Goal: Task Accomplishment & Management: Use online tool/utility

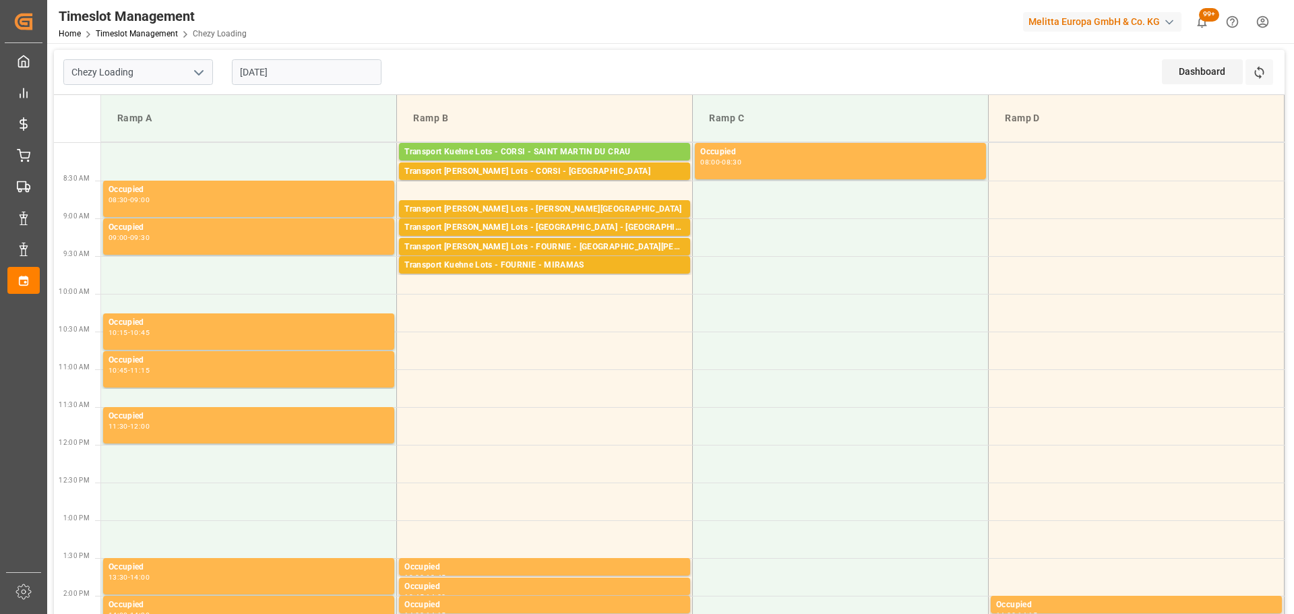
click at [258, 69] on input "[DATE]" at bounding box center [307, 72] width 150 height 26
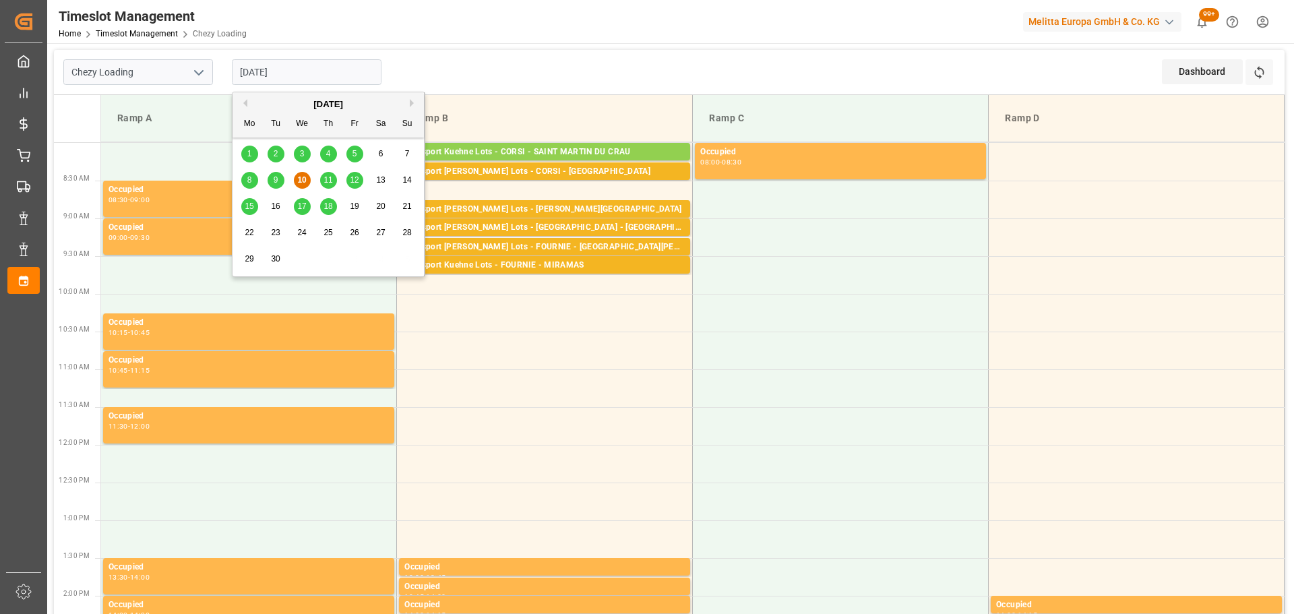
click at [274, 177] on span "9" at bounding box center [276, 179] width 5 height 9
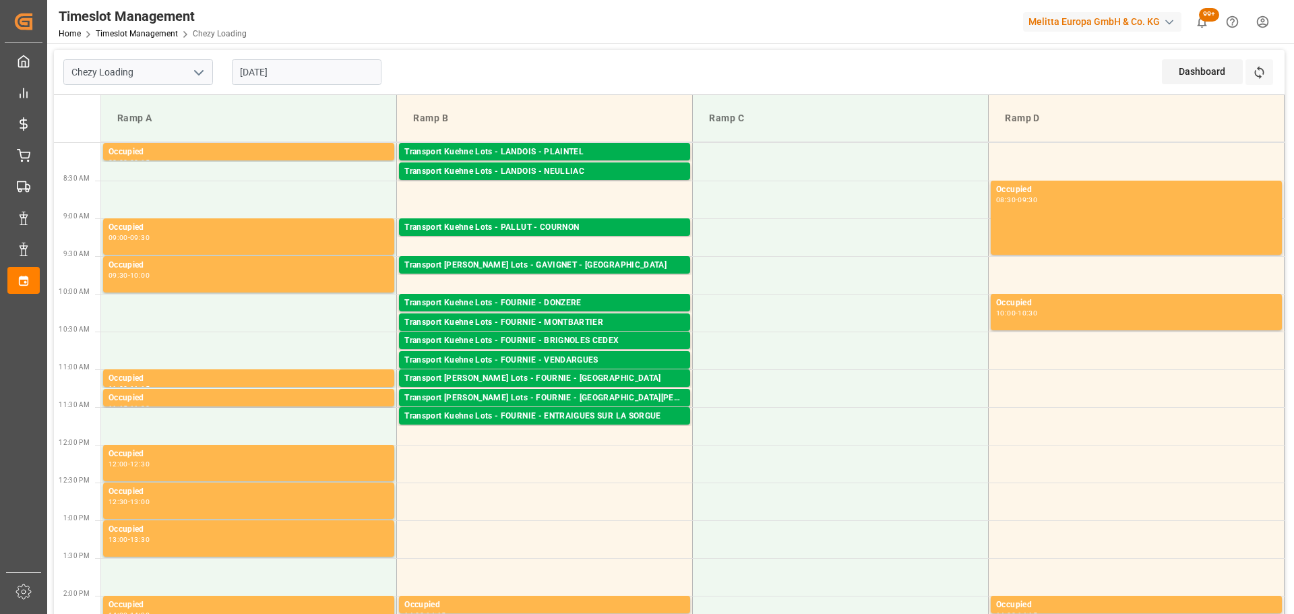
click at [264, 64] on input "[DATE]" at bounding box center [307, 72] width 150 height 26
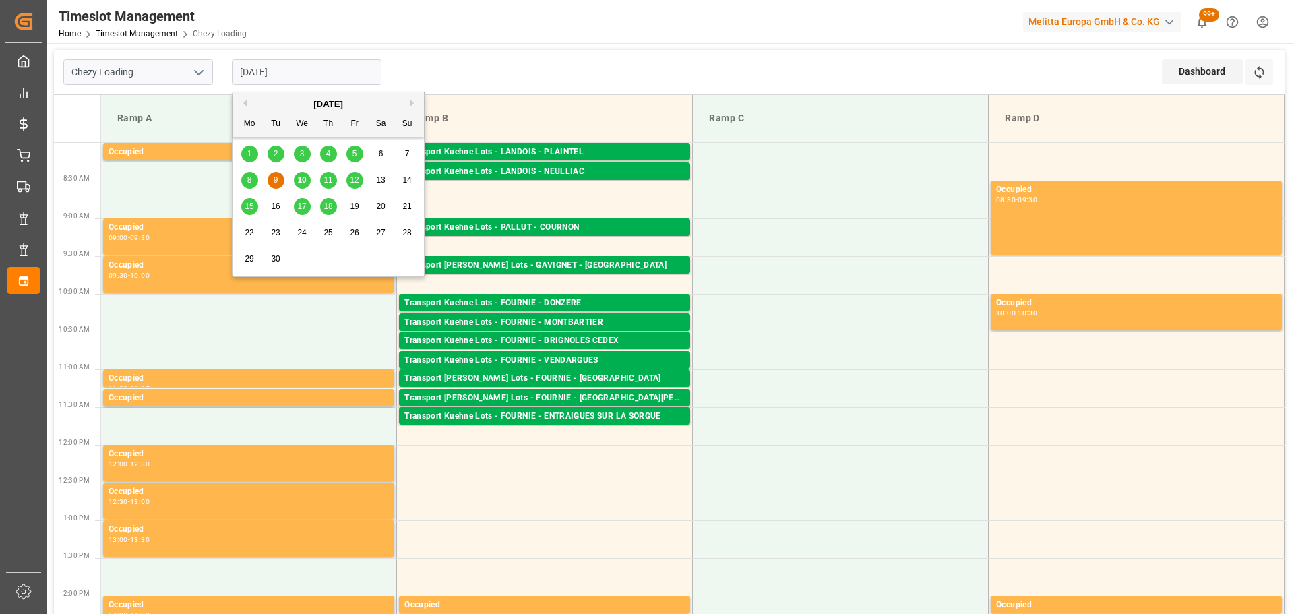
click at [330, 153] on span "4" at bounding box center [328, 153] width 5 height 9
type input "[DATE]"
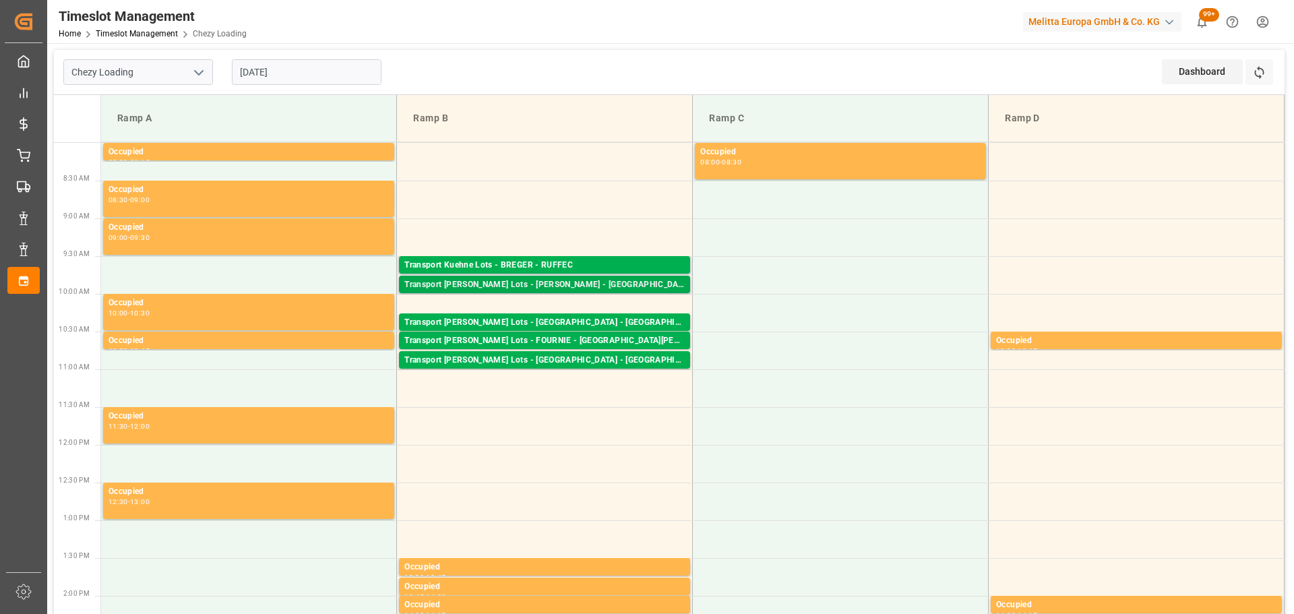
click at [545, 279] on div "Transport [PERSON_NAME] Lots - [PERSON_NAME] - [GEOGRAPHIC_DATA]" at bounding box center [544, 284] width 280 height 13
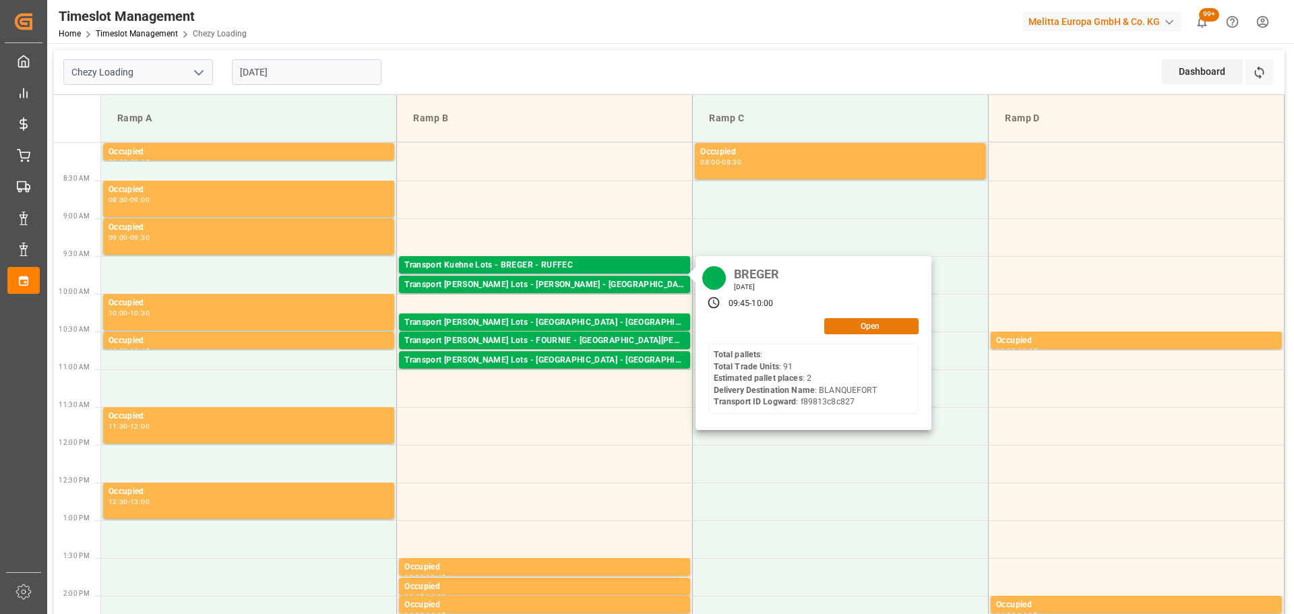
click at [841, 322] on button "Open" at bounding box center [871, 326] width 94 height 16
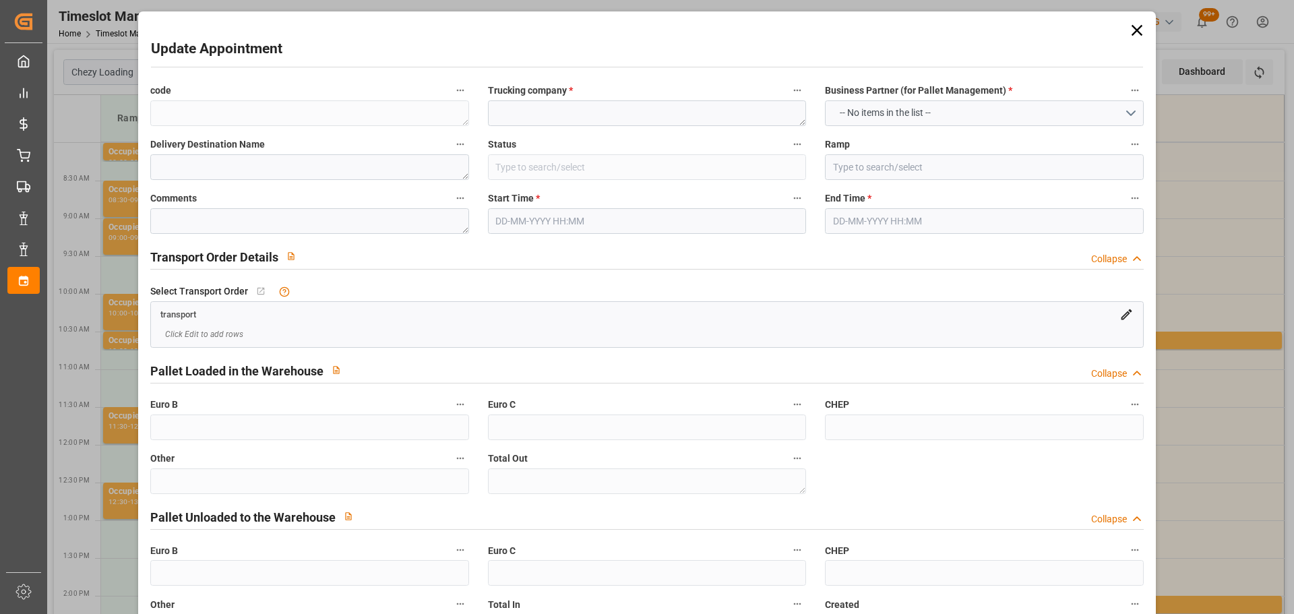
type textarea "5656afffd9e2"
type textarea "BREGER"
type textarea "BLANQUEFORT"
type input "Picked Up"
type input "Ramp B"
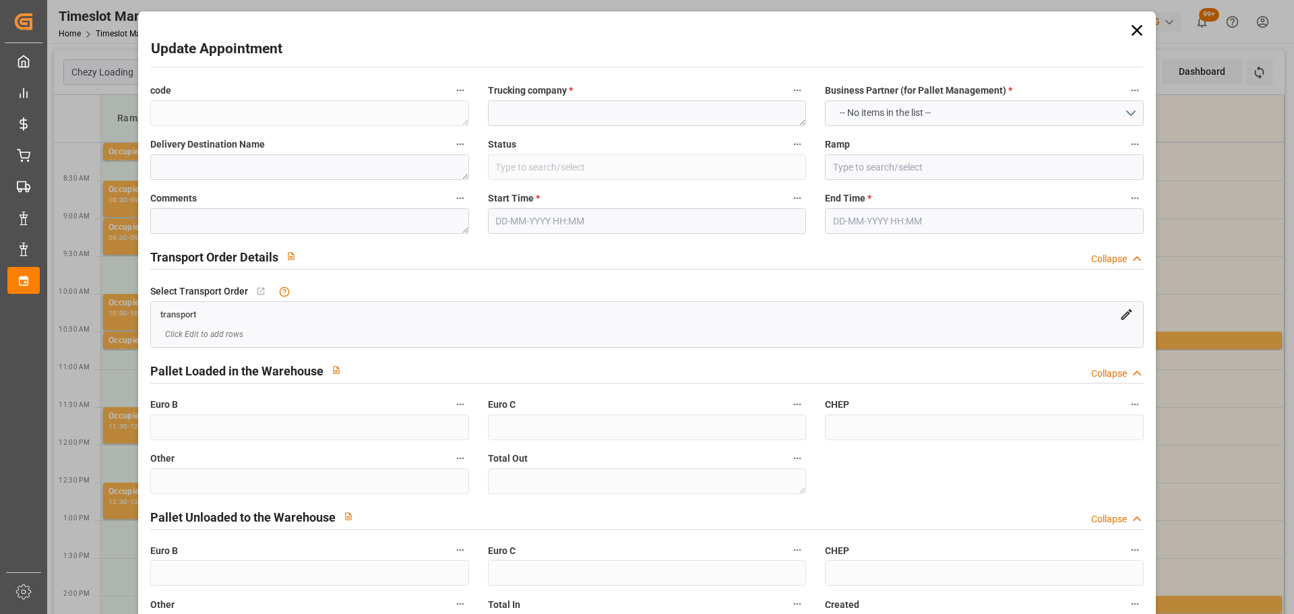
type textarea "ap 1"
type textarea "6"
type textarea "0"
type textarea "f89813c8c827"
type textarea "BLANQUEFORT"
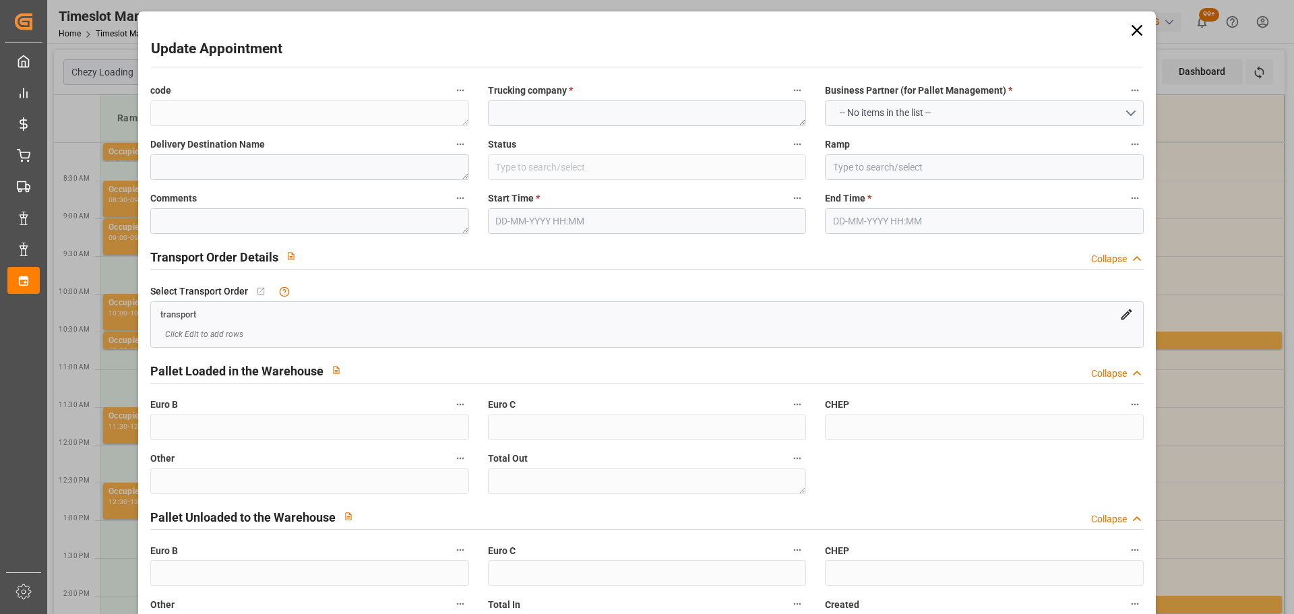
type textarea "0000720058"
type textarea "5656afffd9e2"
type textarea "FR-02570"
type textarea "FR"
type input "Road"
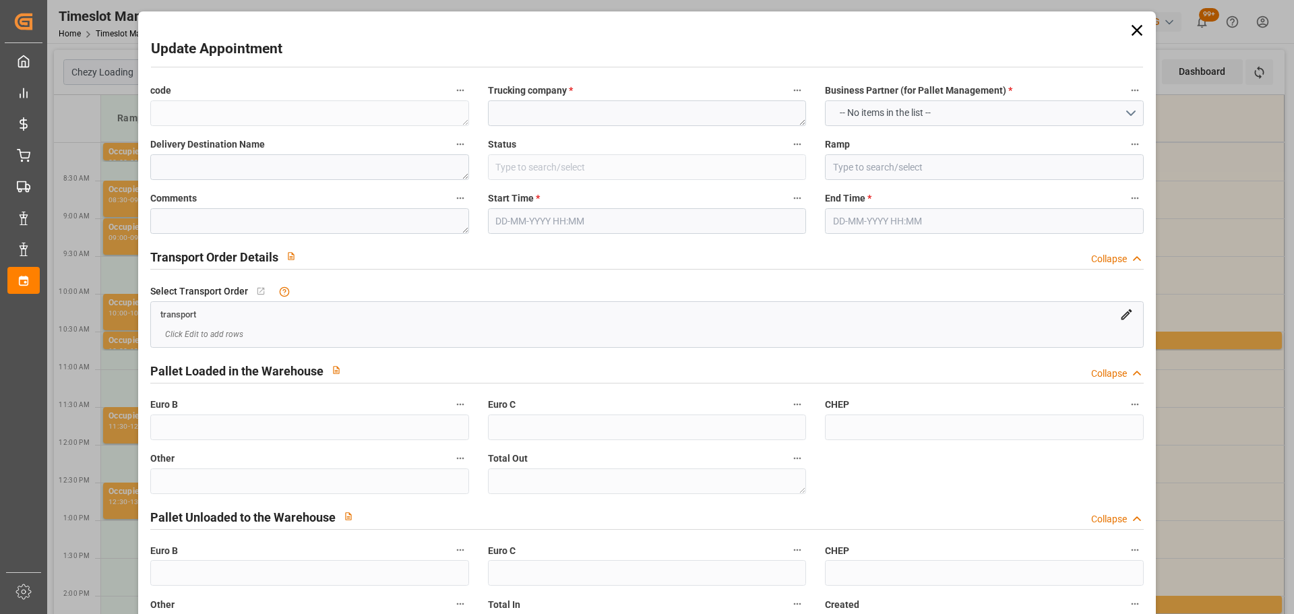
type input "FR"
type input "02570"
type input "FR"
type input "33291"
type input "Small Shipment"
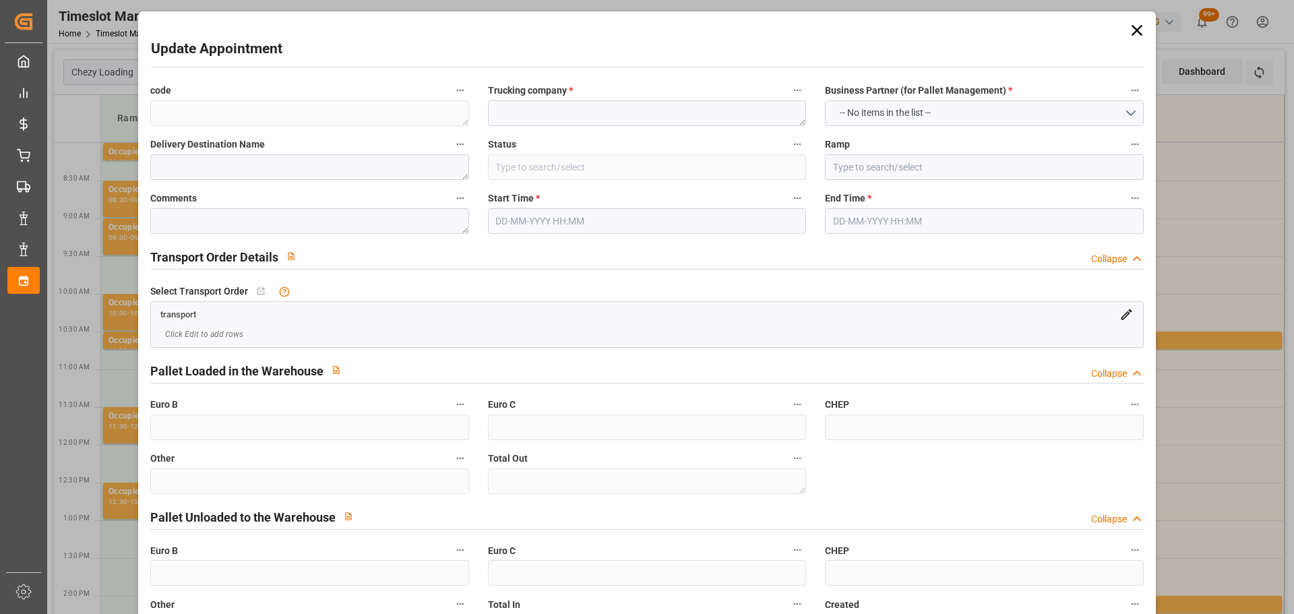
type input "3.5-7.5 t"
type input "EURO 6"
type input "Diesel"
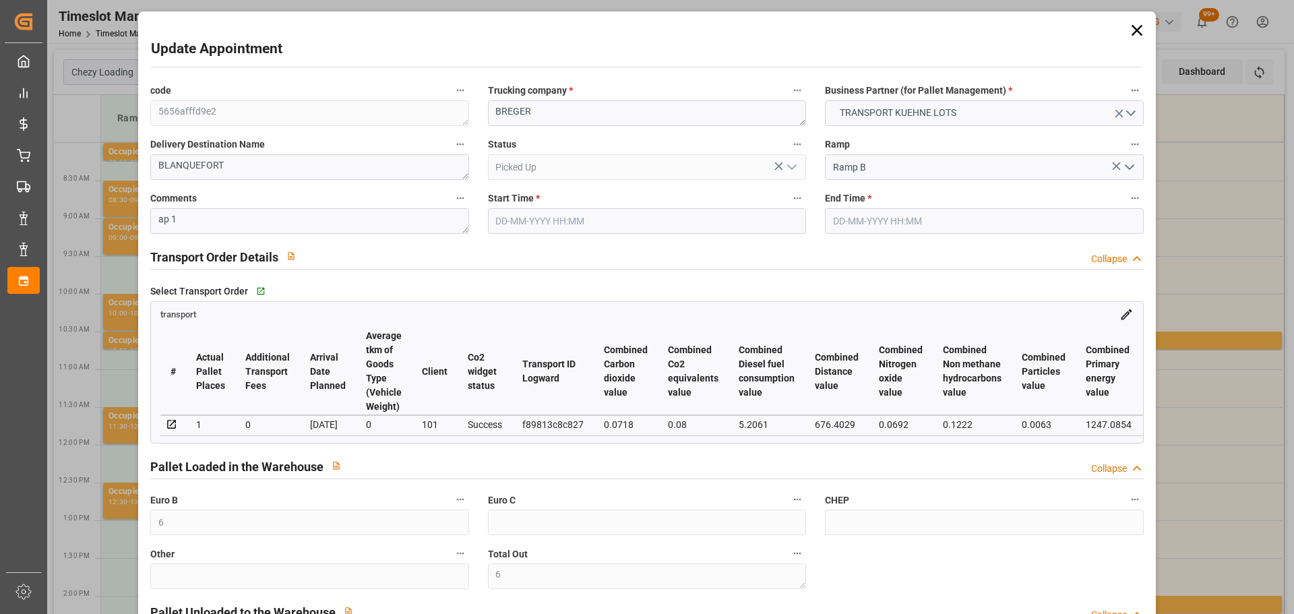
type input "6"
type input "2"
type input "1"
type input "212.17"
type input "0"
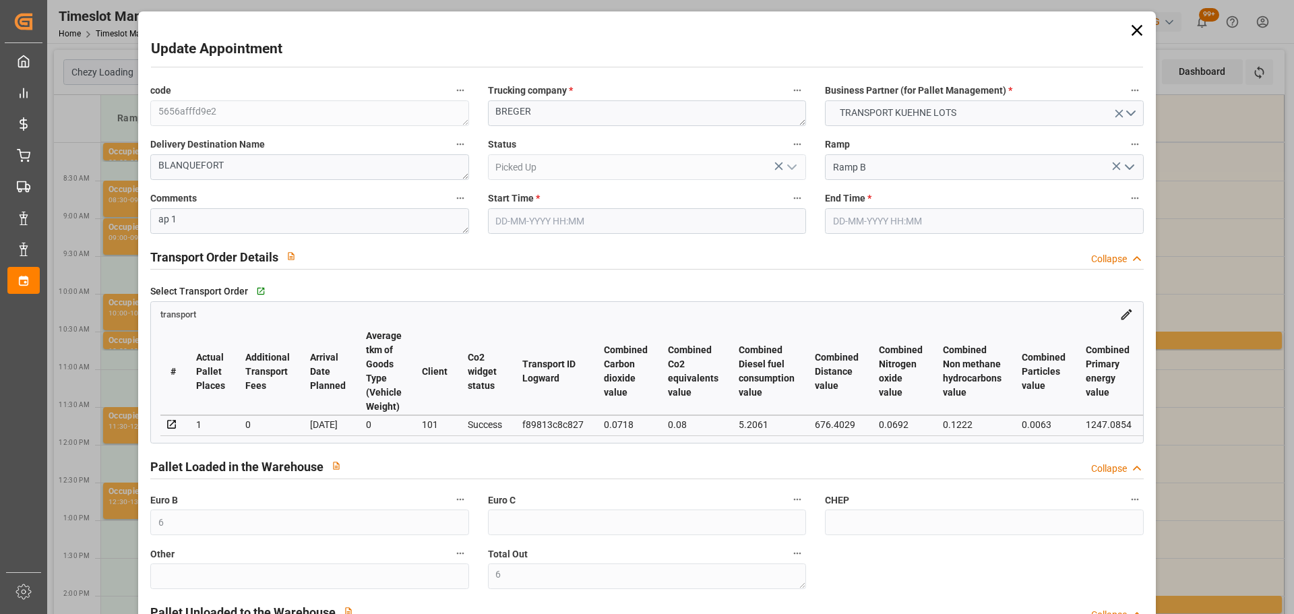
type input "0"
type input "212.17"
type input "0"
type input "6"
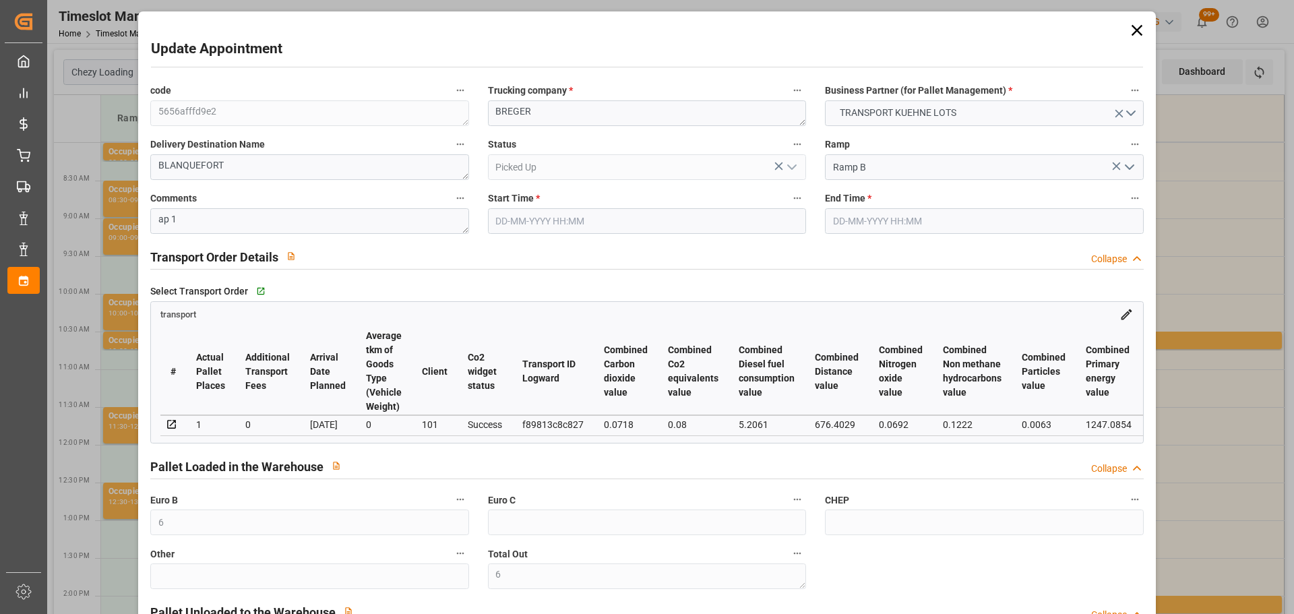
type input "172.253"
type input "386.462"
type input "774.631"
type input "33"
type input "0"
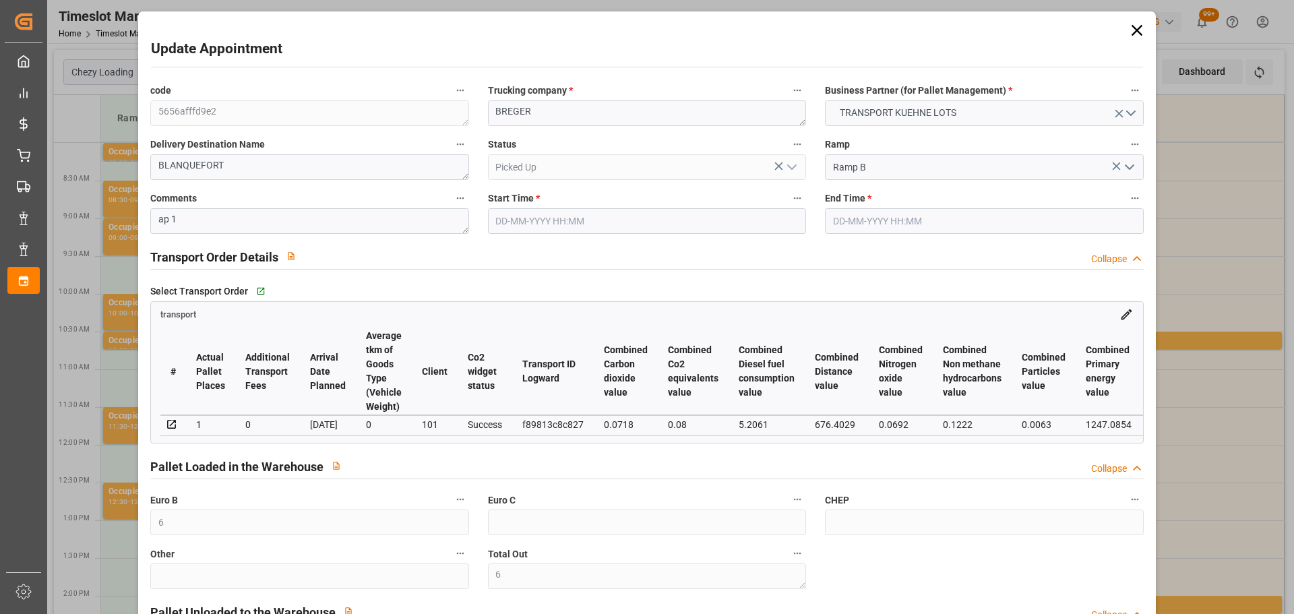
type input "91"
type input "8"
type input "101"
type input "202.462"
type input "0"
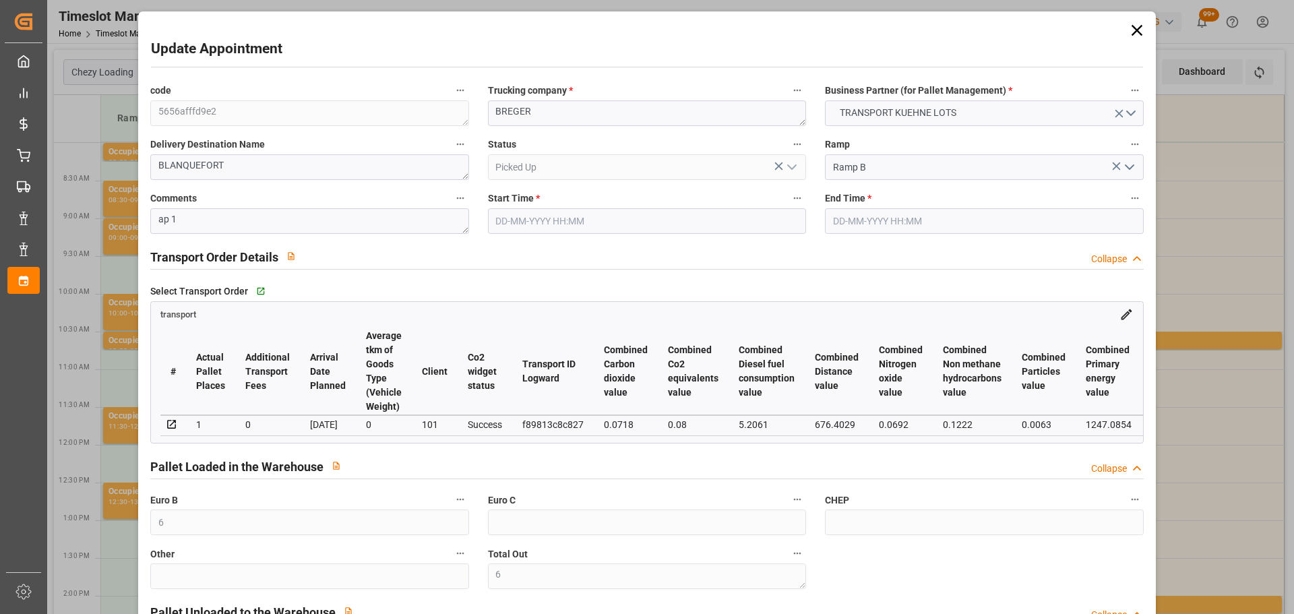
type input "4710.8598"
type input "0"
type input "21"
type input "35"
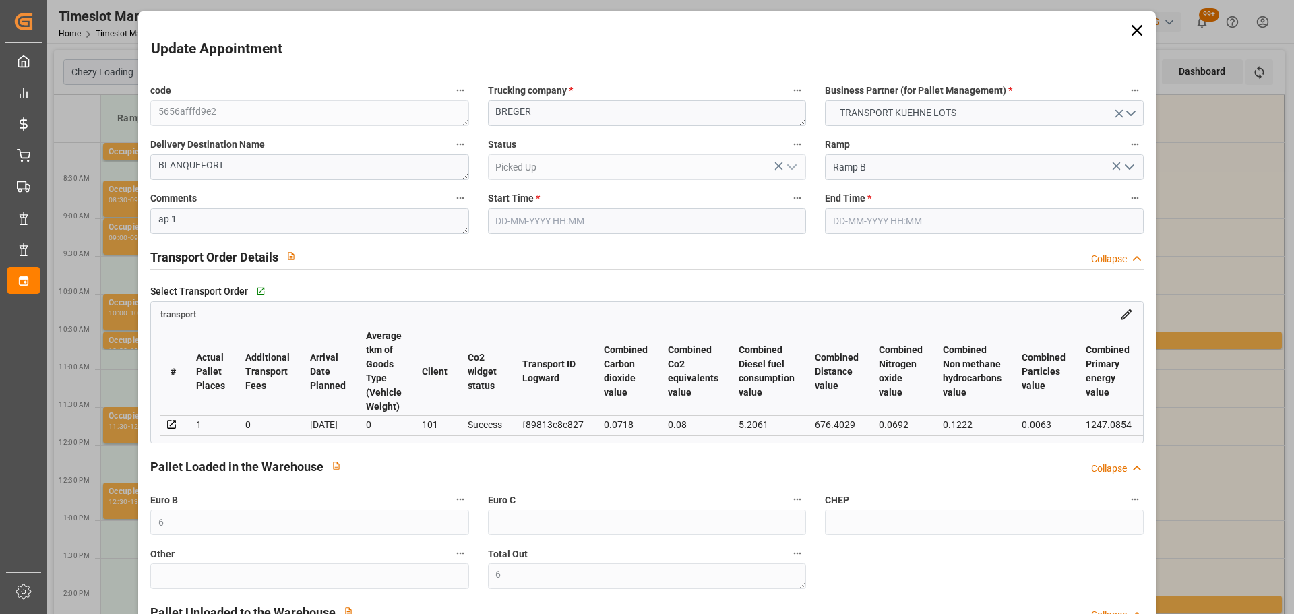
type input "[DATE] 09:45"
type input "[DATE] 10:00"
type input "[DATE] 13:43"
type input "[DATE] 11:21"
type input "[DATE]"
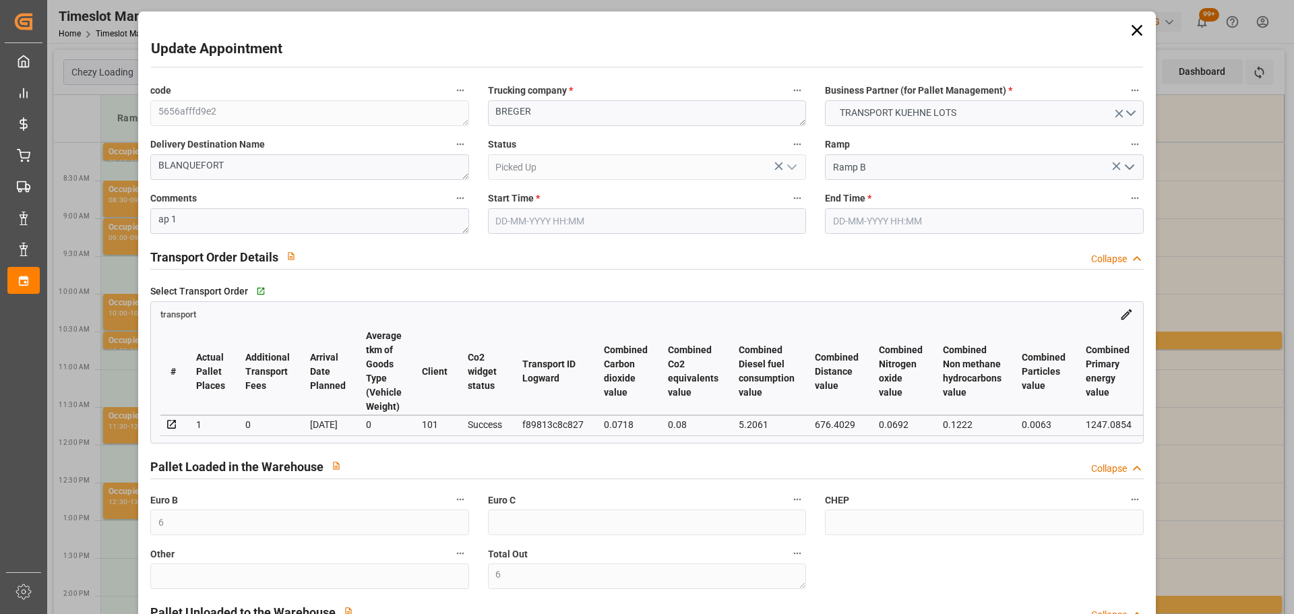
type input "[DATE]"
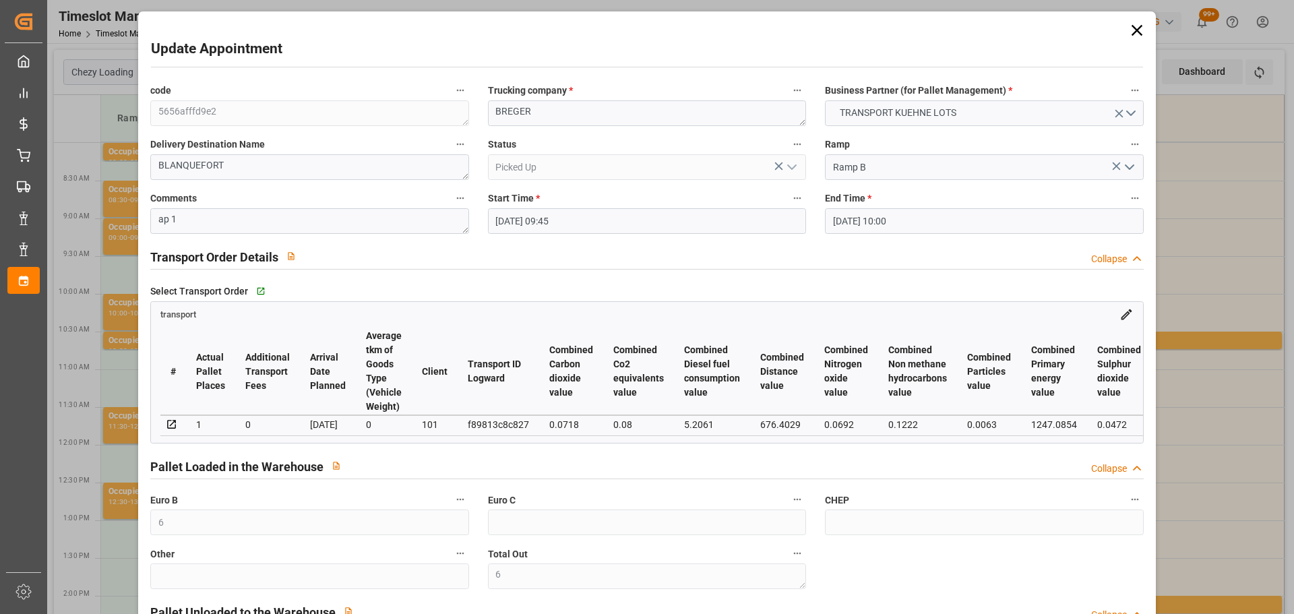
drag, startPoint x: 1131, startPoint y: 25, endPoint x: 1162, endPoint y: 1, distance: 39.4
click at [1131, 25] on icon at bounding box center [1136, 30] width 19 height 19
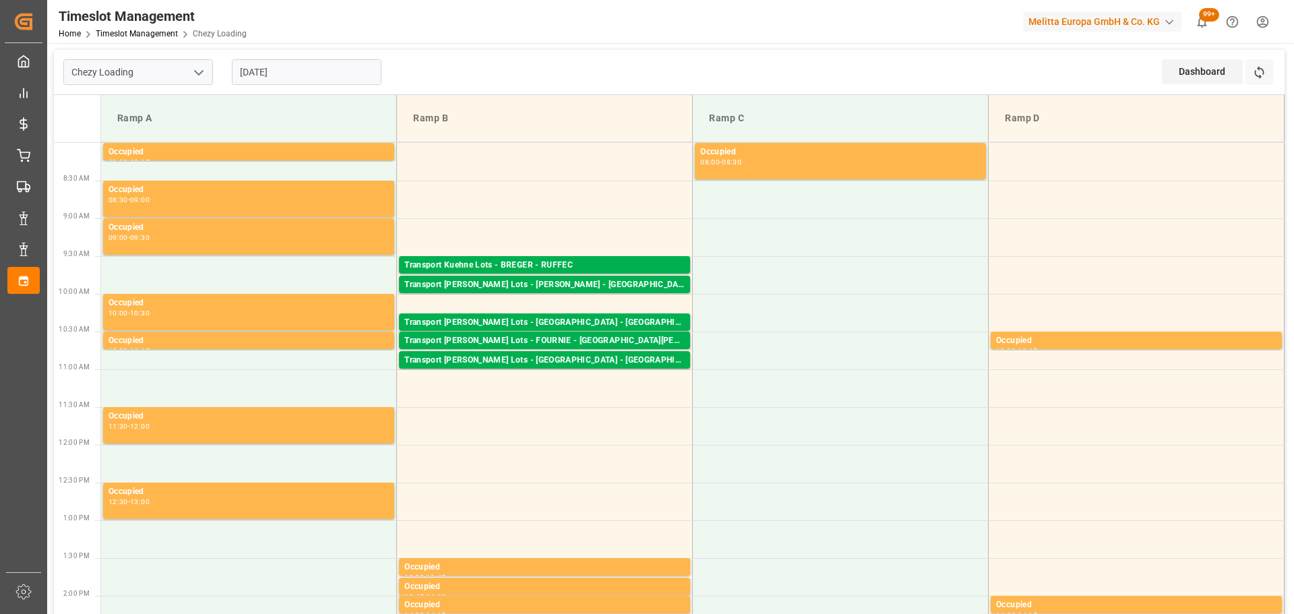
drag, startPoint x: 296, startPoint y: 78, endPoint x: 293, endPoint y: 69, distance: 9.8
click at [296, 78] on input "[DATE]" at bounding box center [307, 72] width 150 height 26
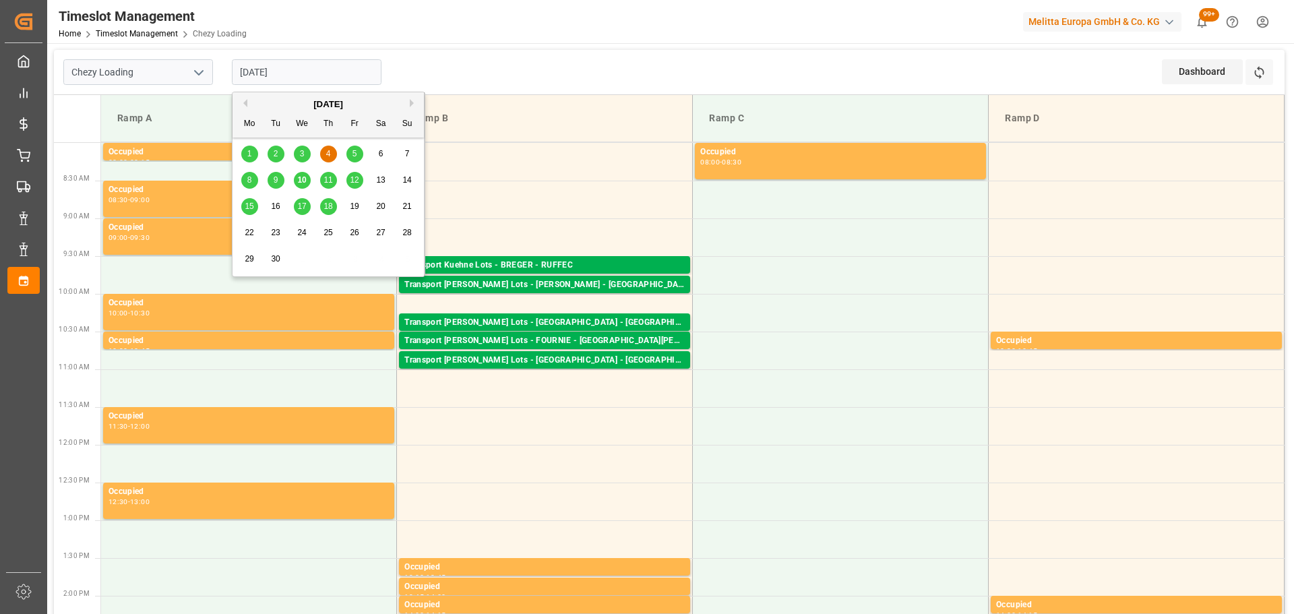
click at [271, 177] on div "9" at bounding box center [275, 180] width 17 height 16
type input "[DATE]"
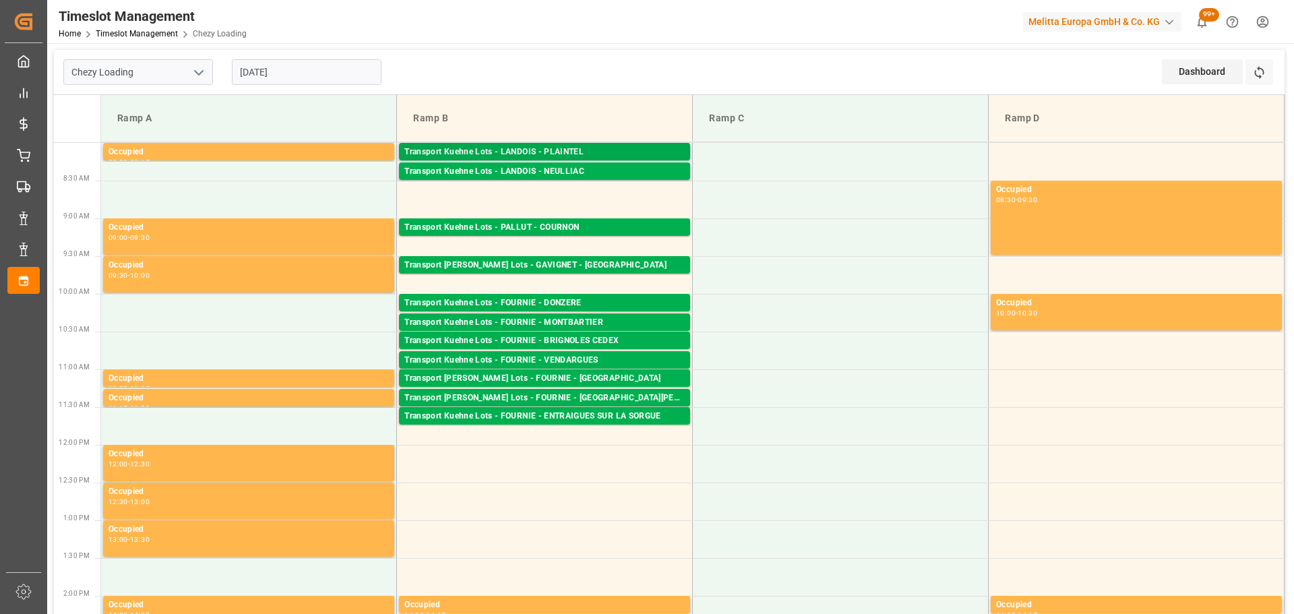
click at [564, 147] on div "Transport Kuehne Lots - LANDOIS - PLAINTEL" at bounding box center [544, 152] width 280 height 13
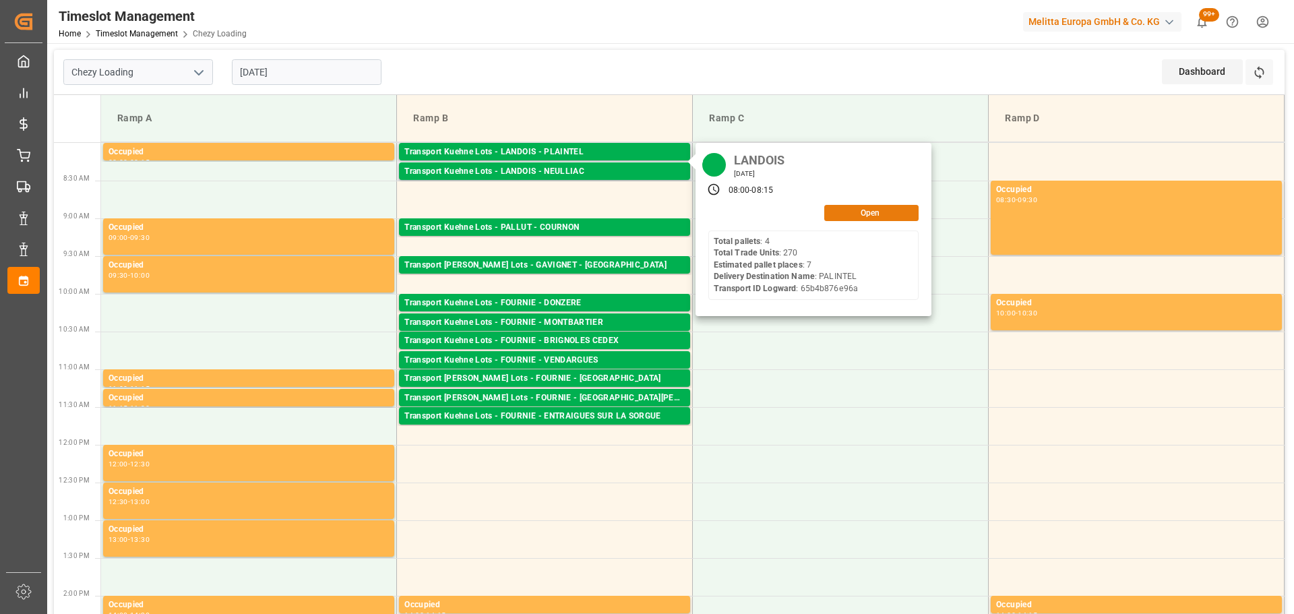
click at [846, 211] on button "Open" at bounding box center [871, 213] width 94 height 16
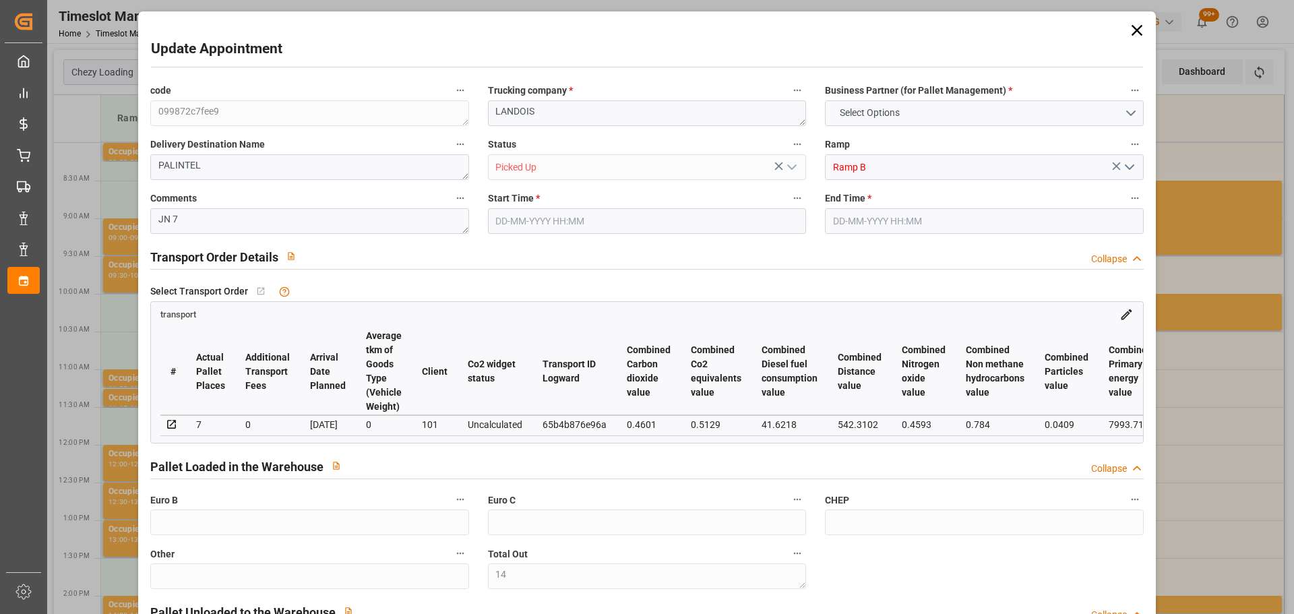
type input "14"
type input "7"
type input "371.88"
type input "0"
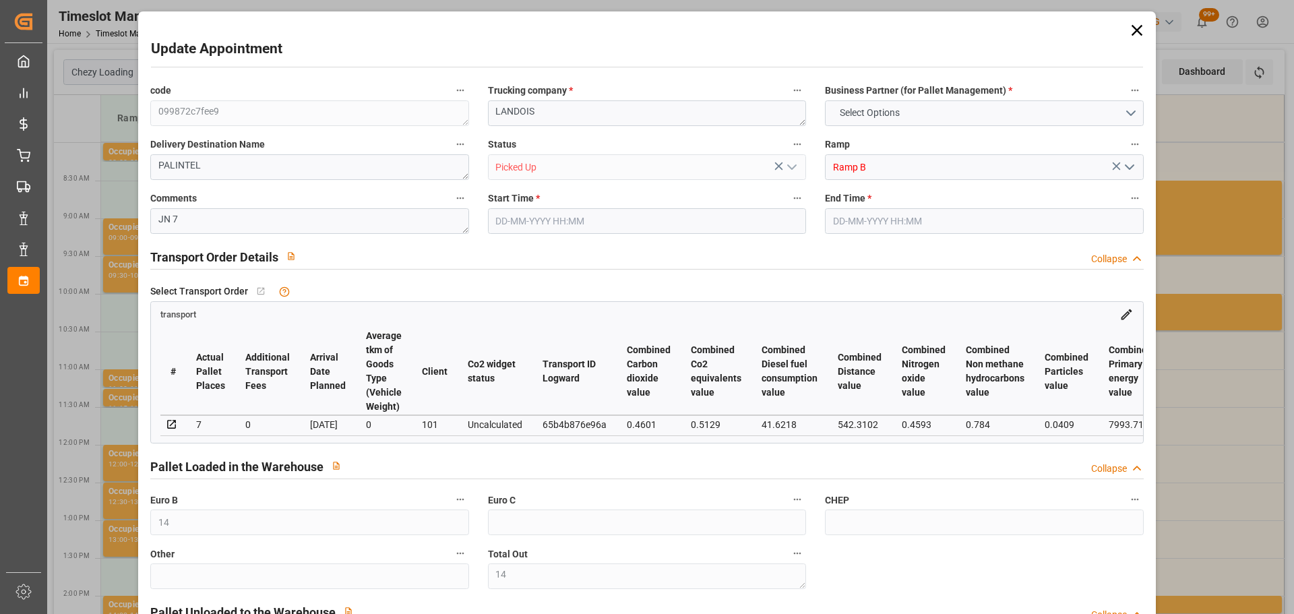
type input "0"
type input "371.88"
type input "0"
type input "14"
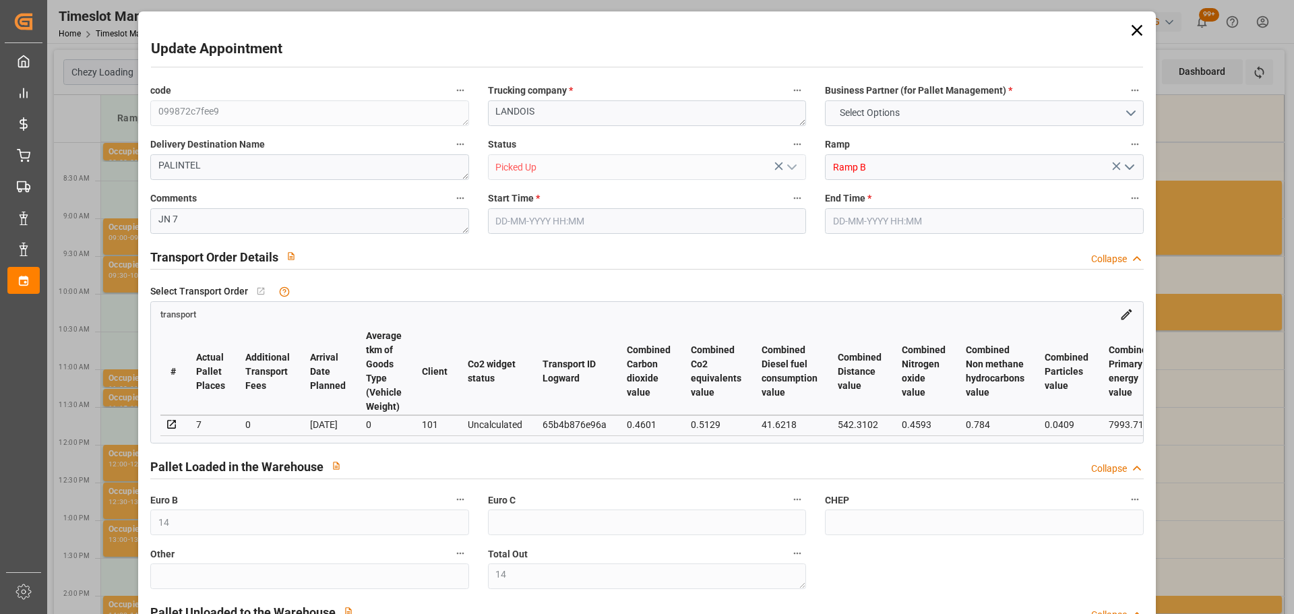
type input "1559.26"
type input "2168.126"
type input "5622.534"
type input "22"
type input "4"
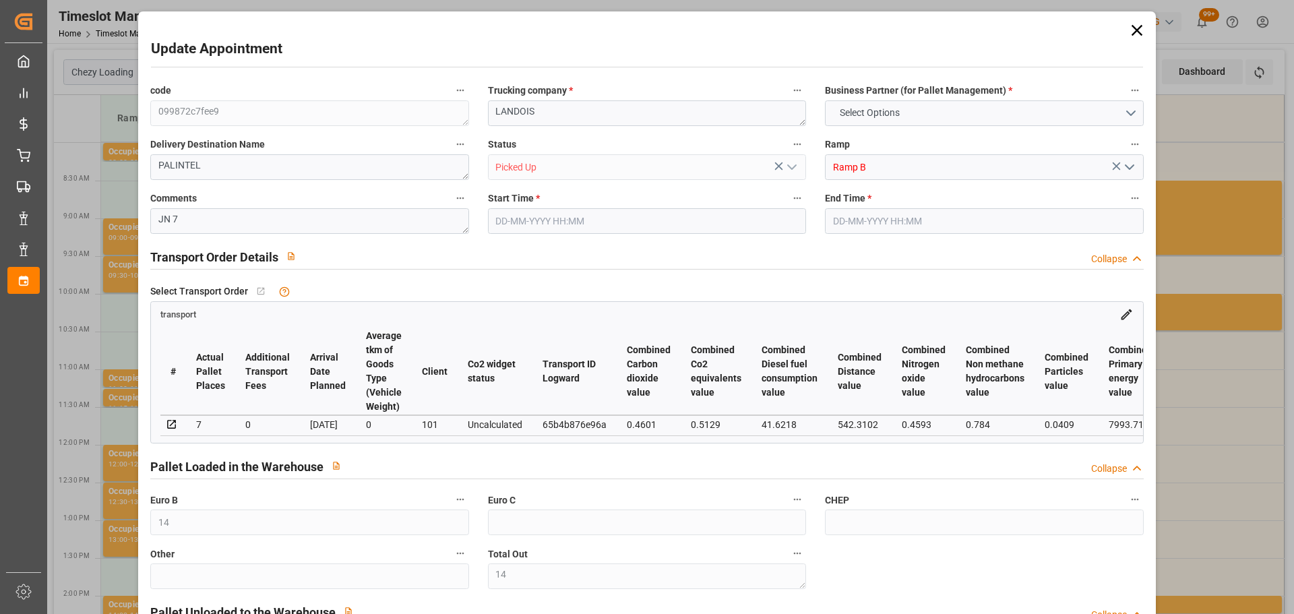
type input "270"
type input "14"
type input "101"
type input "1685.43"
type input "0"
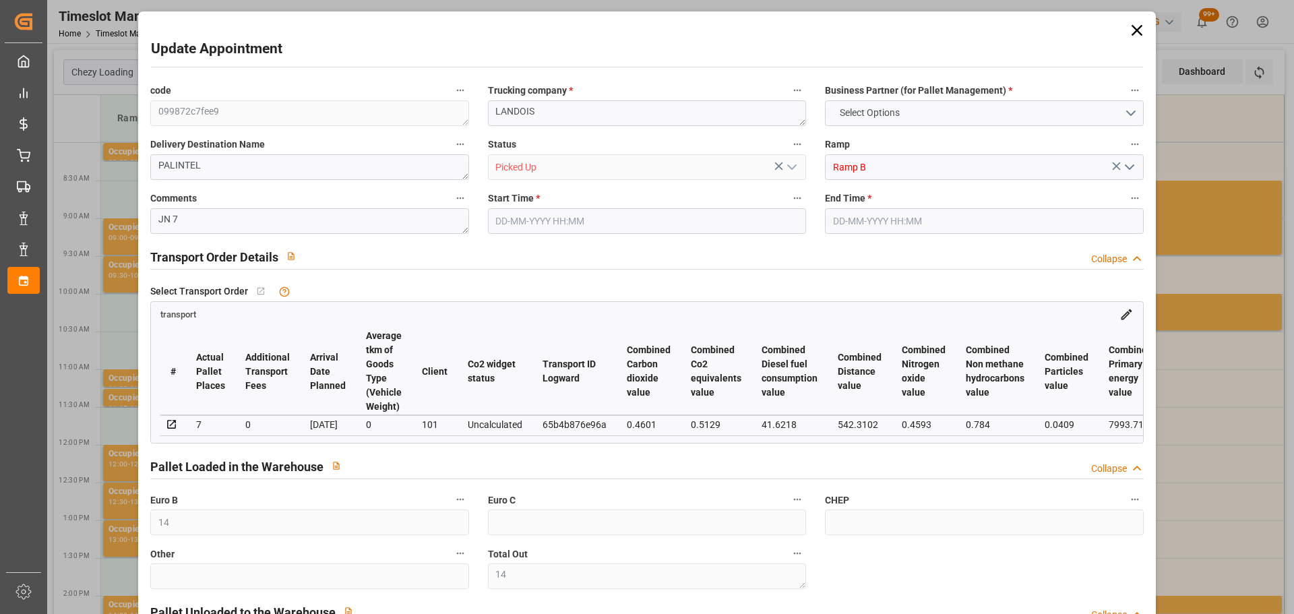
type input "10767.6795"
type input "0"
type input "21"
type input "80"
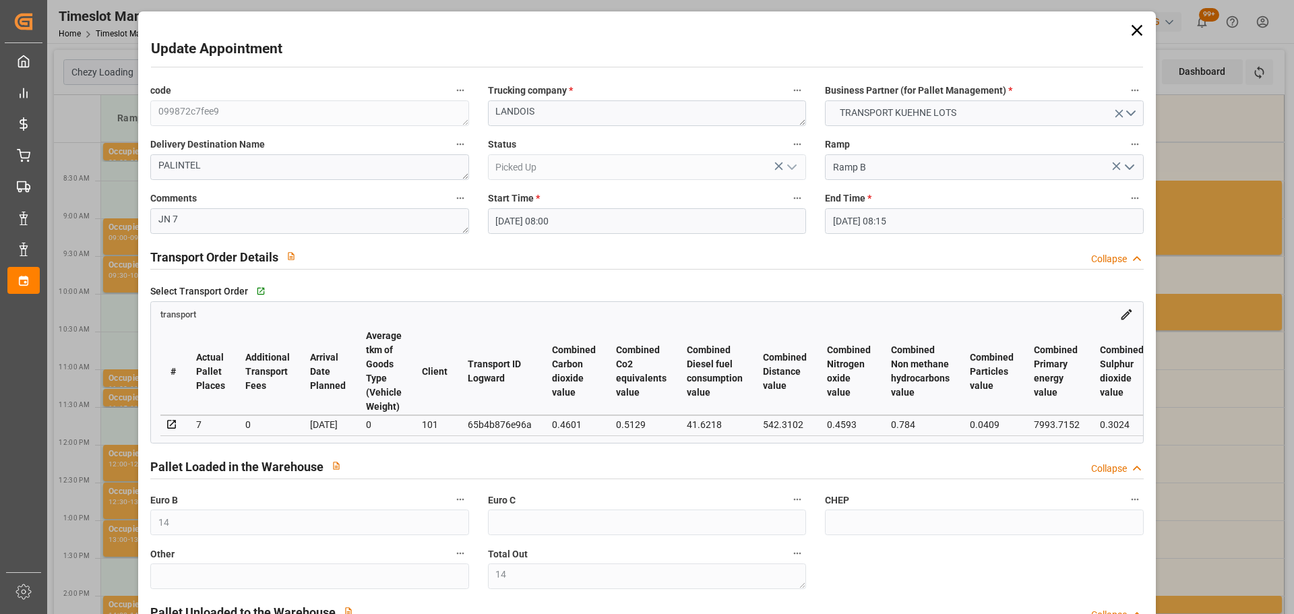
type input "[DATE] 08:00"
type input "[DATE] 08:15"
type input "[DATE] 13:23"
type input "[DATE] 11:26"
type input "[DATE]"
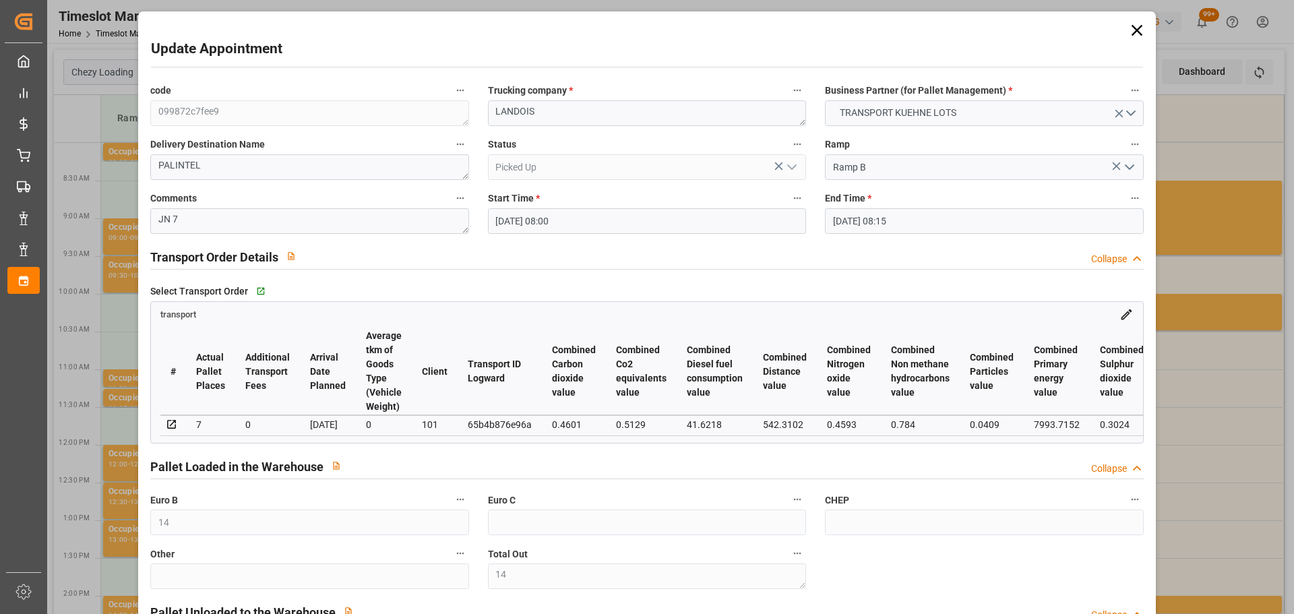
type input "[DATE]"
click at [1131, 27] on icon at bounding box center [1136, 30] width 19 height 19
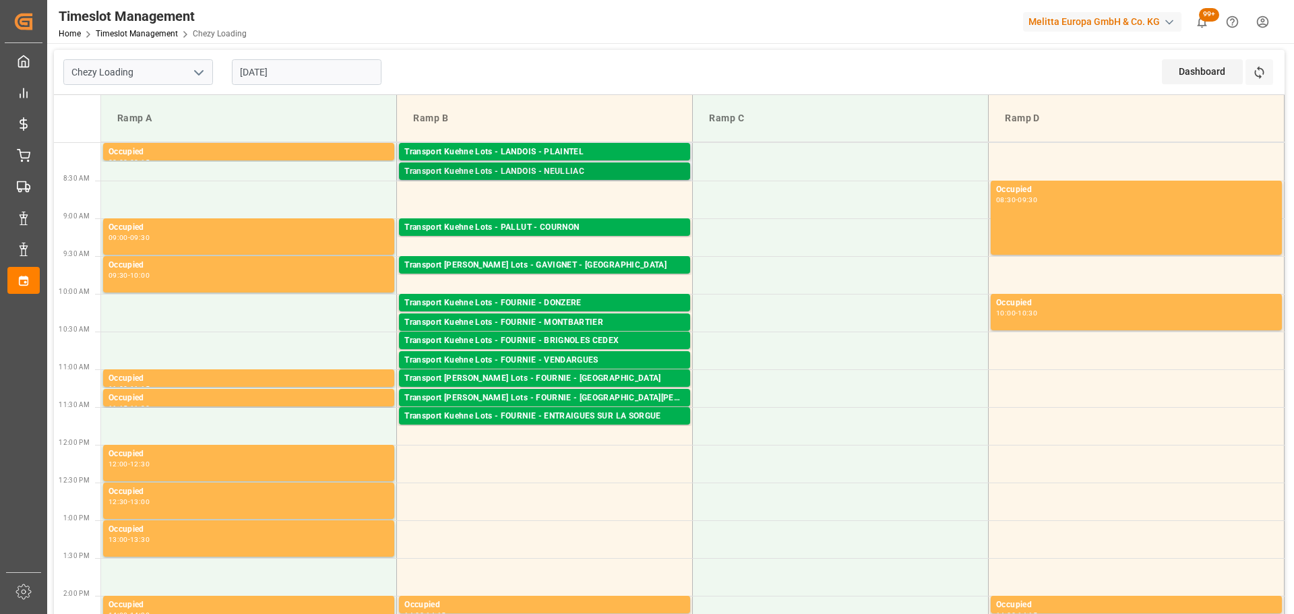
click at [560, 167] on div "Transport Kuehne Lots - LANDOIS - NEULLIAC" at bounding box center [544, 171] width 280 height 13
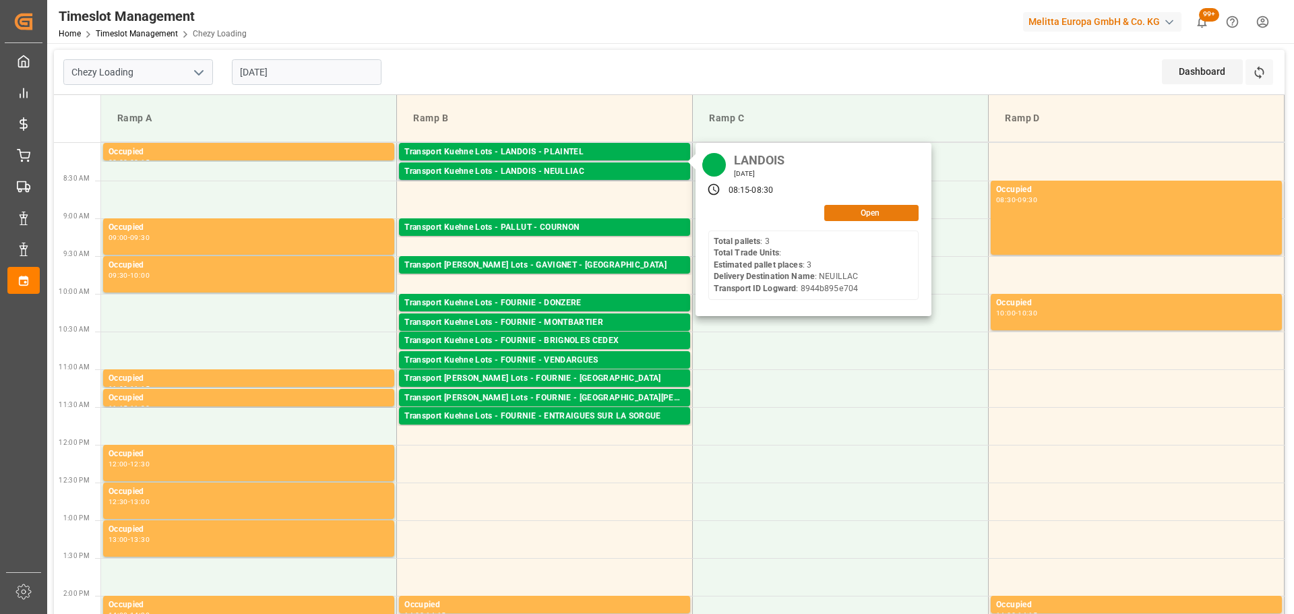
click at [855, 215] on button "Open" at bounding box center [871, 213] width 94 height 16
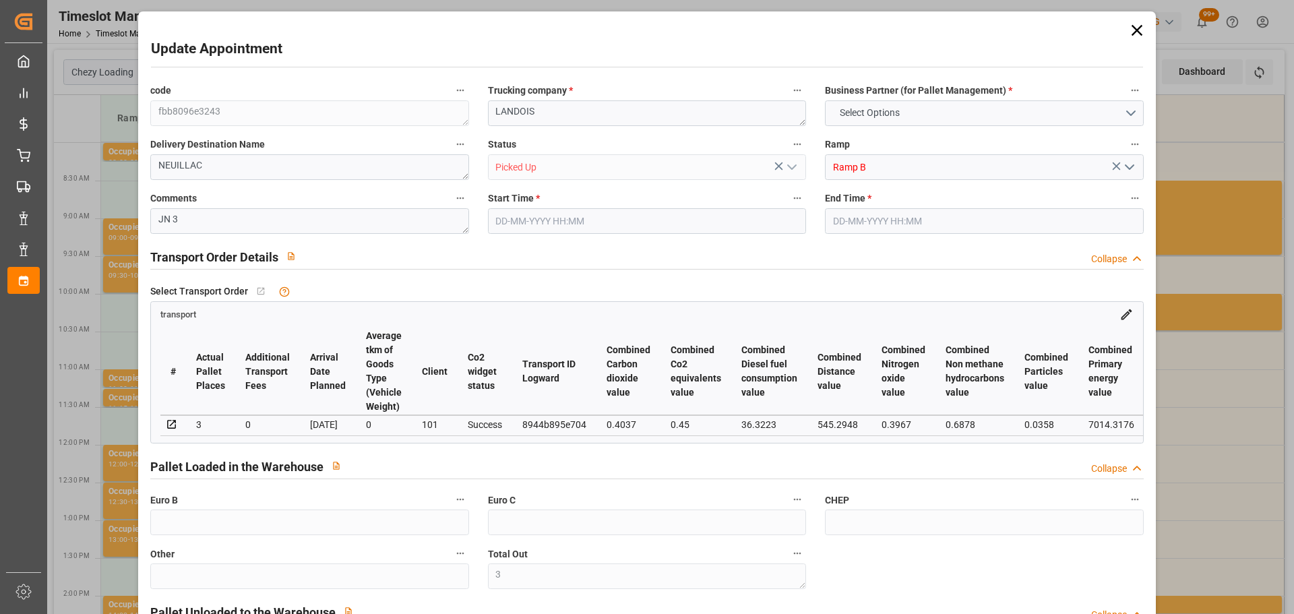
type input "3"
type input "231.44"
type input "0"
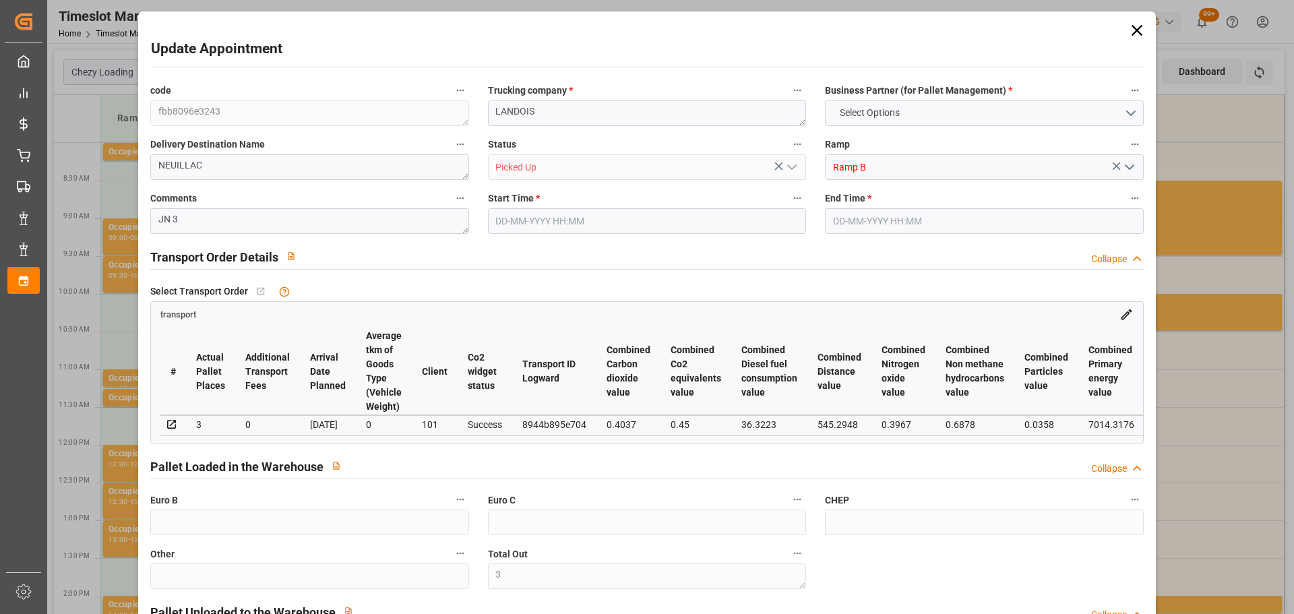
type input "0"
type input "231.44"
type input "0"
type input "3"
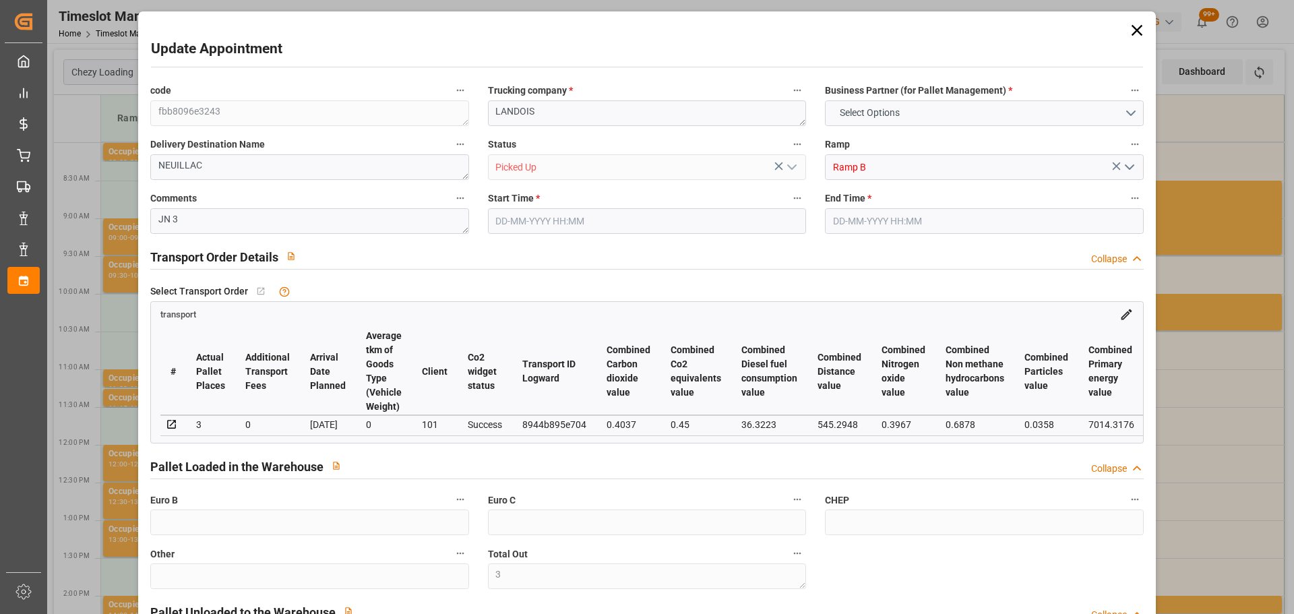
type input "1452.696"
type input "1621"
type input "3458.4"
type input "56"
type input "3"
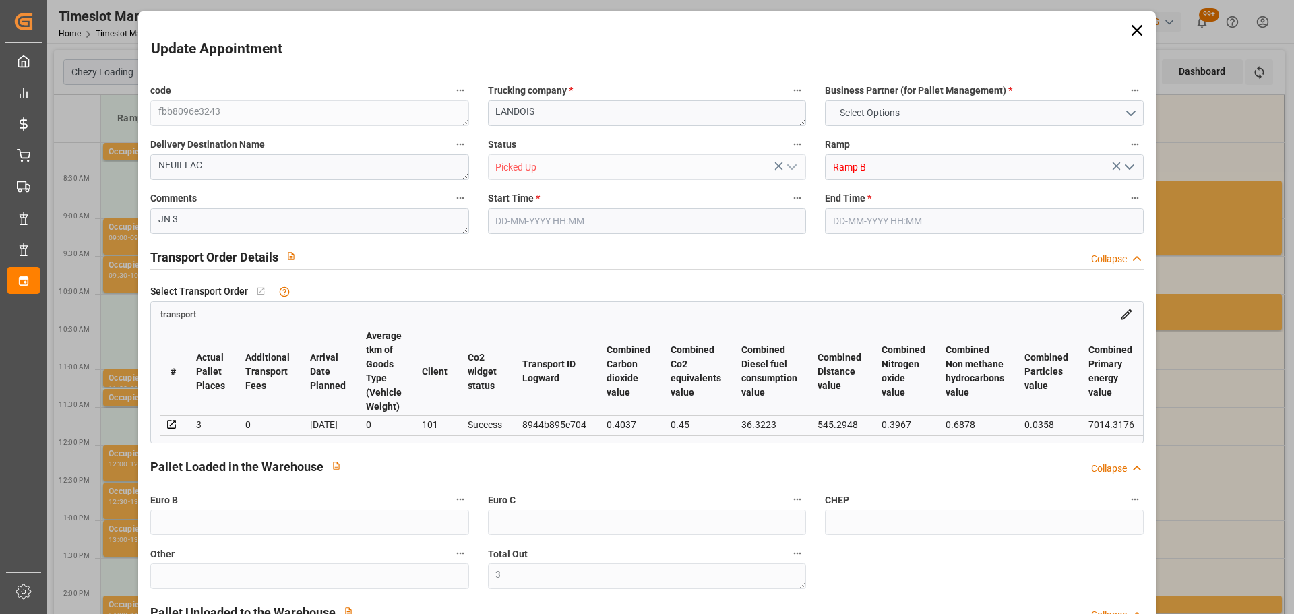
type input "0"
type input "3"
type input "101"
type input "1470.744"
type input "0"
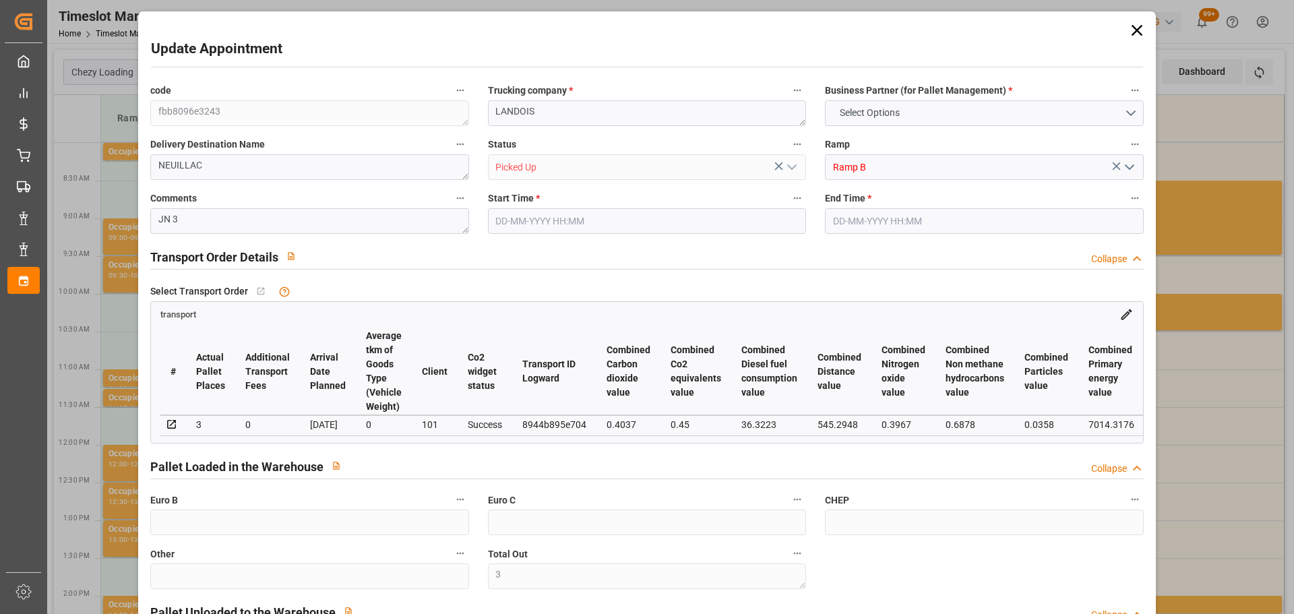
type input "4710.8598"
type input "0"
type input "21"
type input "35"
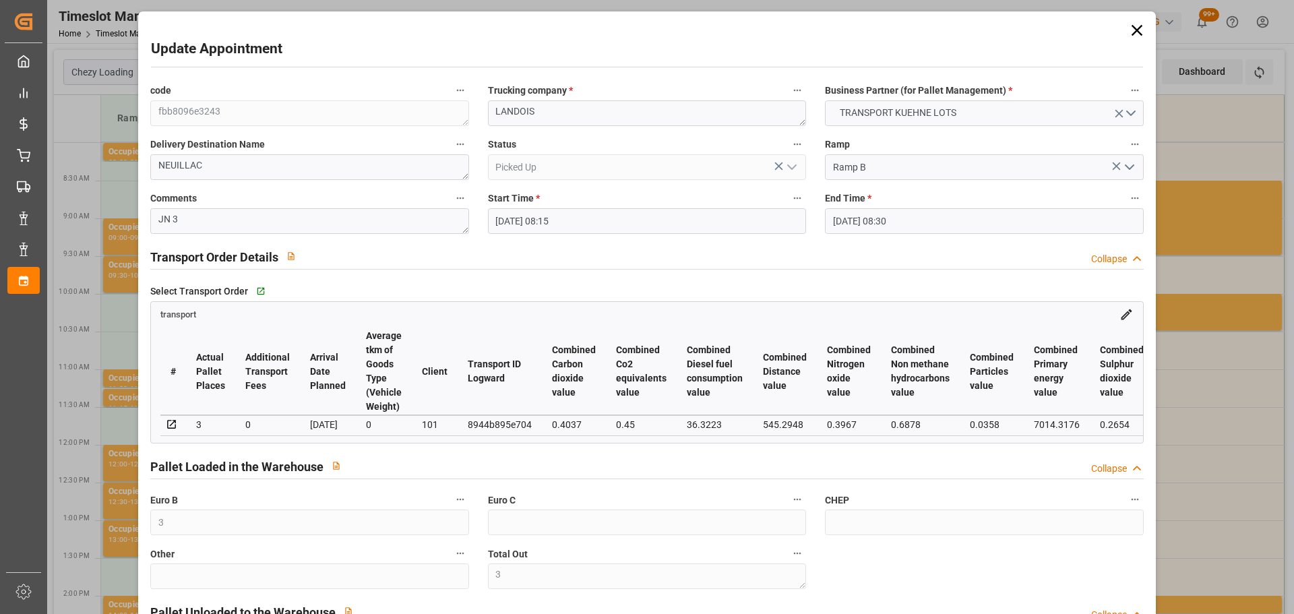
type input "[DATE] 08:15"
type input "[DATE] 08:30"
type input "[DATE] 13:12"
type input "[DATE] 11:19"
type input "[DATE]"
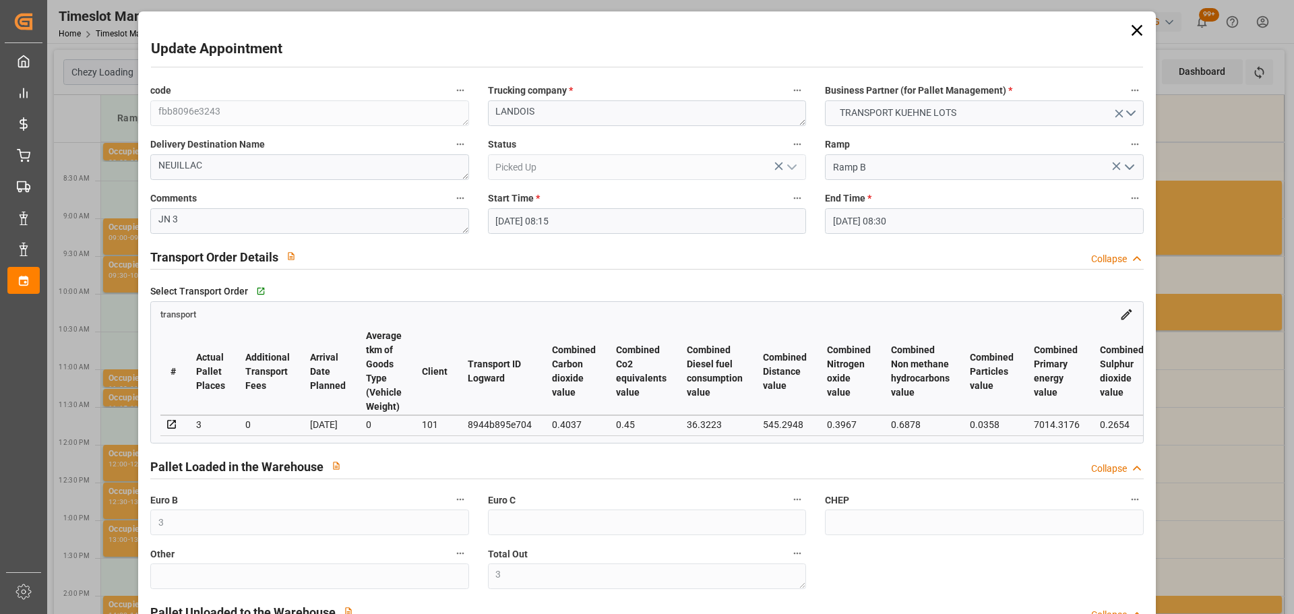
type input "[DATE]"
click at [1135, 26] on icon at bounding box center [1136, 30] width 19 height 19
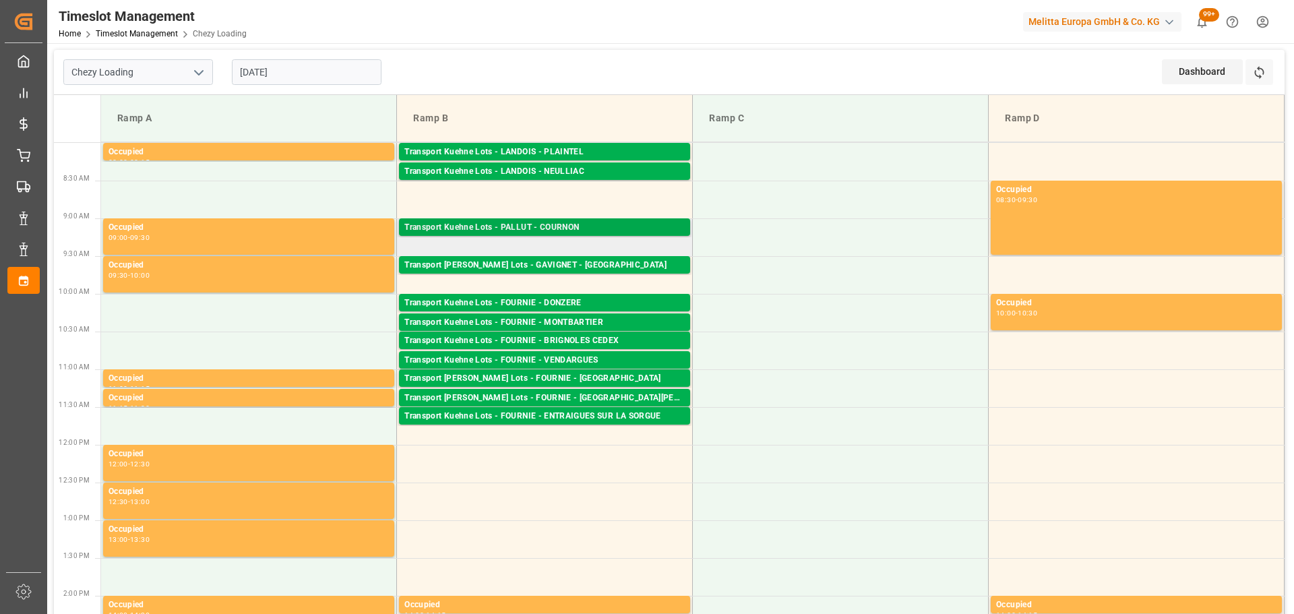
click at [578, 235] on div "Pallets: ,TU: 481,City: [GEOGRAPHIC_DATA],Arrival: [DATE] 00:00:00" at bounding box center [544, 239] width 280 height 11
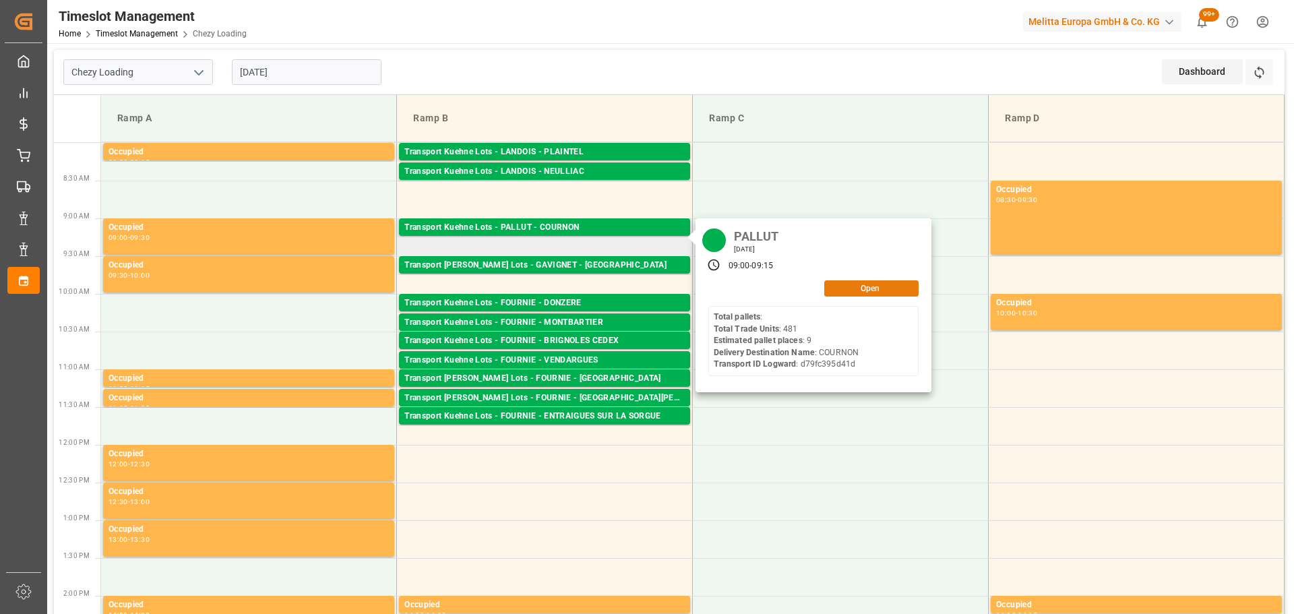
click at [872, 282] on button "Open" at bounding box center [871, 288] width 94 height 16
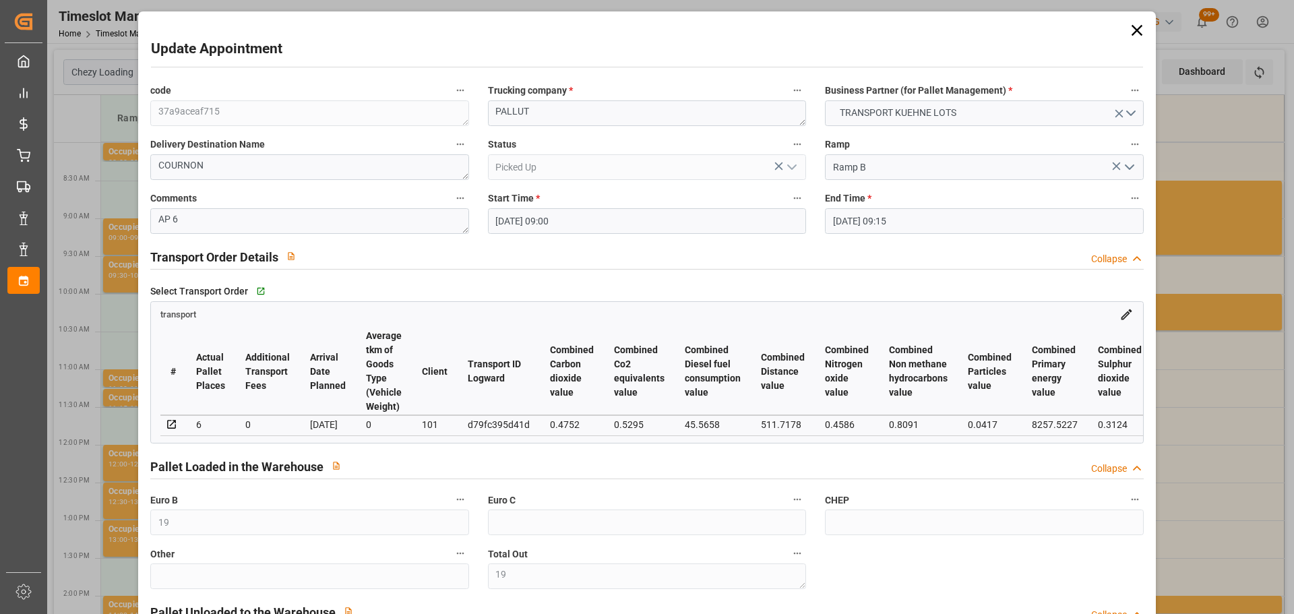
click at [1128, 25] on icon at bounding box center [1136, 30] width 19 height 19
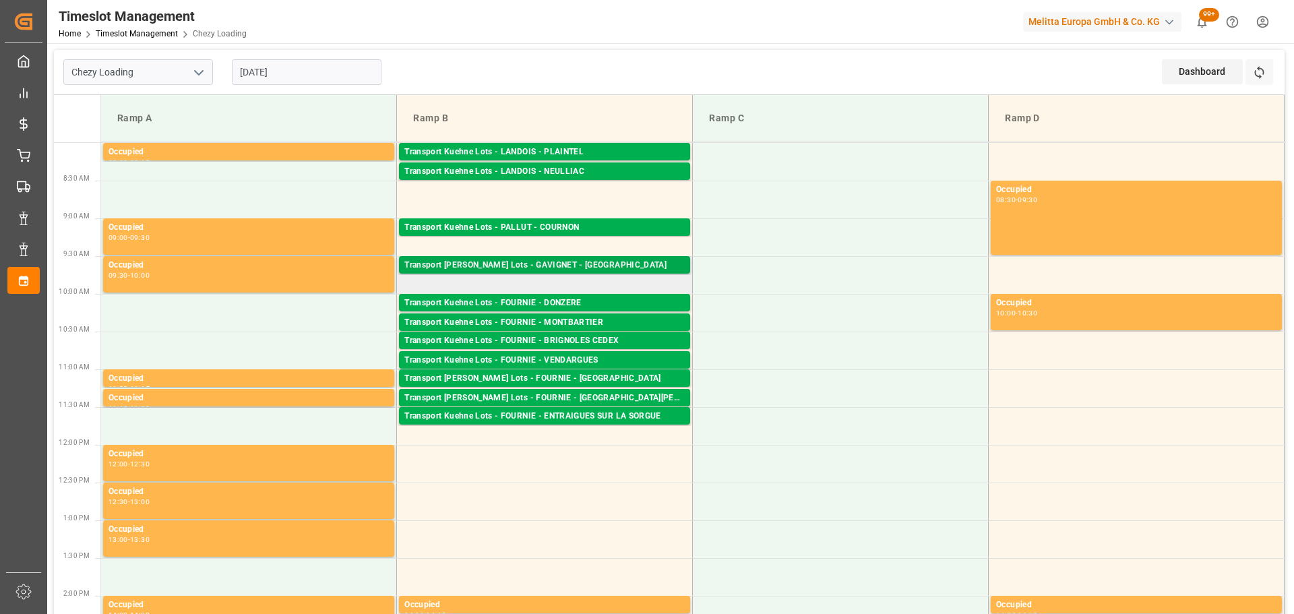
click at [506, 261] on div "Transport [PERSON_NAME] Lots - GAVIGNET - [GEOGRAPHIC_DATA]" at bounding box center [544, 265] width 280 height 13
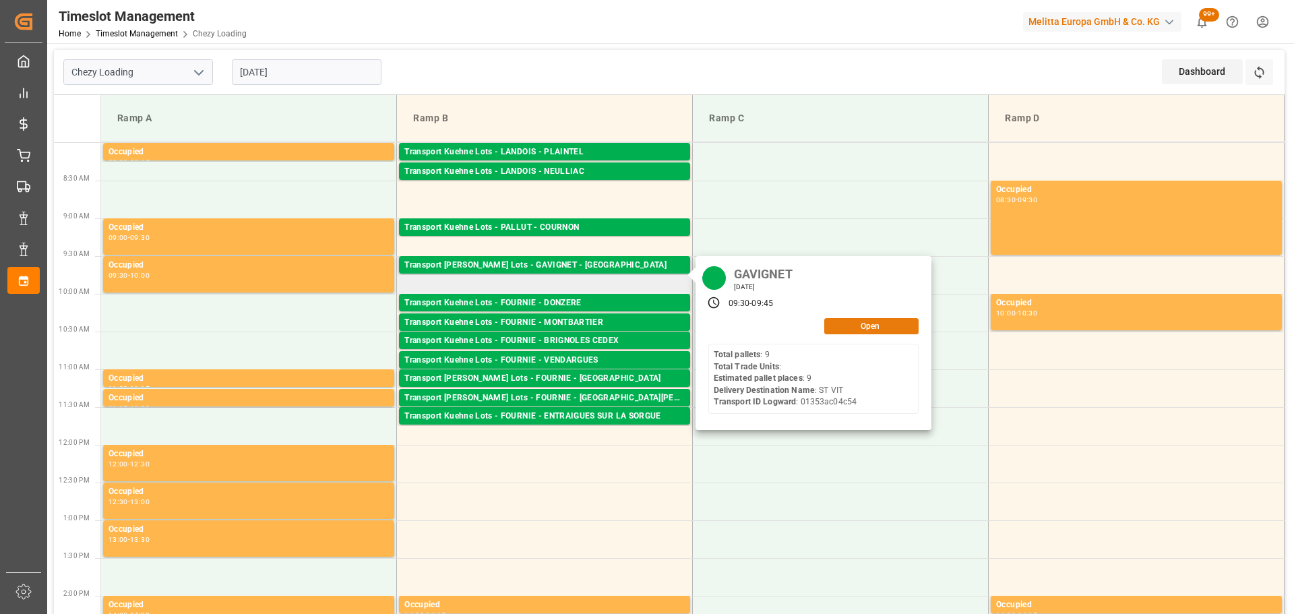
click at [852, 319] on button "Open" at bounding box center [871, 326] width 94 height 16
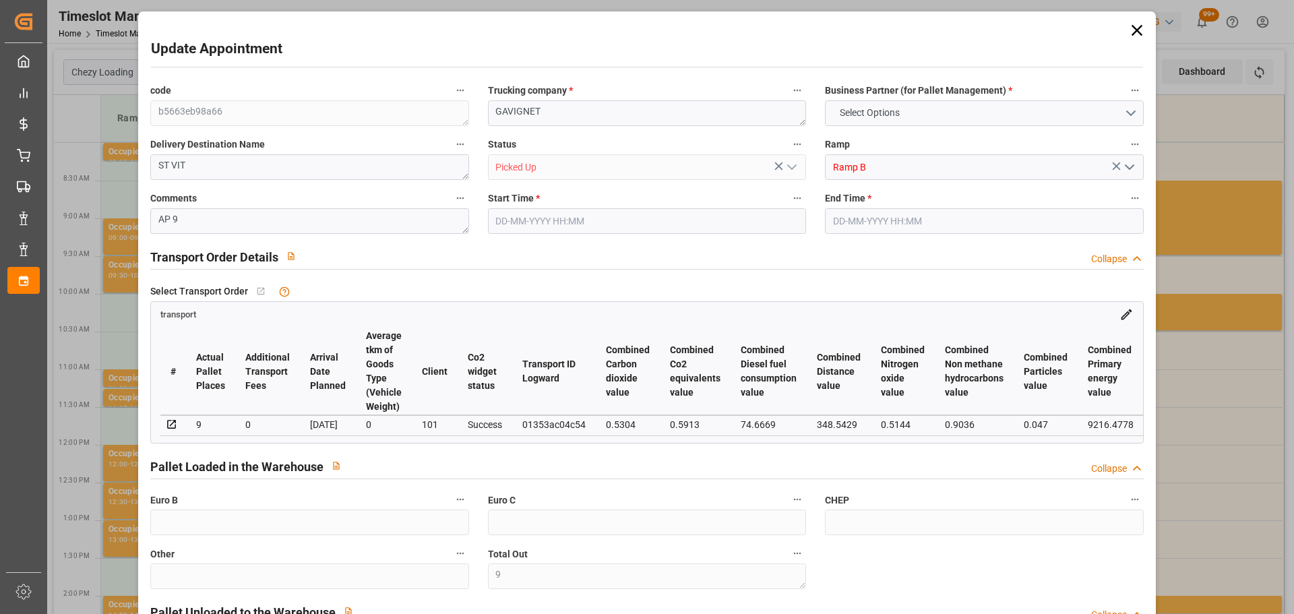
type input "9"
type input "308.96"
type input "0"
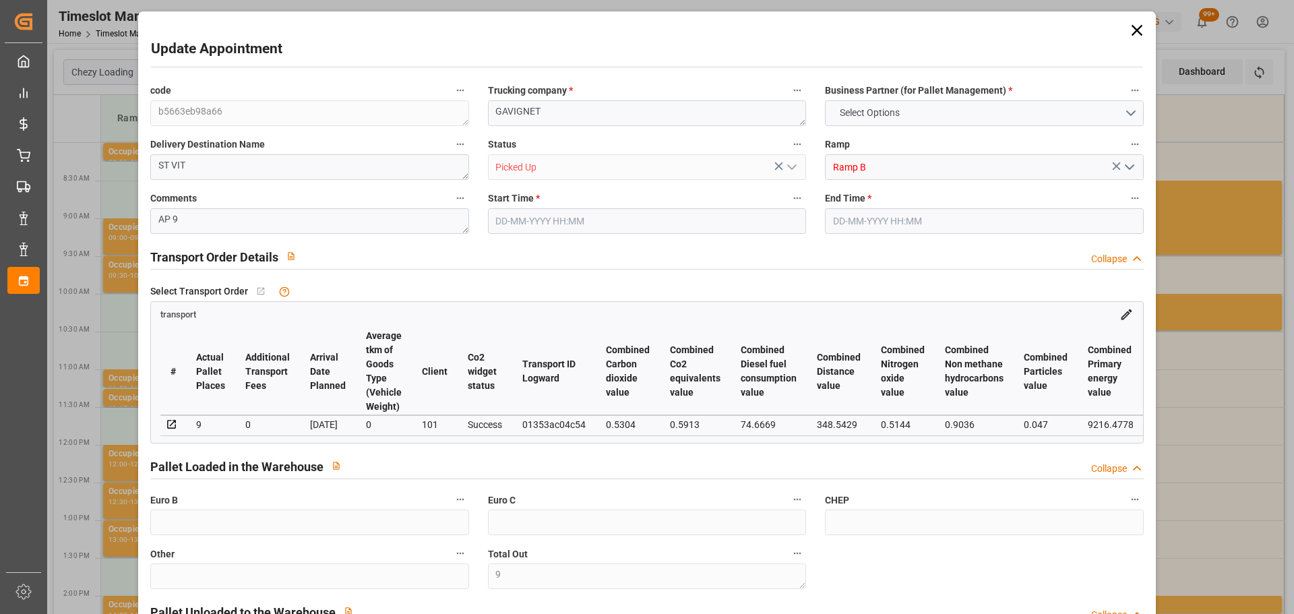
type input "0"
type input "308.96"
type input "0"
type input "9"
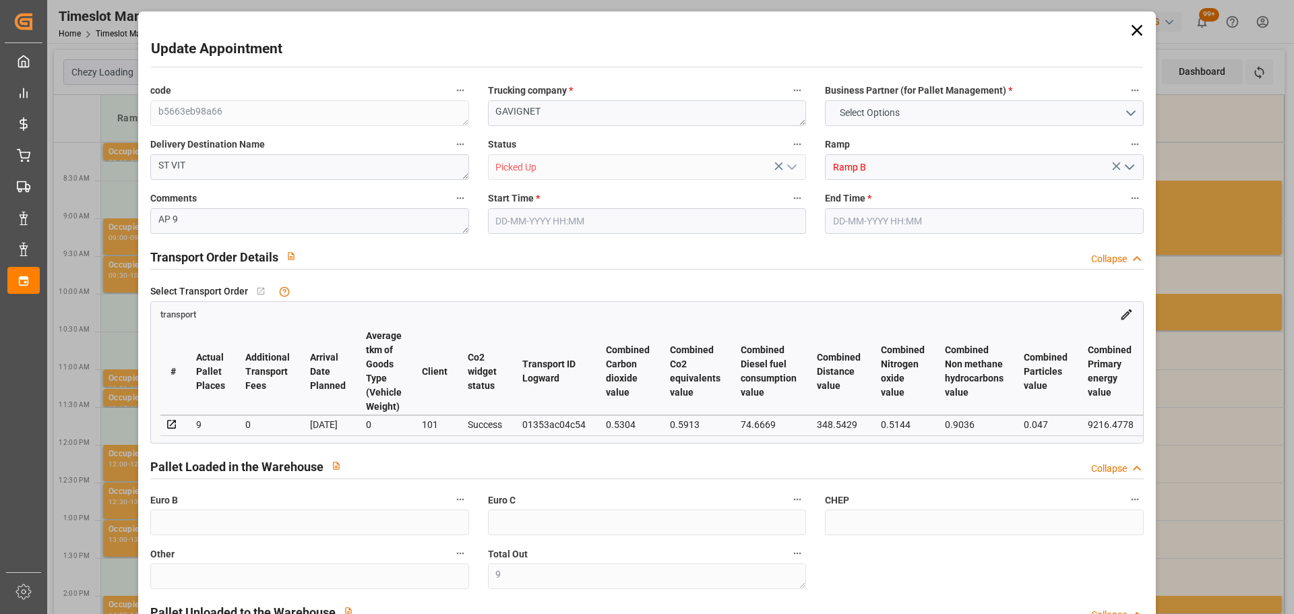
type input "2473.668"
type input "3421"
type input "9570.108"
type input "25"
type input "9"
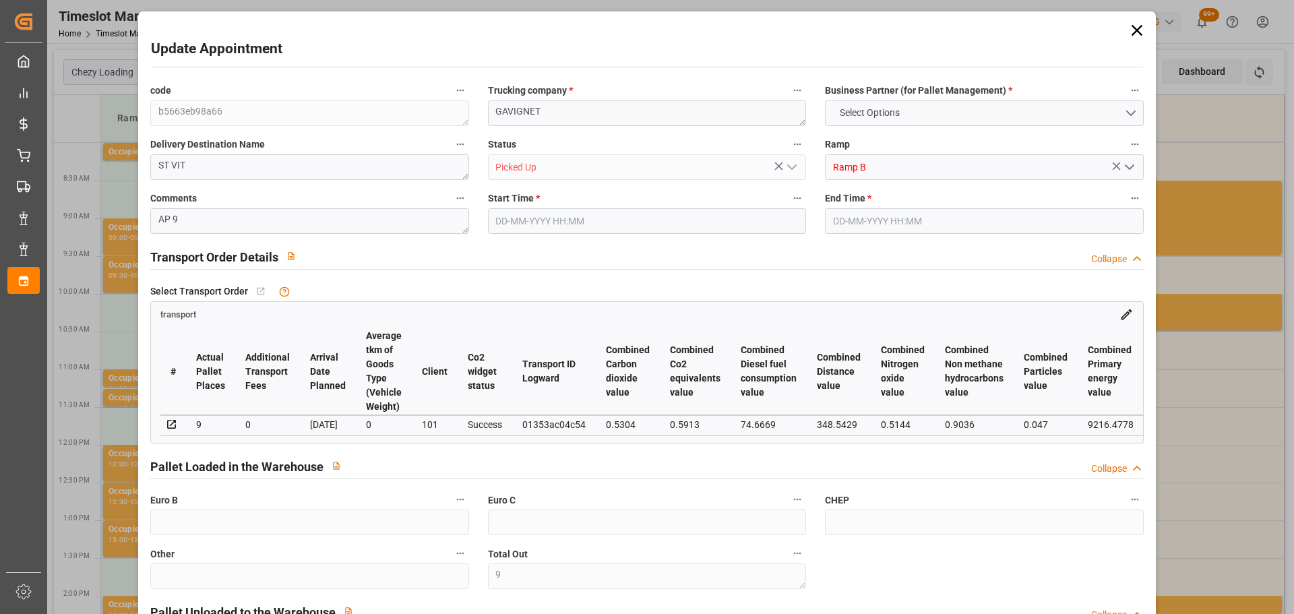
type input "0"
type input "9"
type input "101"
type input "3025.572"
type input "0"
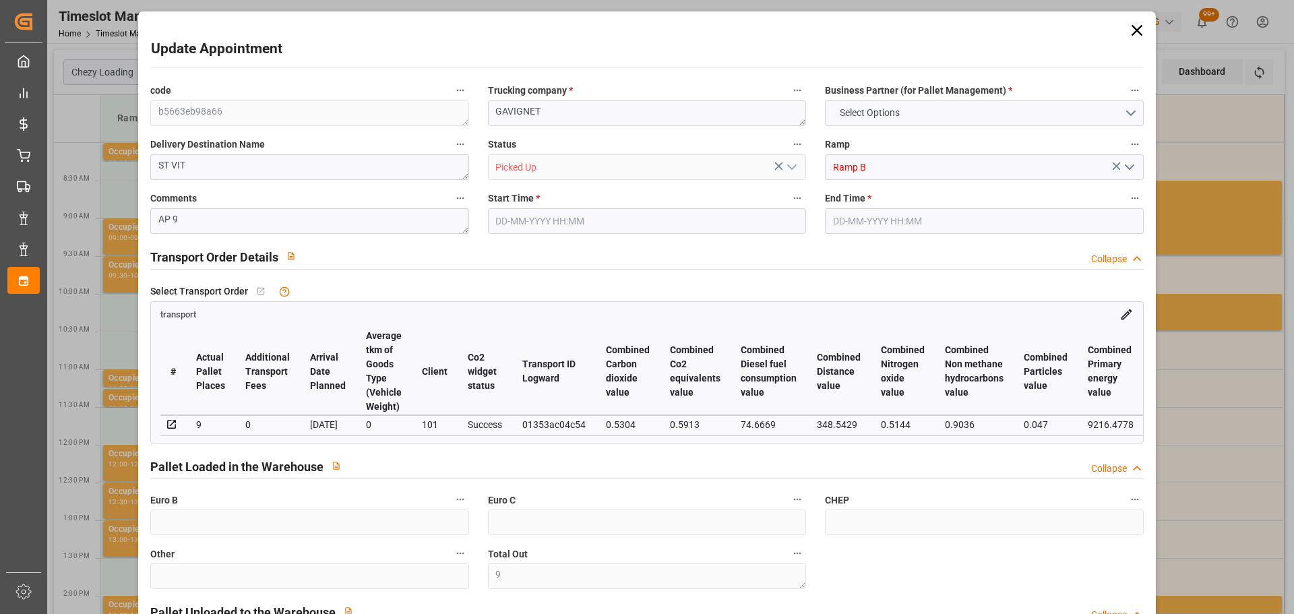
type input "10767.6795"
type input "0"
type input "21"
type input "80"
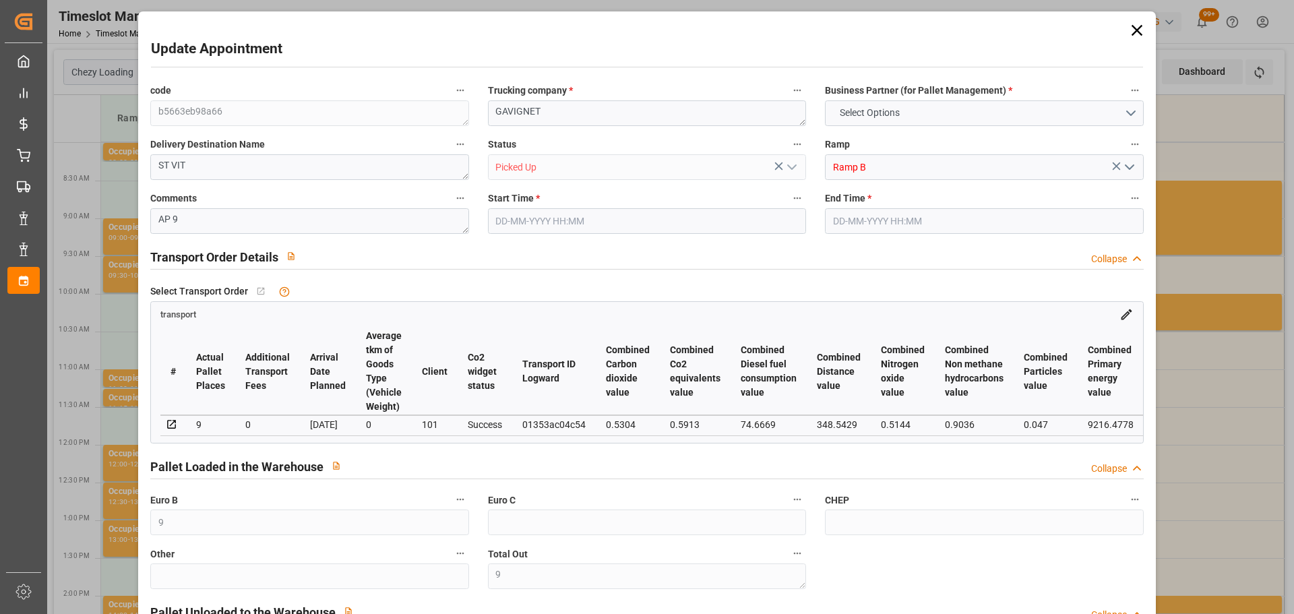
type input "[DATE] 09:30"
type input "[DATE] 09:45"
type input "[DATE] 13:54"
type input "[DATE] 11:18"
type input "[DATE]"
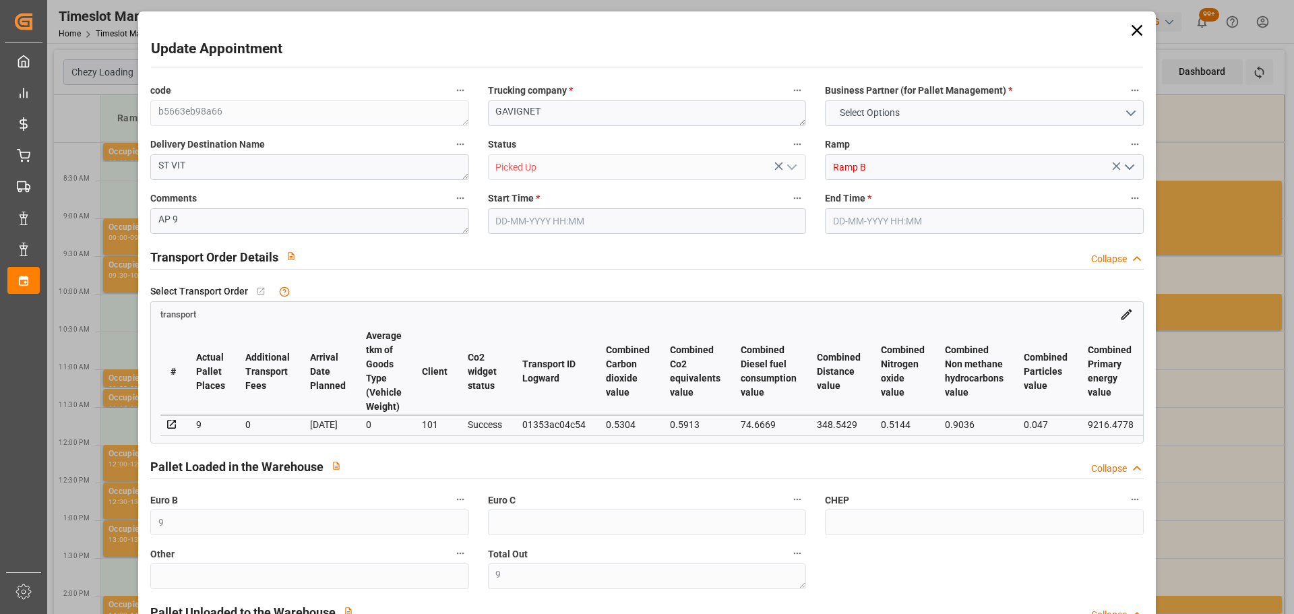
type input "[DATE]"
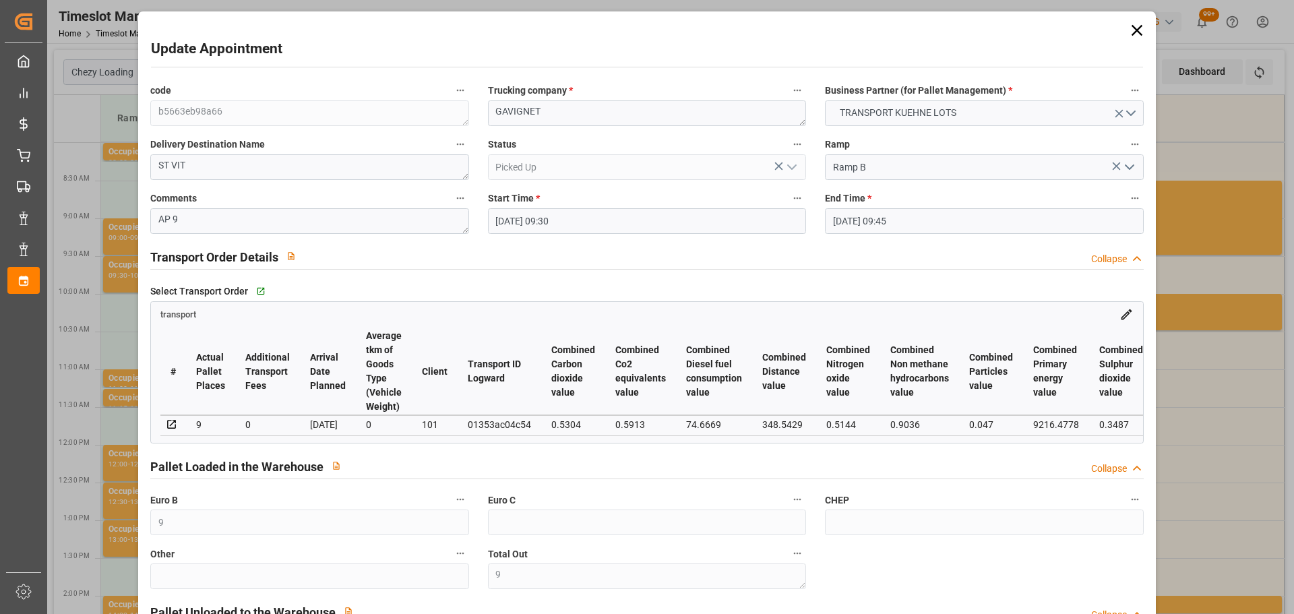
click at [1131, 27] on icon at bounding box center [1136, 30] width 19 height 19
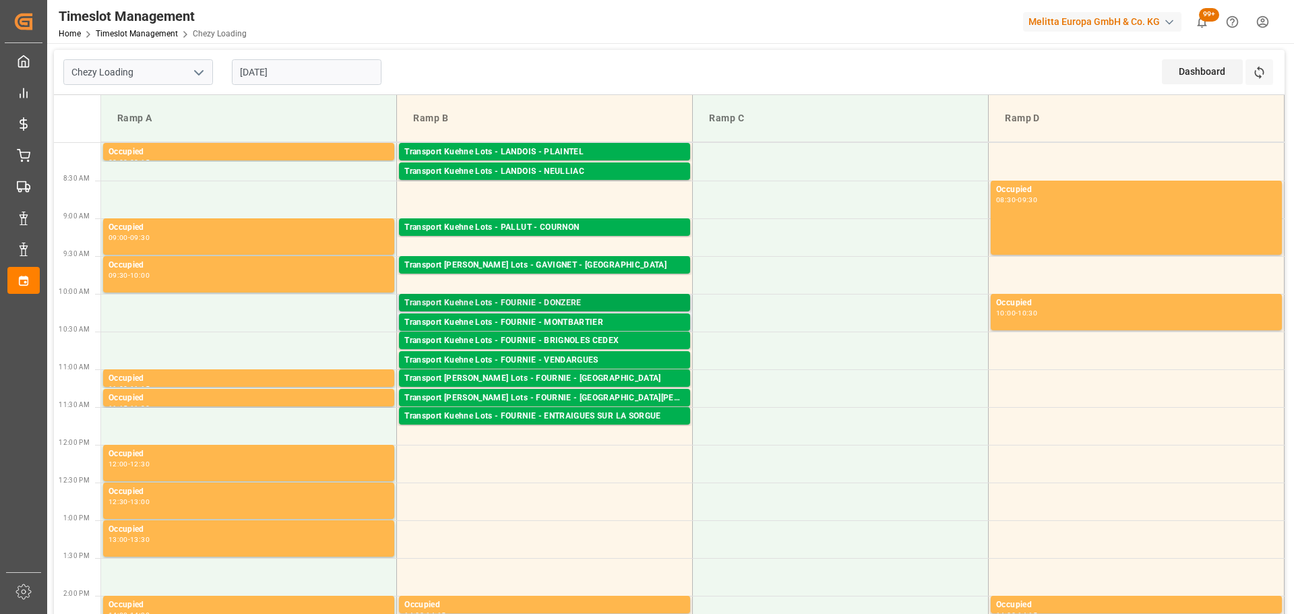
click at [515, 303] on div "Transport Kuehne Lots - FOURNIE - DONZERE" at bounding box center [544, 302] width 280 height 13
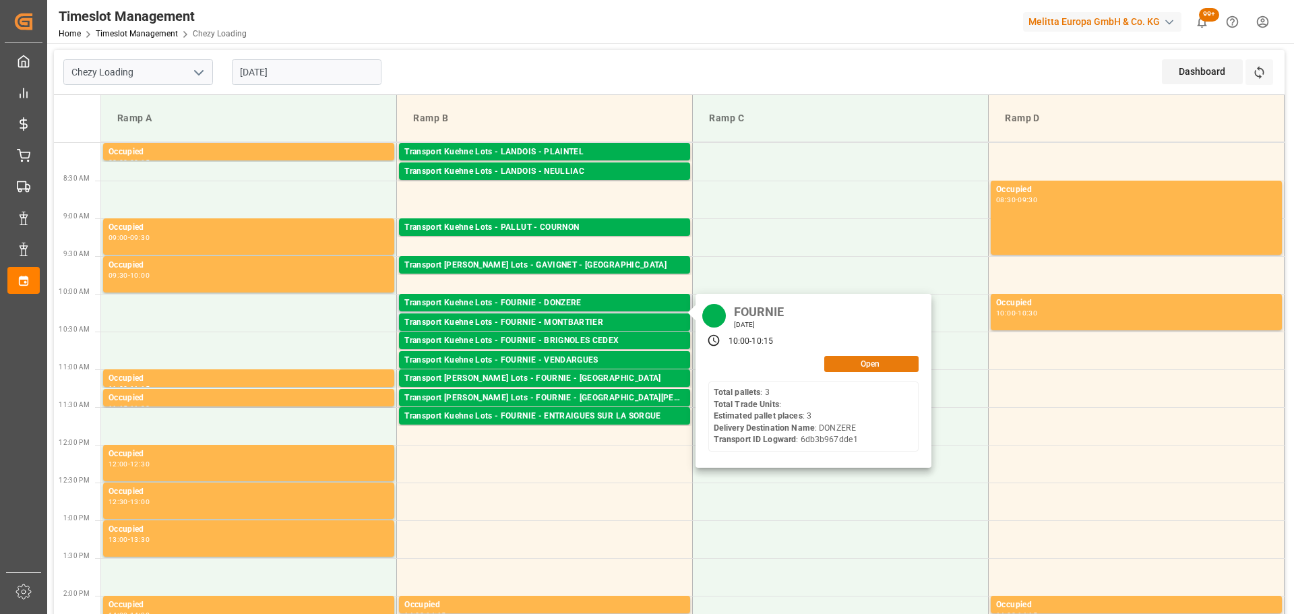
click at [846, 358] on button "Open" at bounding box center [871, 364] width 94 height 16
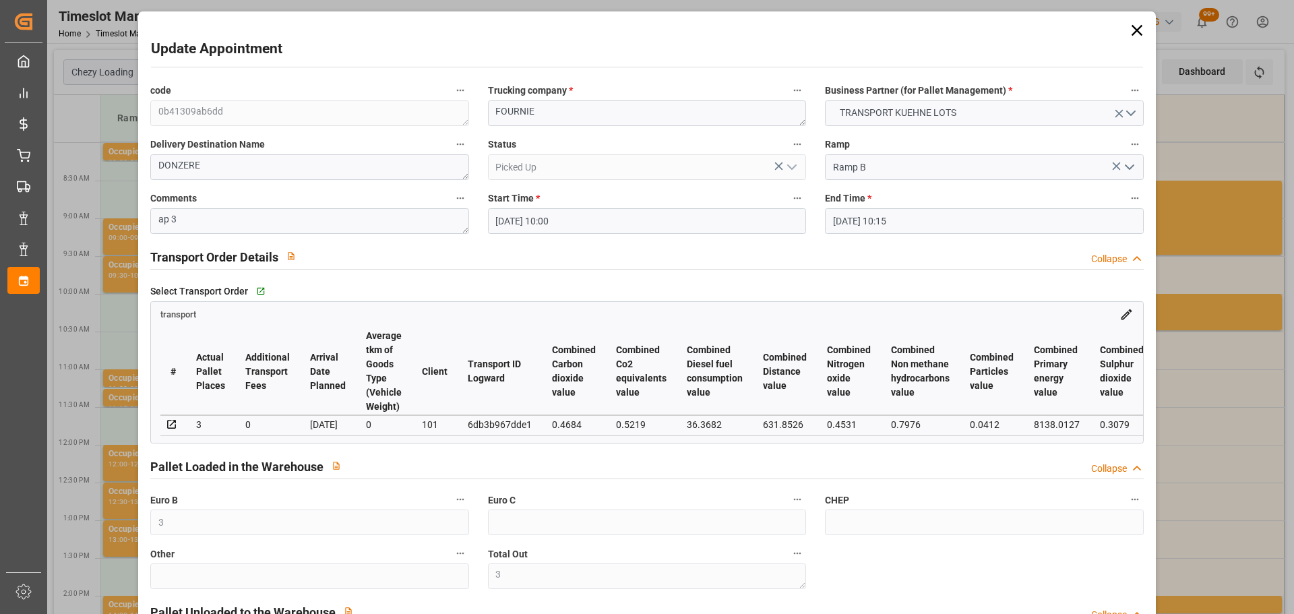
click at [1133, 33] on icon at bounding box center [1136, 30] width 19 height 19
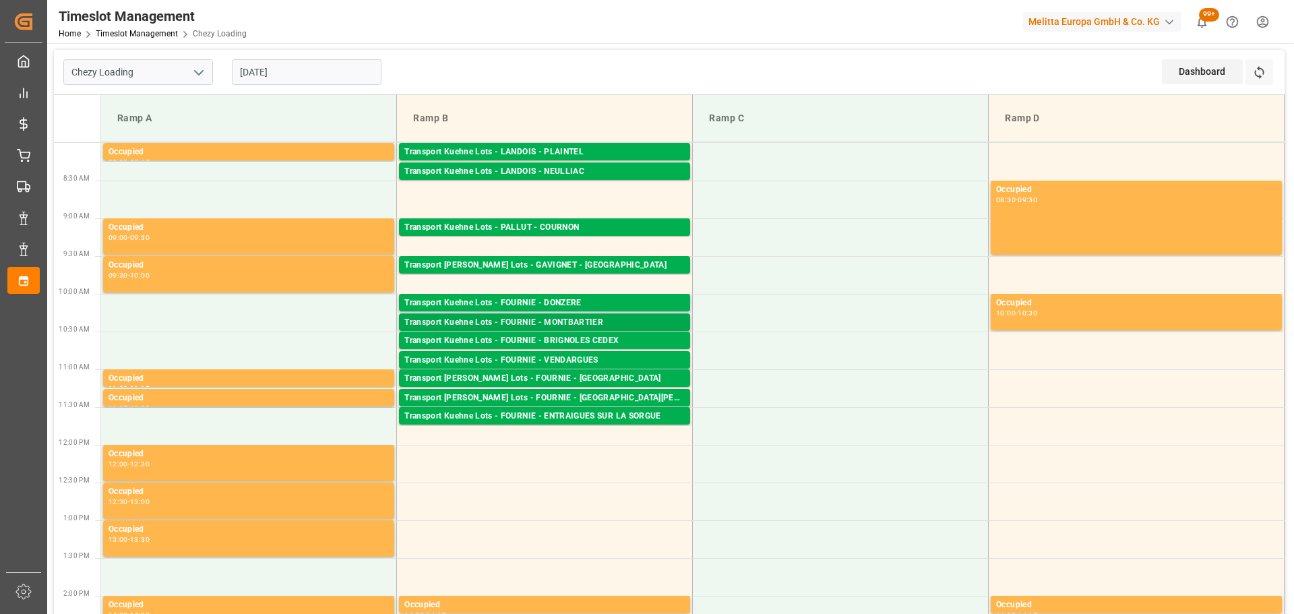
click at [547, 322] on div "Transport Kuehne Lots - FOURNIE - MONTBARTIER" at bounding box center [544, 322] width 280 height 13
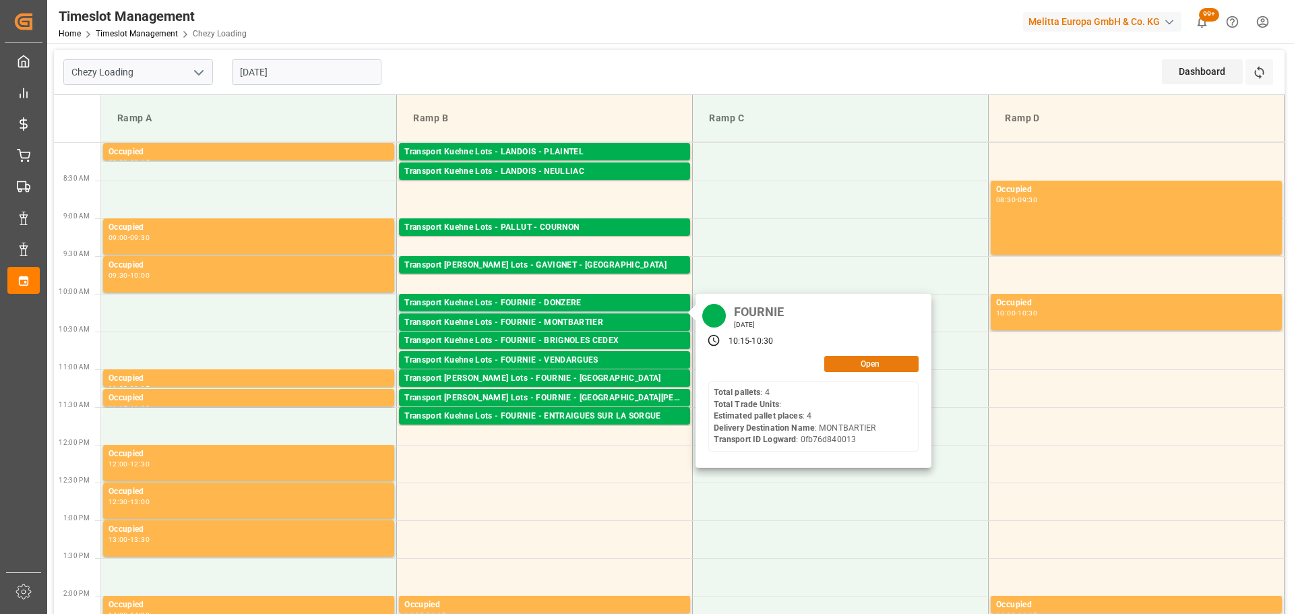
click at [846, 360] on button "Open" at bounding box center [871, 364] width 94 height 16
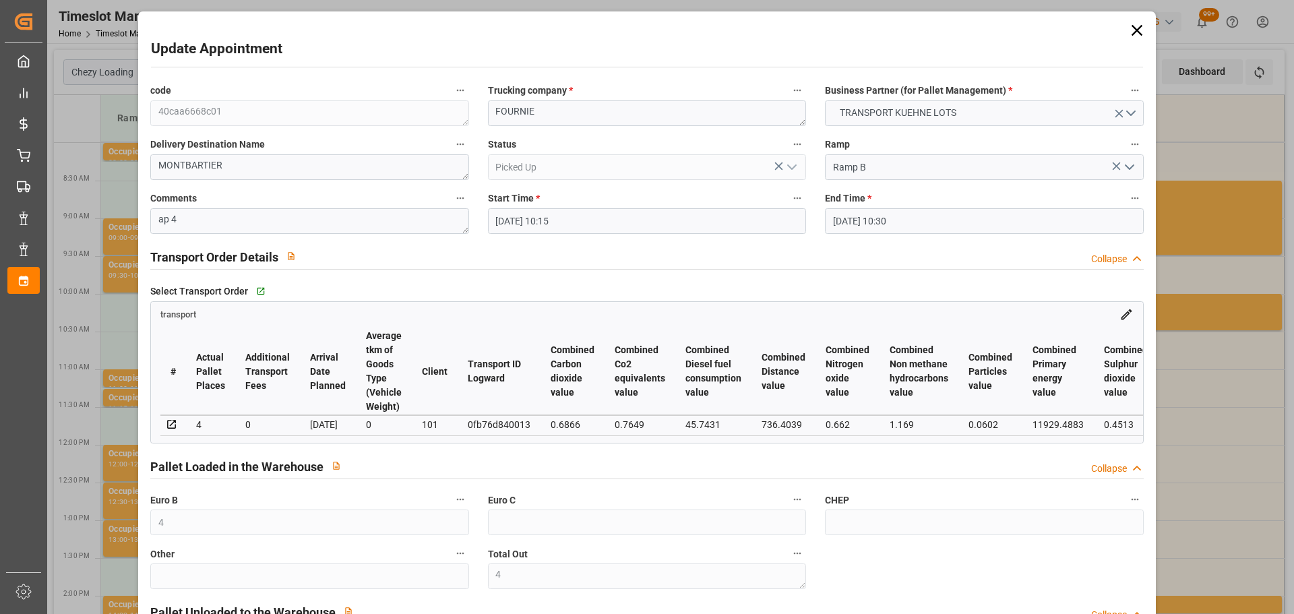
click at [1127, 33] on icon at bounding box center [1136, 30] width 19 height 19
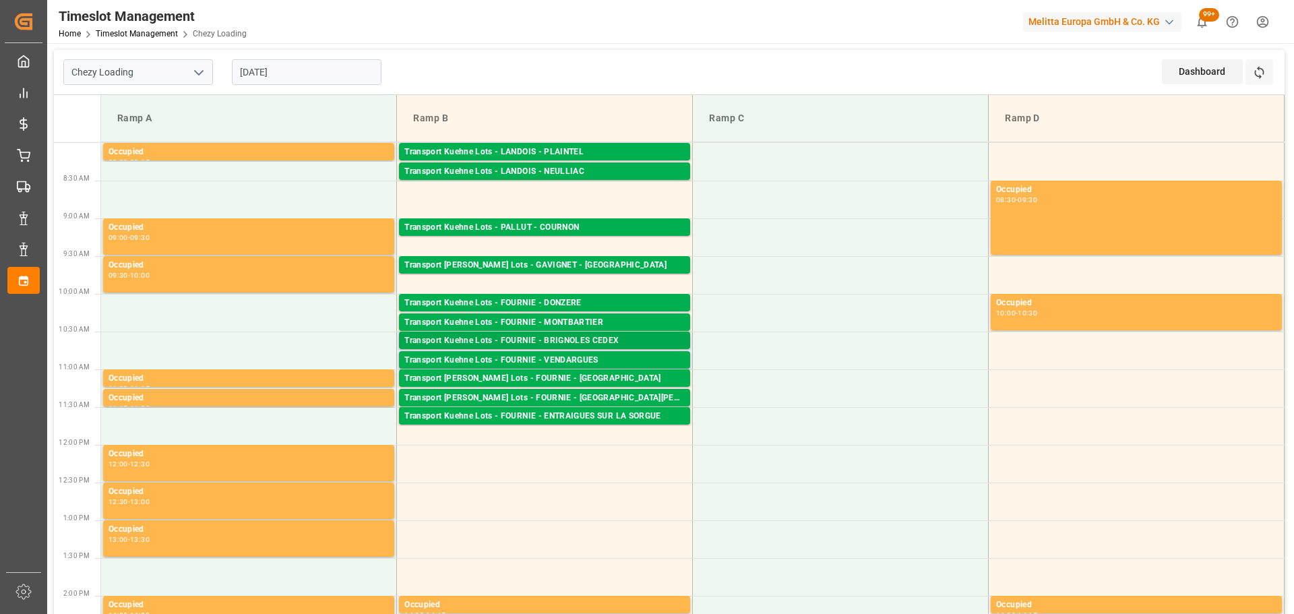
click at [554, 336] on div "Transport Kuehne Lots - FOURNIE - BRIGNOLES CEDEX" at bounding box center [544, 340] width 280 height 13
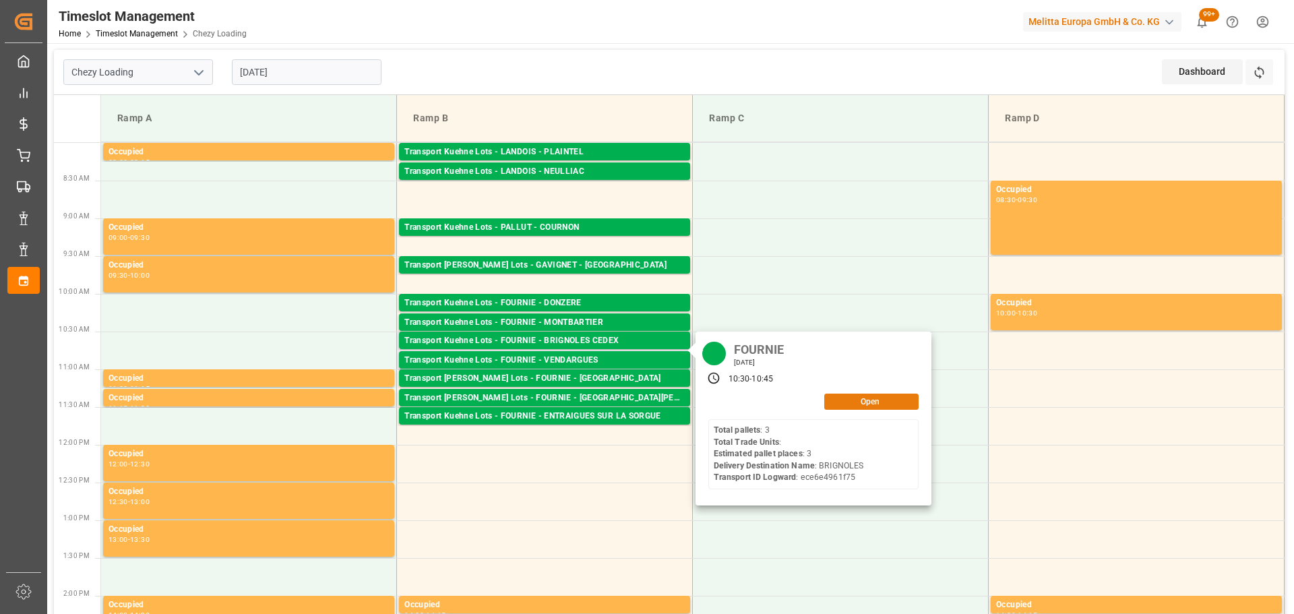
click at [880, 402] on button "Open" at bounding box center [871, 401] width 94 height 16
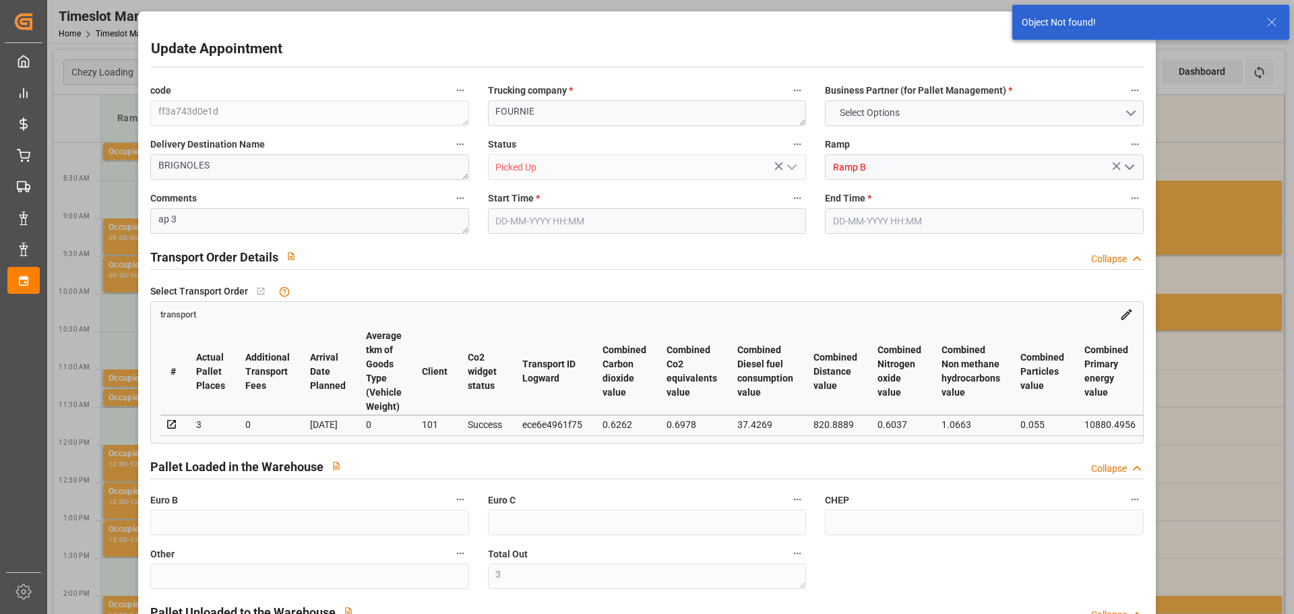
type input "3"
type input "[DATE] 10:30"
type input "[DATE] 10:45"
type input "[DATE] 13:05"
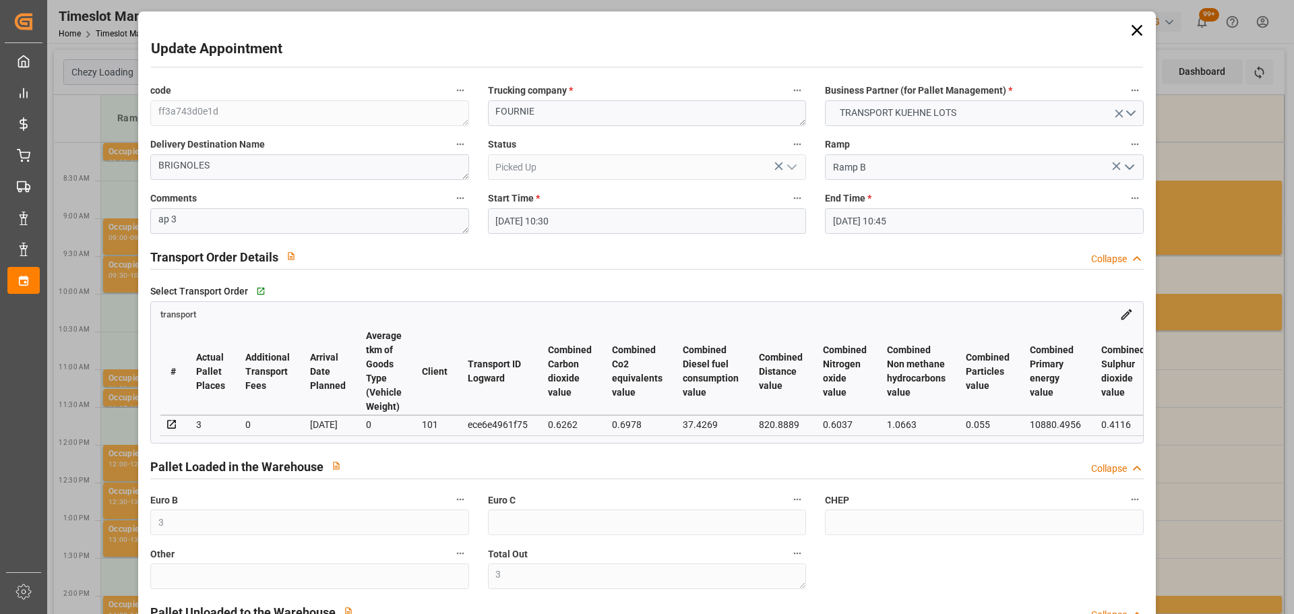
click at [1132, 32] on icon at bounding box center [1136, 30] width 19 height 19
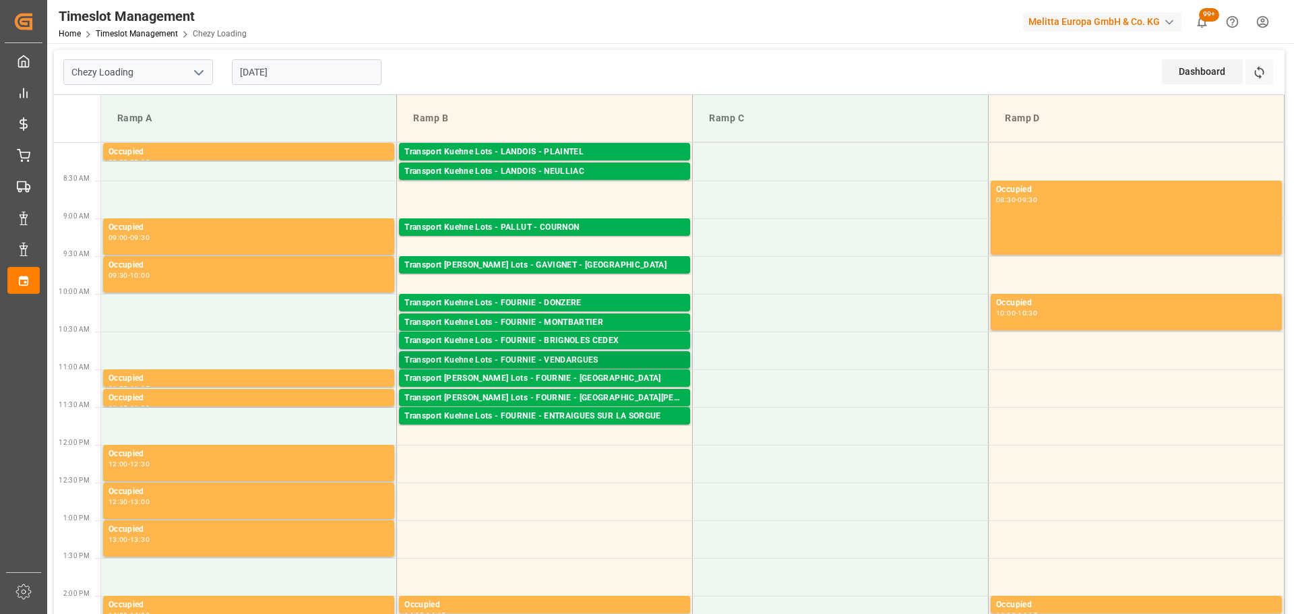
click at [561, 359] on div "Transport Kuehne Lots - FOURNIE - VENDARGUES" at bounding box center [544, 360] width 280 height 13
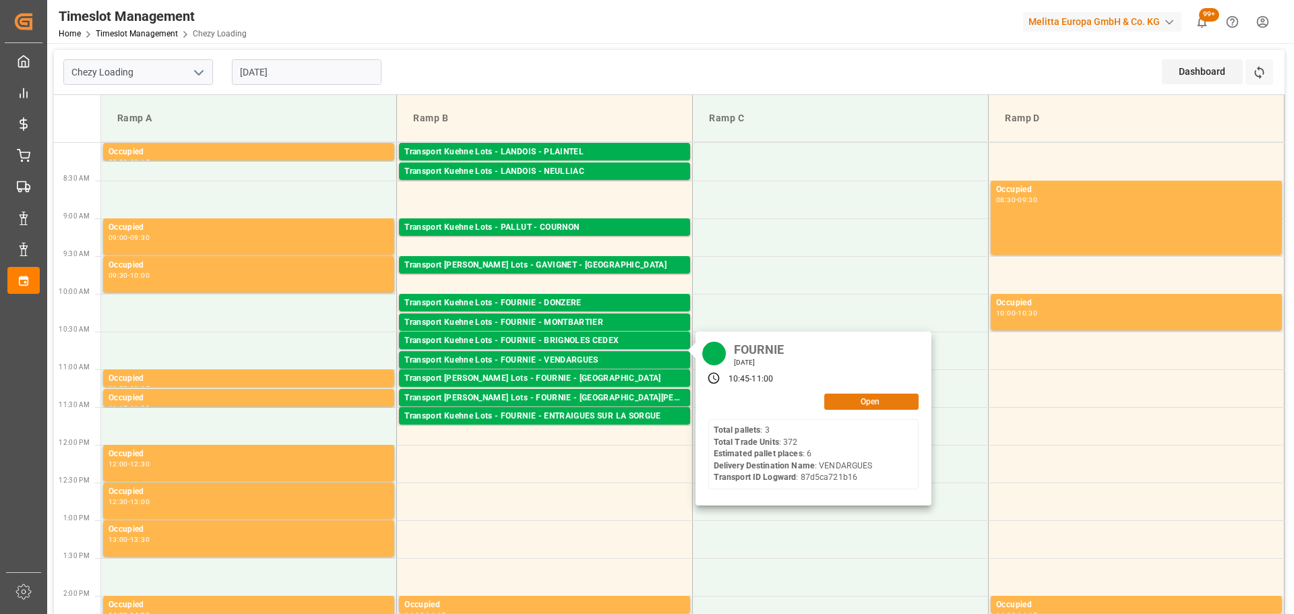
click at [865, 397] on button "Open" at bounding box center [871, 401] width 94 height 16
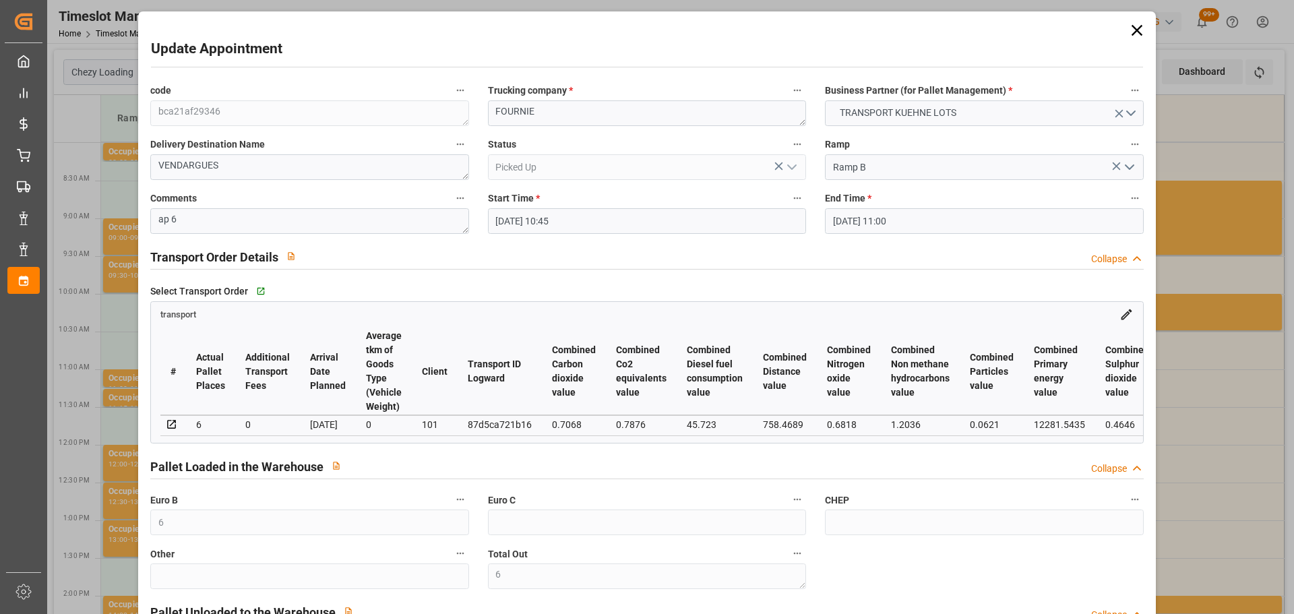
click at [1135, 24] on icon at bounding box center [1136, 30] width 19 height 19
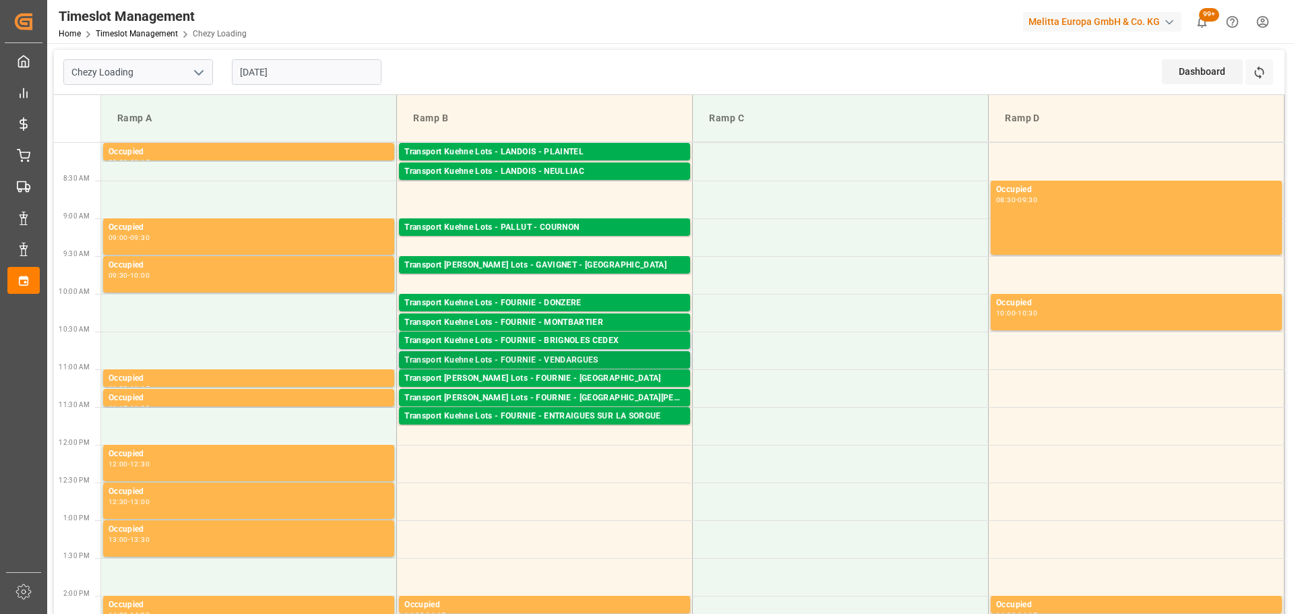
click at [602, 368] on div "Pallets: 3,TU: 372,City: [GEOGRAPHIC_DATA],Arrival: [DATE] 00:00:00" at bounding box center [544, 372] width 280 height 11
drag, startPoint x: 1033, startPoint y: 453, endPoint x: 836, endPoint y: 421, distance: 199.3
click at [579, 370] on div "Transport [PERSON_NAME] Lots - FOURNIE - ROULLET-SAINT-ESTEPHE Pallets: 4,TU: ,…" at bounding box center [544, 378] width 291 height 18
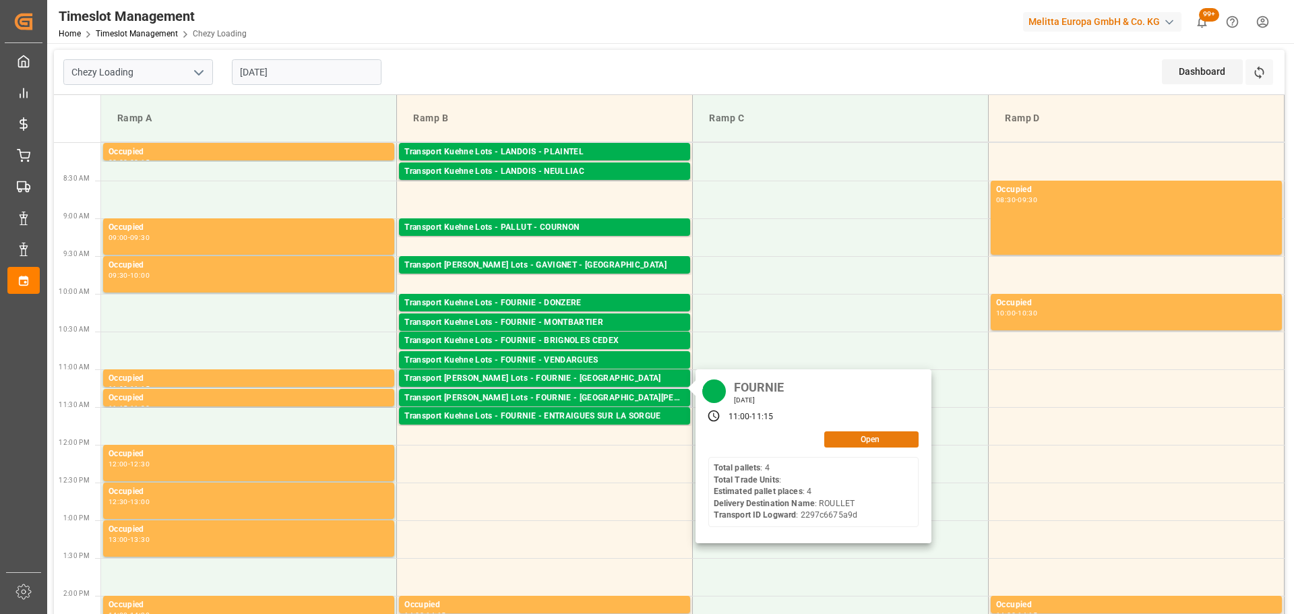
click at [874, 432] on button "Open" at bounding box center [871, 439] width 94 height 16
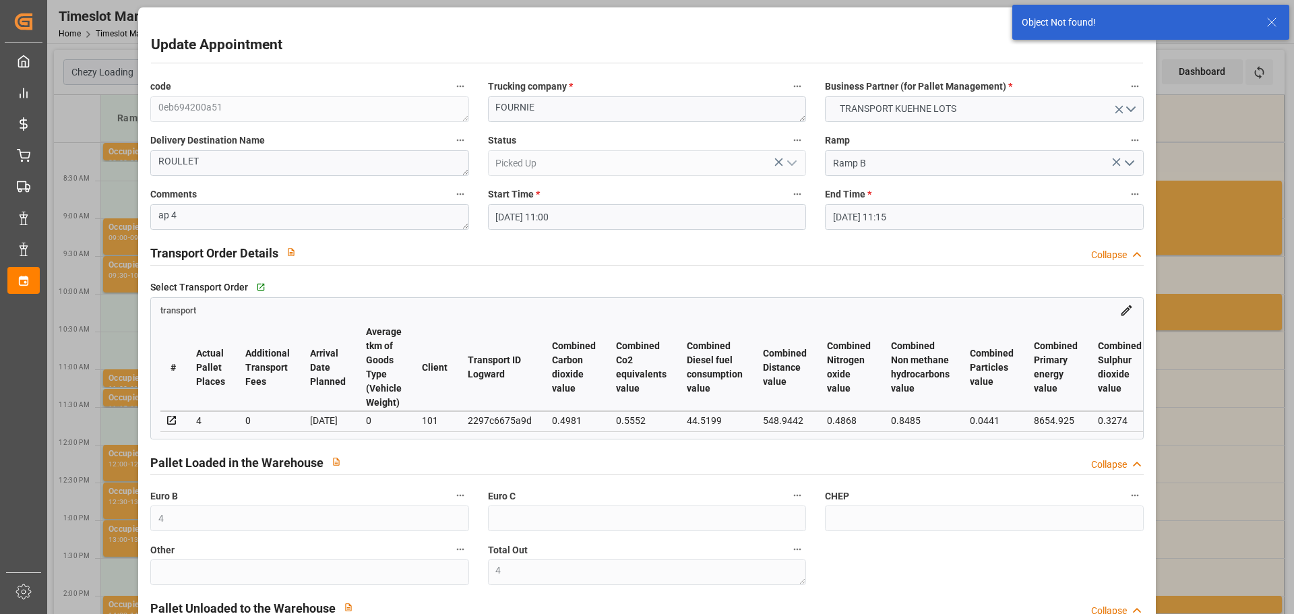
scroll to position [1, 0]
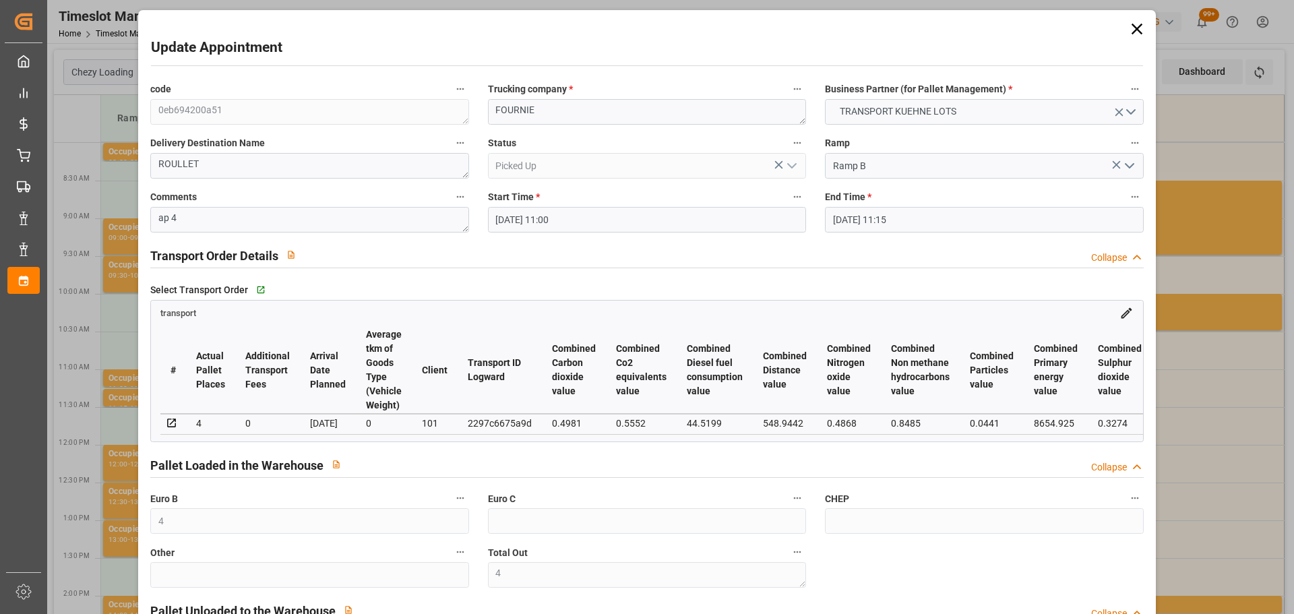
click at [1133, 31] on icon at bounding box center [1136, 29] width 19 height 19
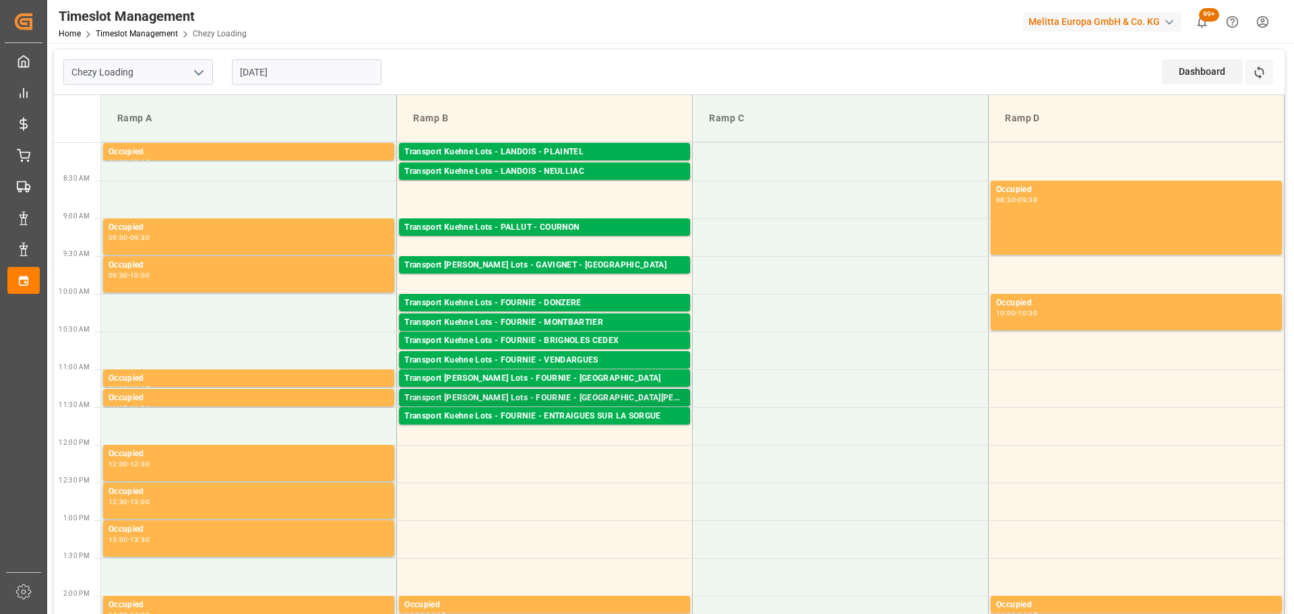
click at [556, 392] on div "Transport [PERSON_NAME] Lots - FOURNIE - [GEOGRAPHIC_DATA][PERSON_NAME]" at bounding box center [544, 397] width 280 height 13
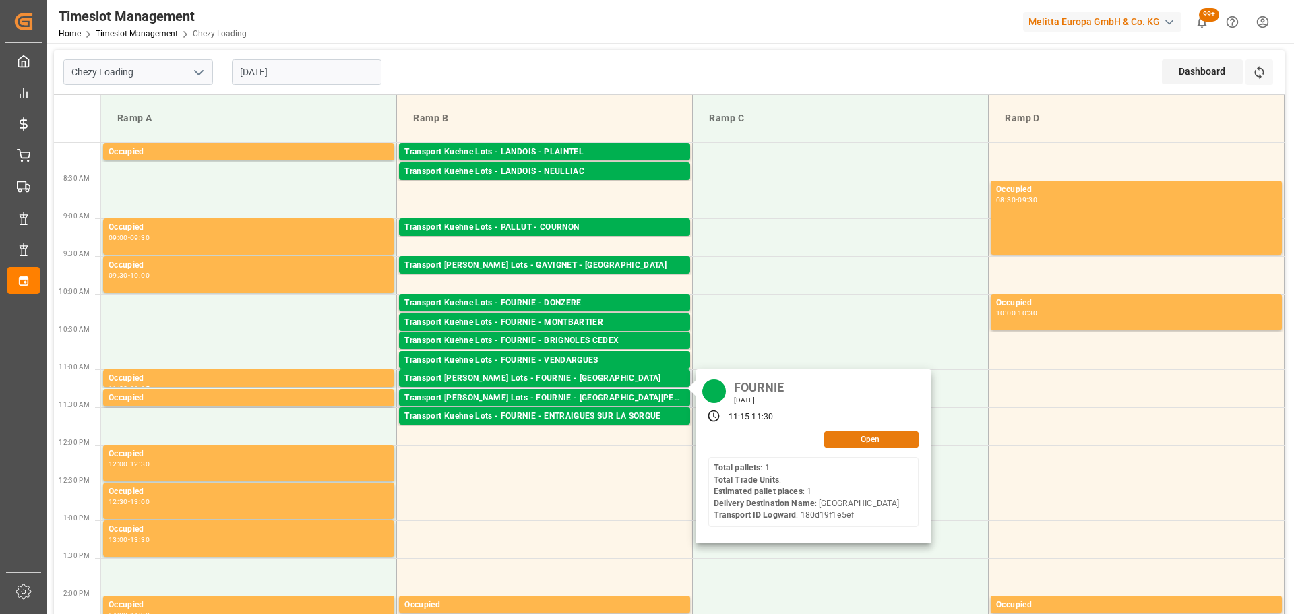
click at [836, 441] on button "Open" at bounding box center [871, 439] width 94 height 16
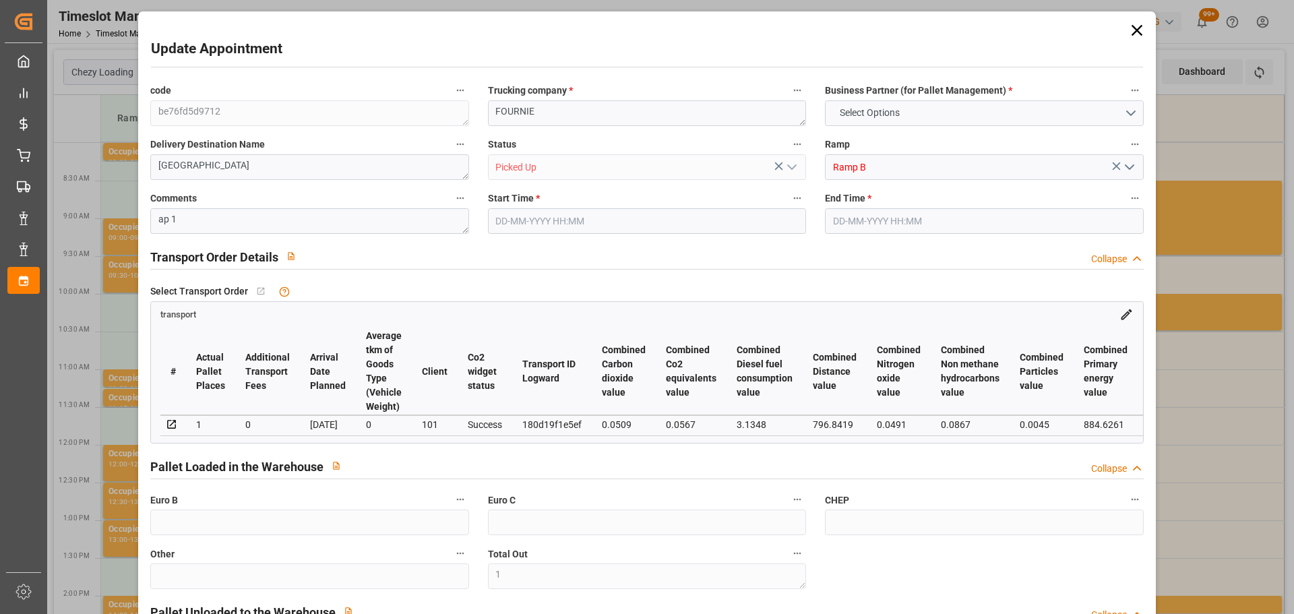
type input "1"
type input "206.67"
type input "0"
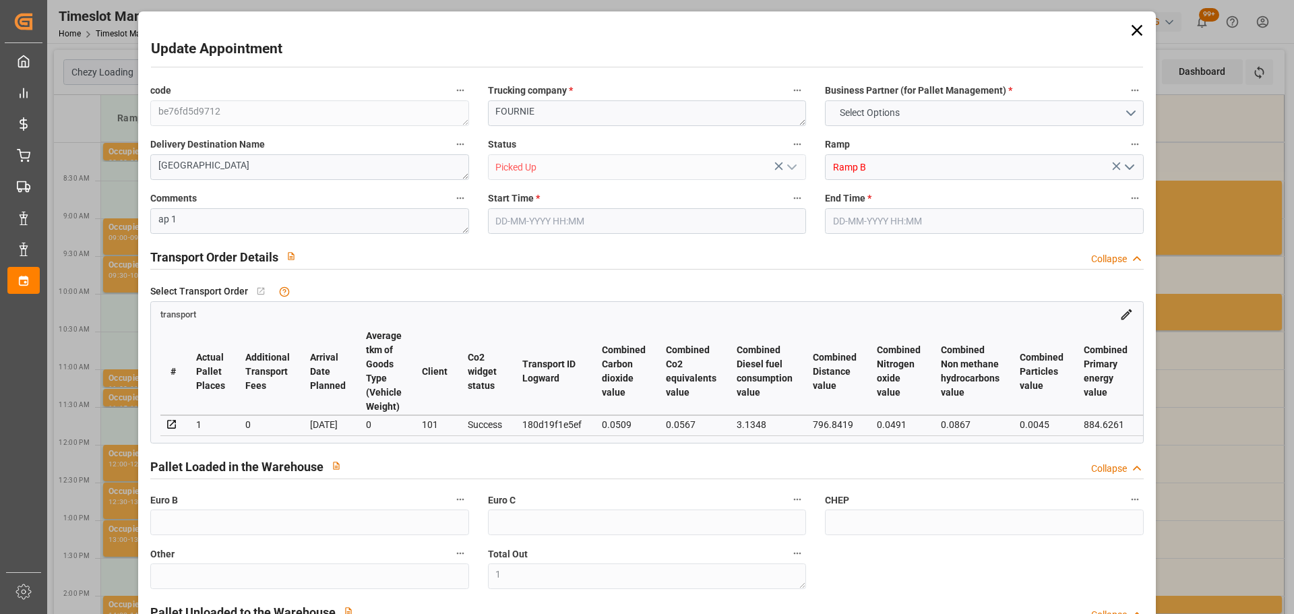
type input "0"
type input "206.67"
type input "0"
type input "1"
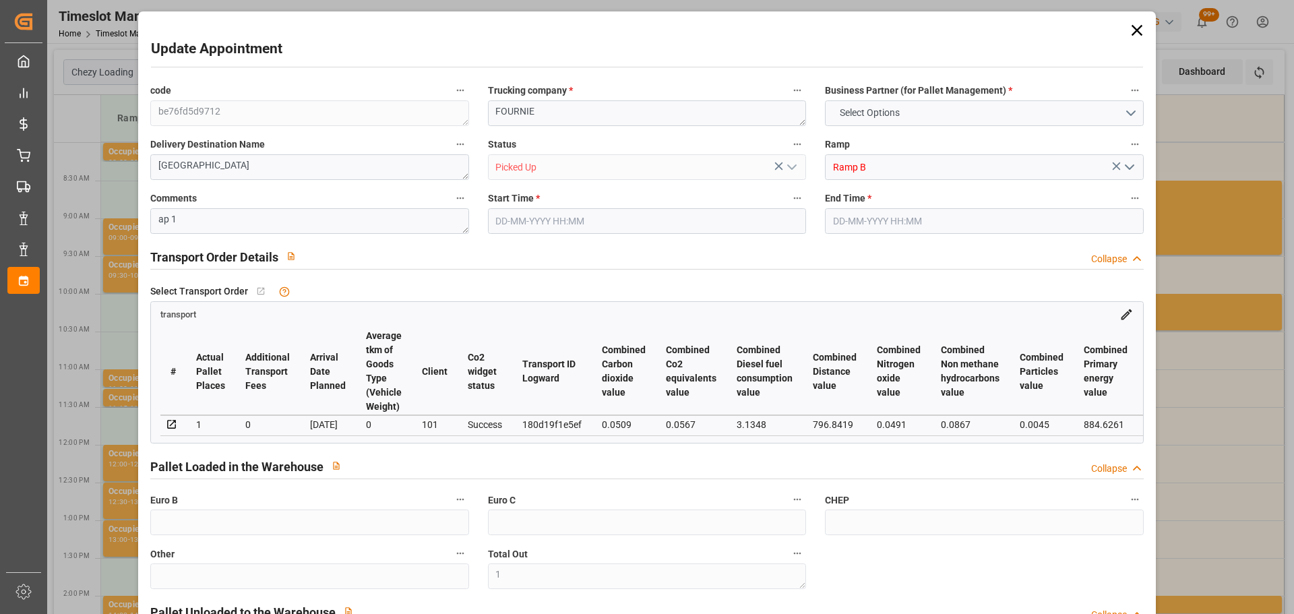
type input "84.096"
type input "150"
type input "624.384"
type input "40"
type input "1"
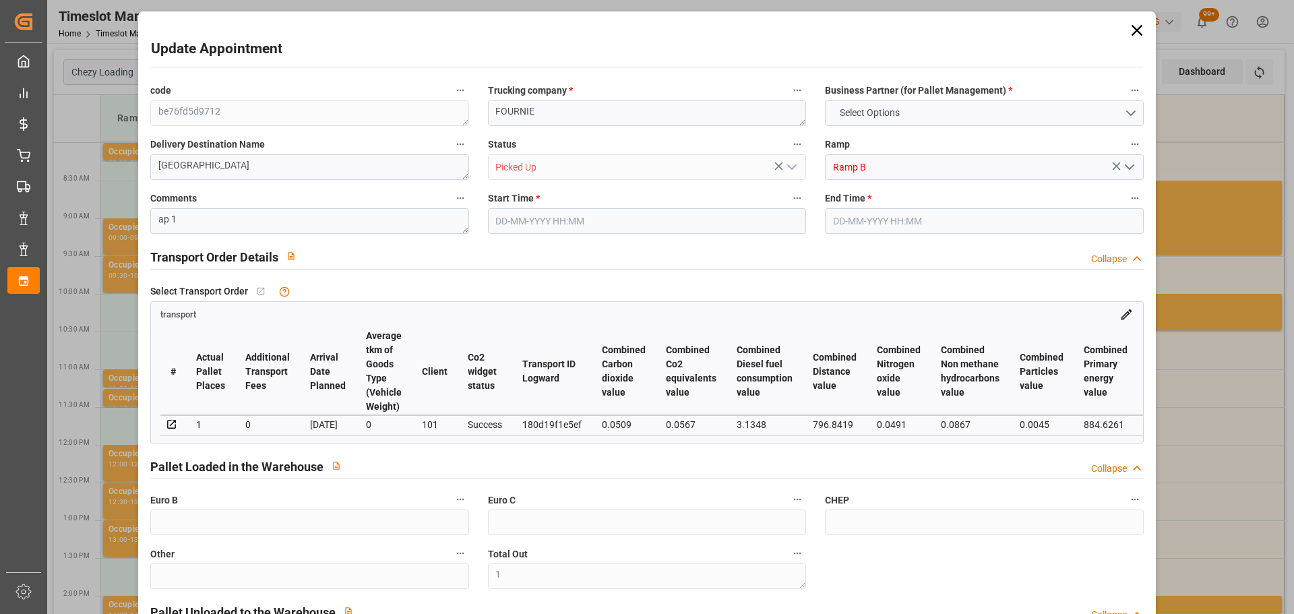
type input "0"
type input "1"
type input "101"
type input "122.112"
type input "0"
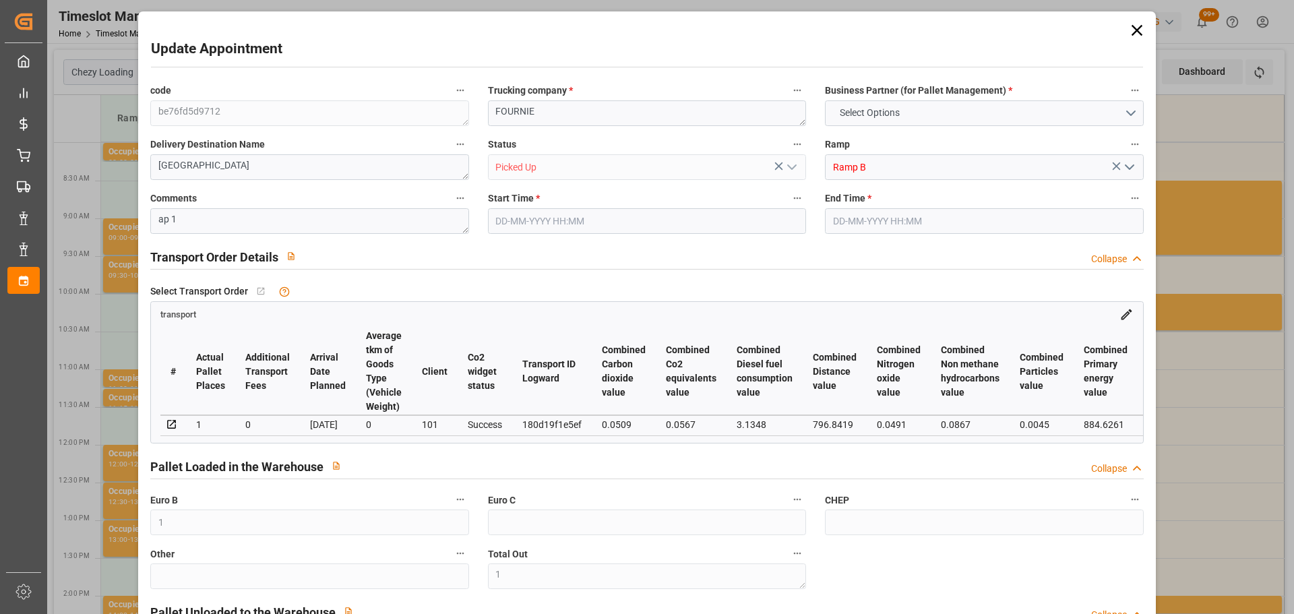
type input "4710.8598"
type input "0"
type input "21"
type input "35"
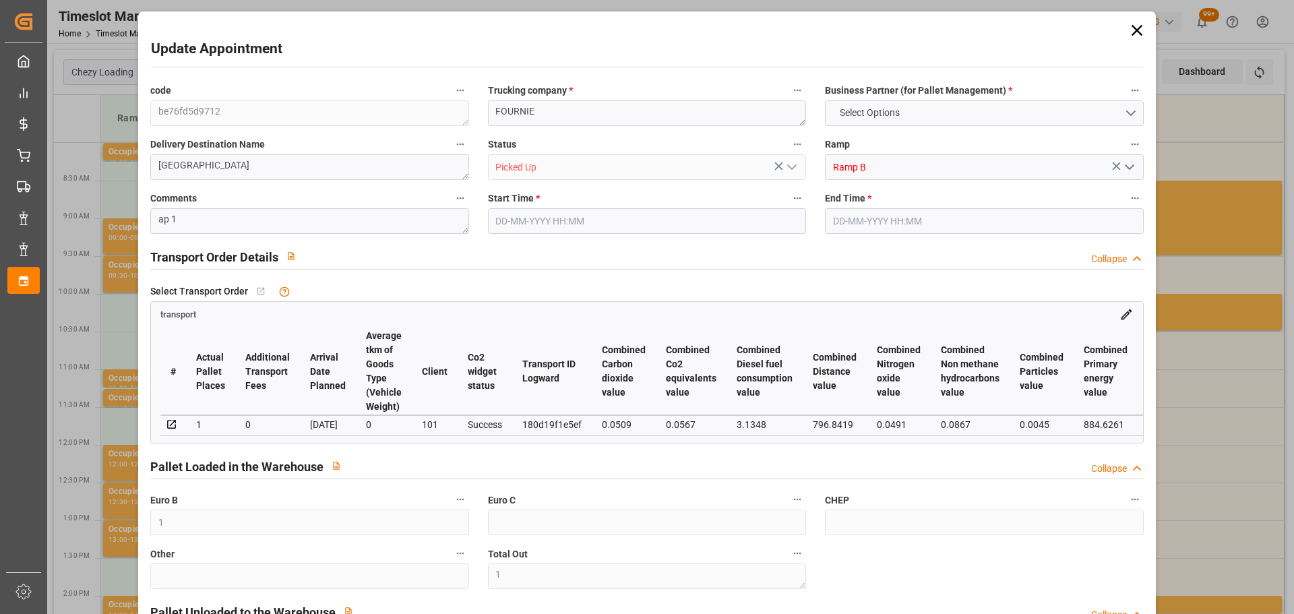
type input "[DATE] 11:15"
type input "[DATE] 11:30"
type input "[DATE] 13:11"
type input "[DATE] 11:18"
type input "[DATE]"
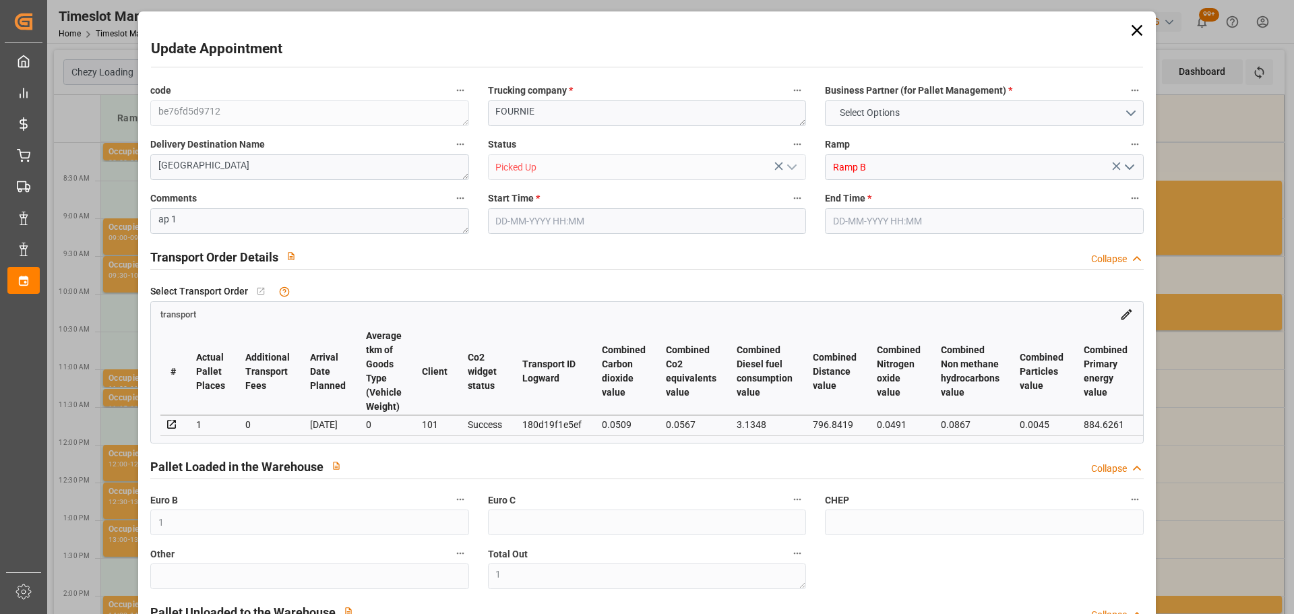
type input "[DATE]"
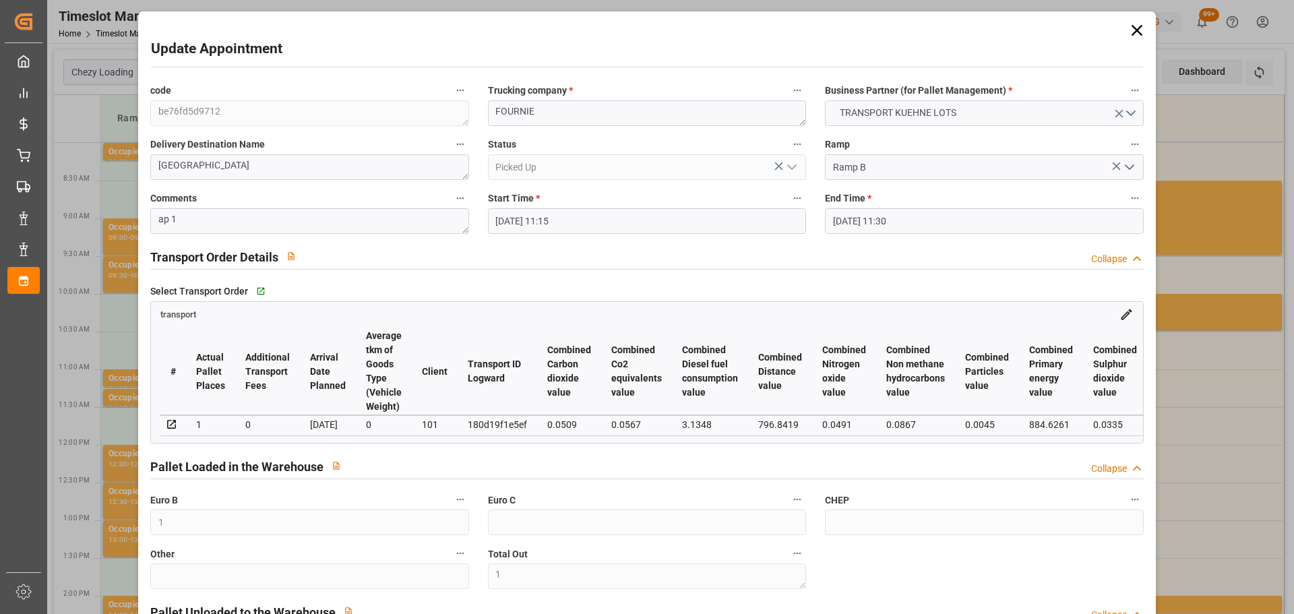
click at [1128, 27] on icon at bounding box center [1136, 30] width 19 height 19
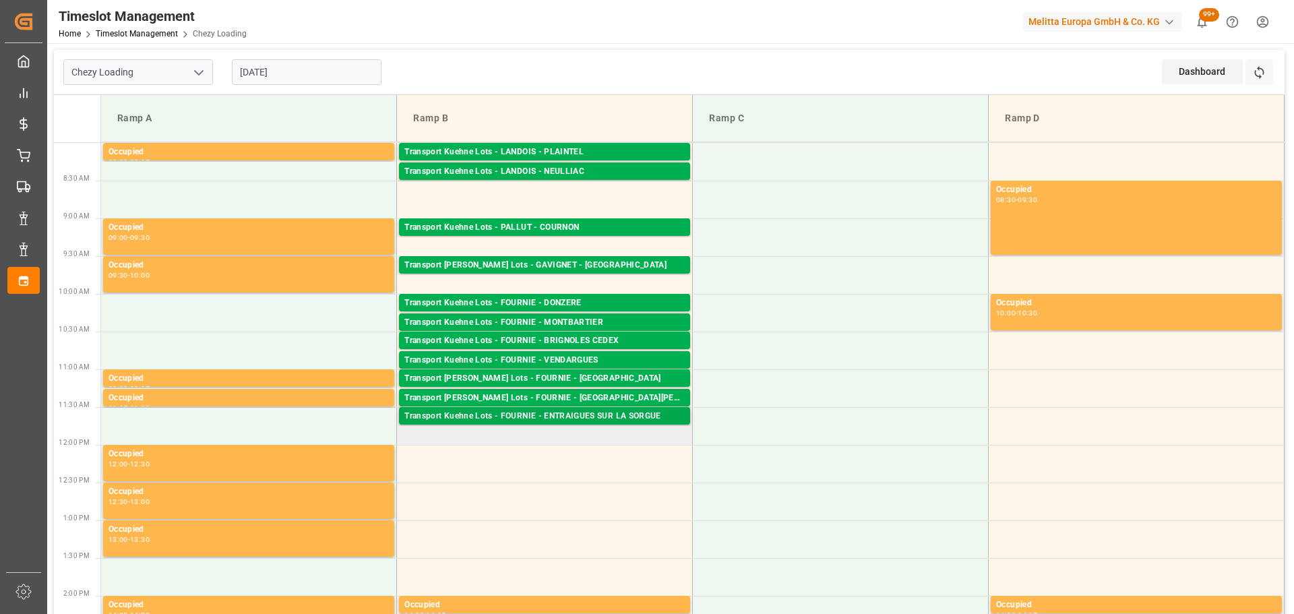
click at [576, 418] on div "Transport Kuehne Lots - FOURNIE - ENTRAIGUES SUR LA SORGUE" at bounding box center [544, 416] width 280 height 13
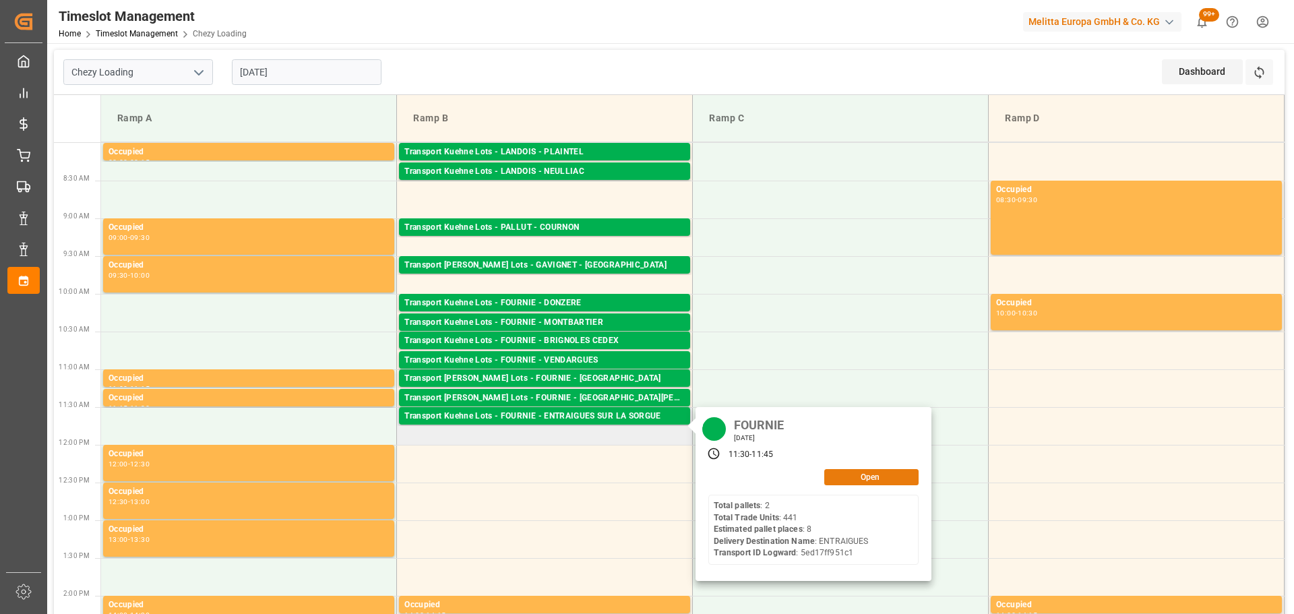
click at [829, 474] on button "Open" at bounding box center [871, 477] width 94 height 16
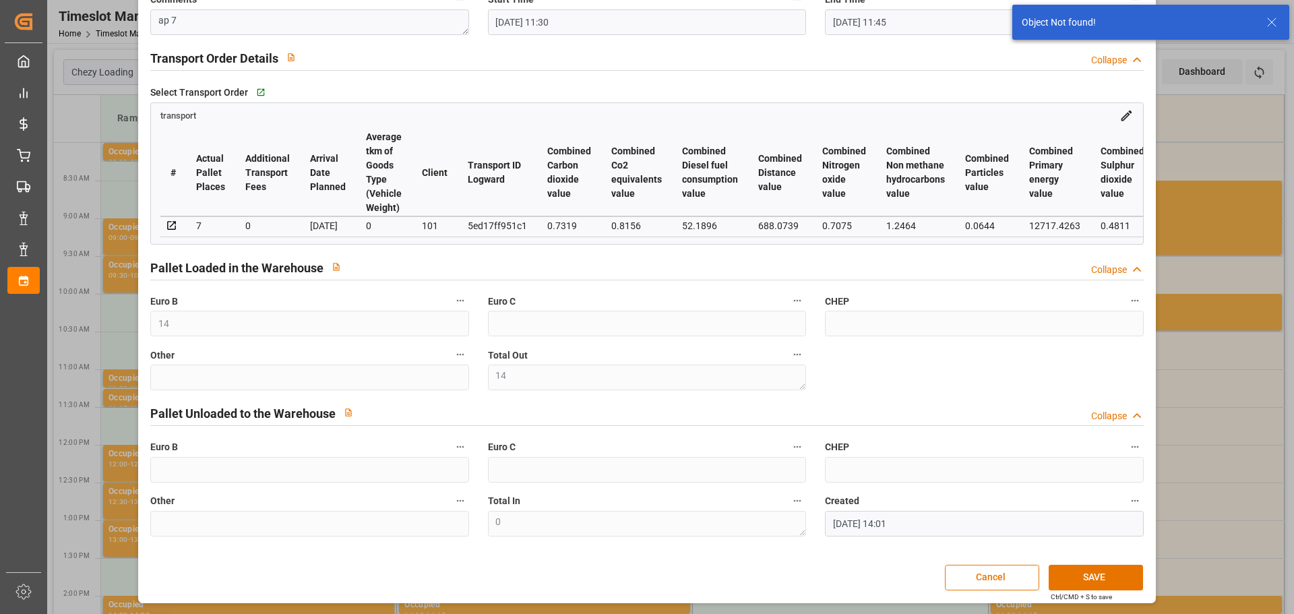
scroll to position [0, 0]
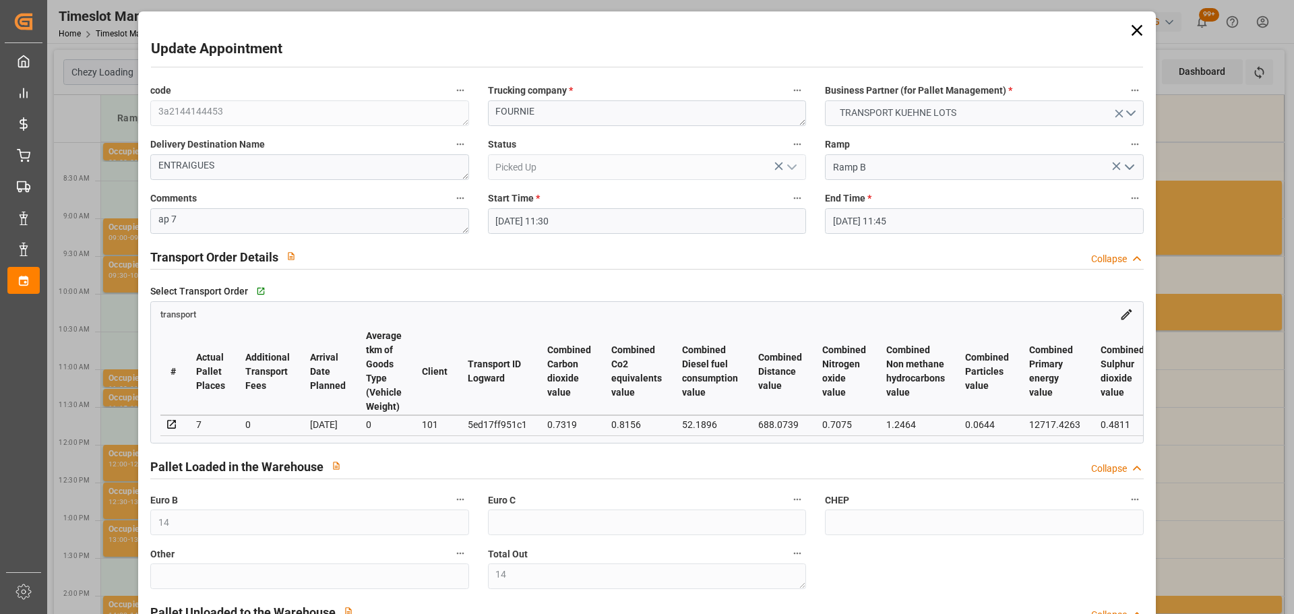
drag, startPoint x: 1130, startPoint y: 26, endPoint x: 1137, endPoint y: 113, distance: 87.8
click at [1130, 26] on icon at bounding box center [1136, 30] width 19 height 19
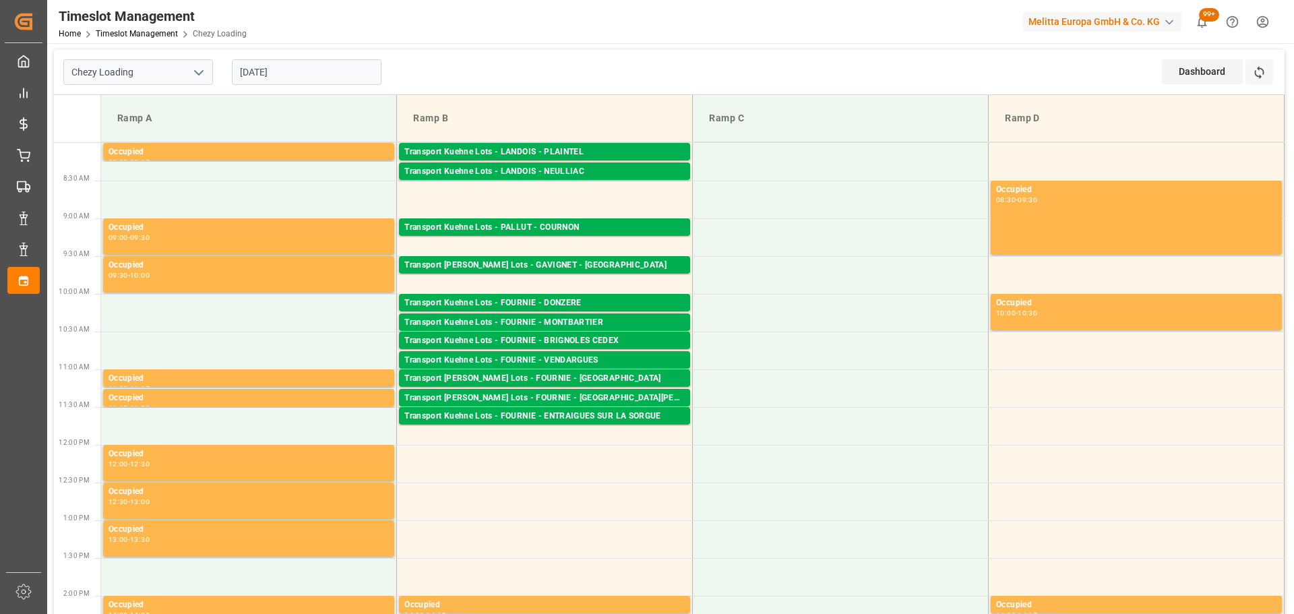
click at [354, 62] on input "[DATE]" at bounding box center [307, 72] width 150 height 26
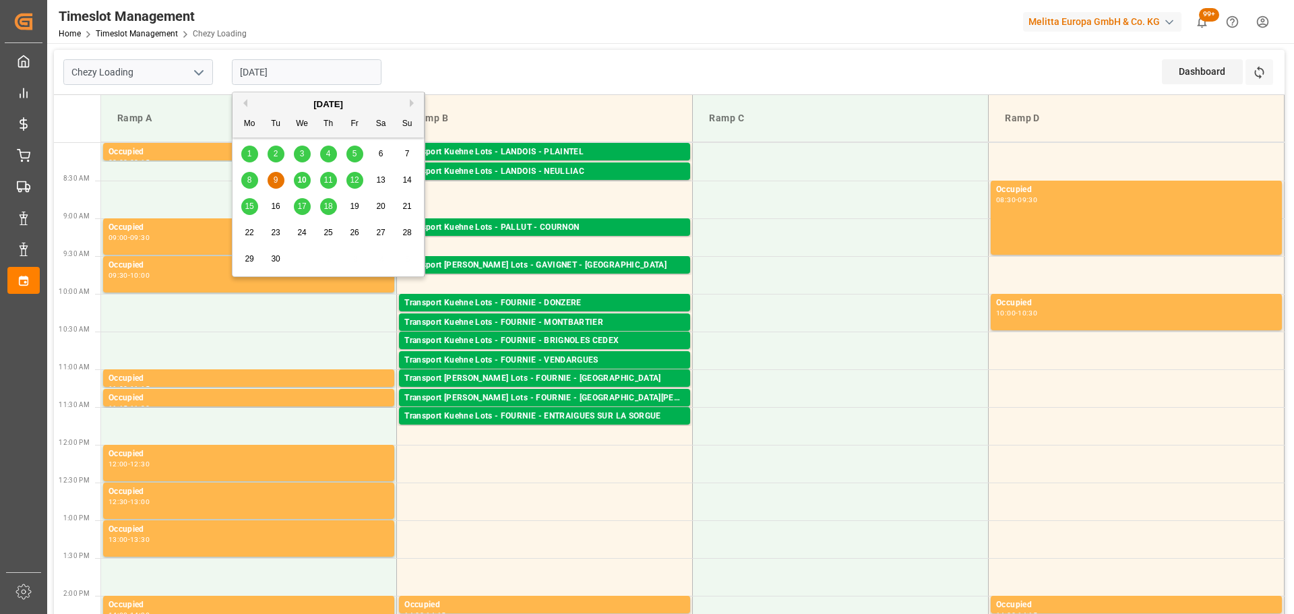
click at [297, 175] on span "10" at bounding box center [301, 179] width 9 height 9
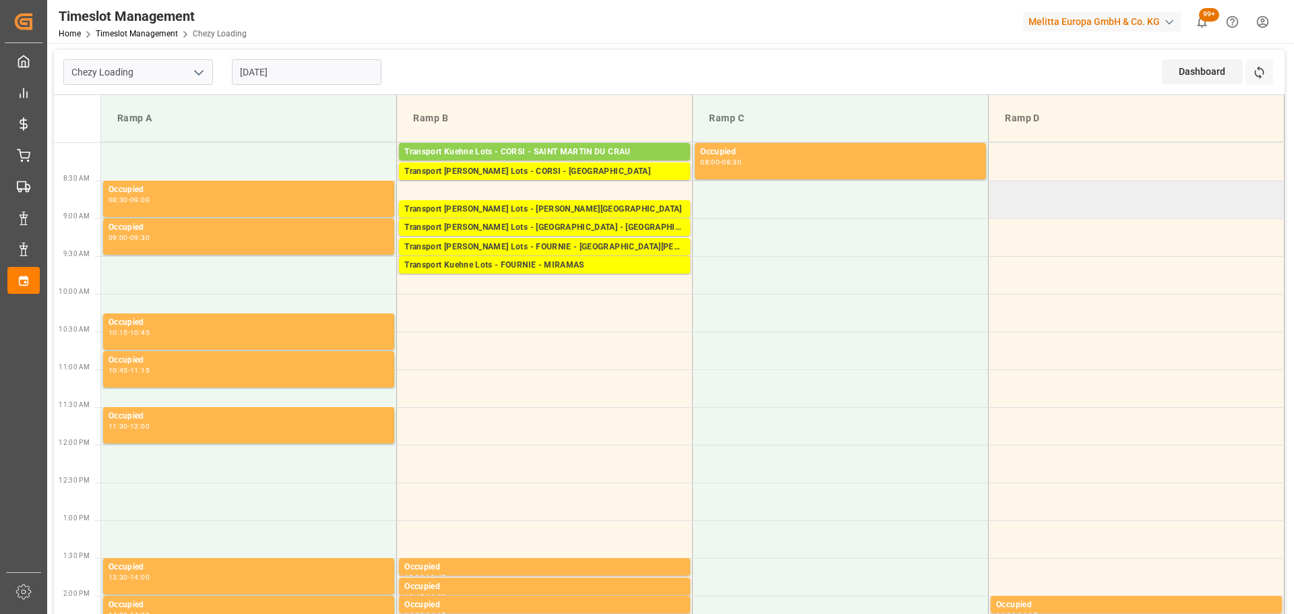
click at [1176, 187] on td at bounding box center [1136, 200] width 296 height 38
click at [298, 67] on input "[DATE]" at bounding box center [307, 72] width 150 height 26
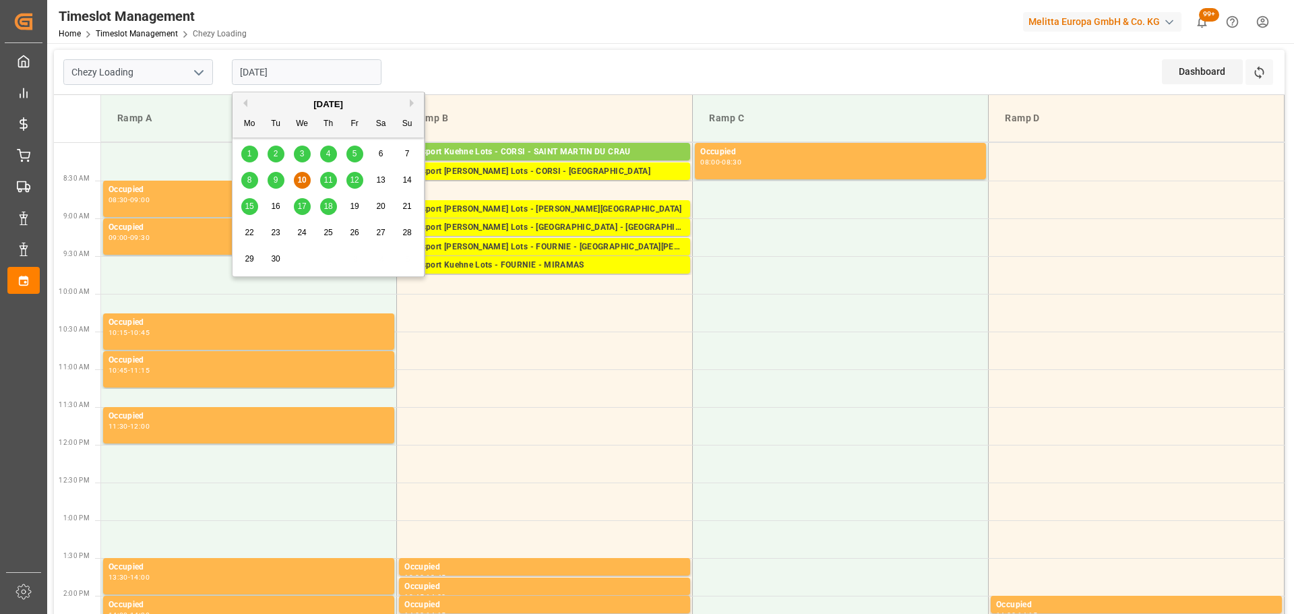
click at [276, 180] on span "9" at bounding box center [276, 179] width 5 height 9
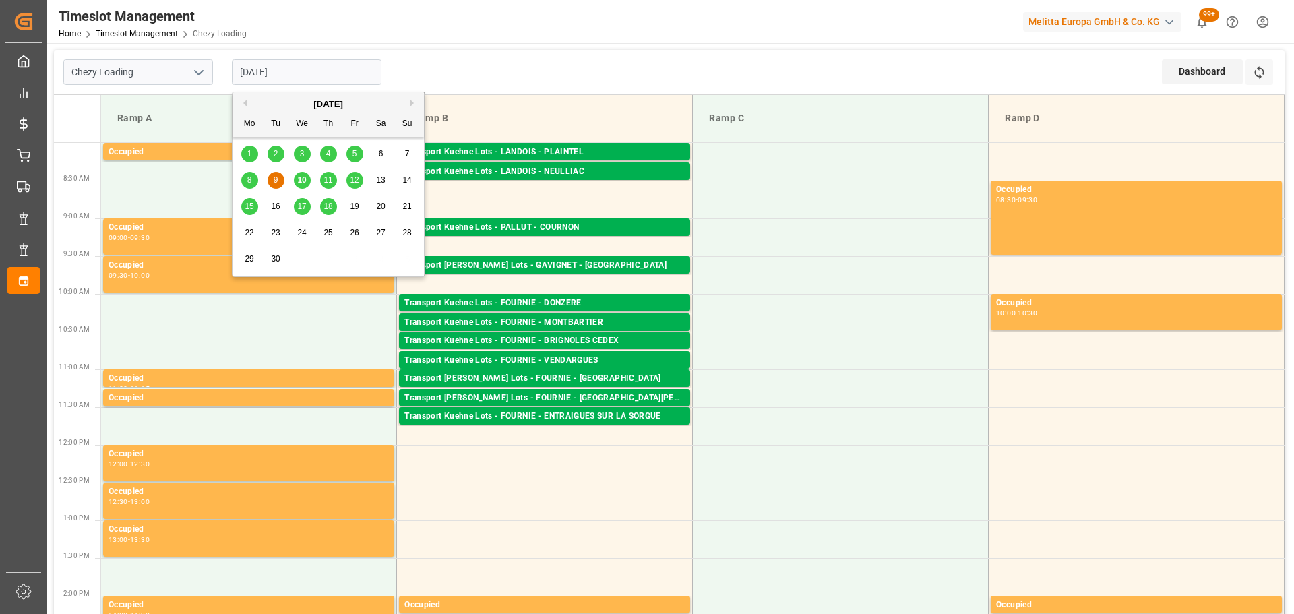
click at [315, 73] on input "[DATE]" at bounding box center [307, 72] width 150 height 26
click at [332, 175] on span "11" at bounding box center [327, 179] width 9 height 9
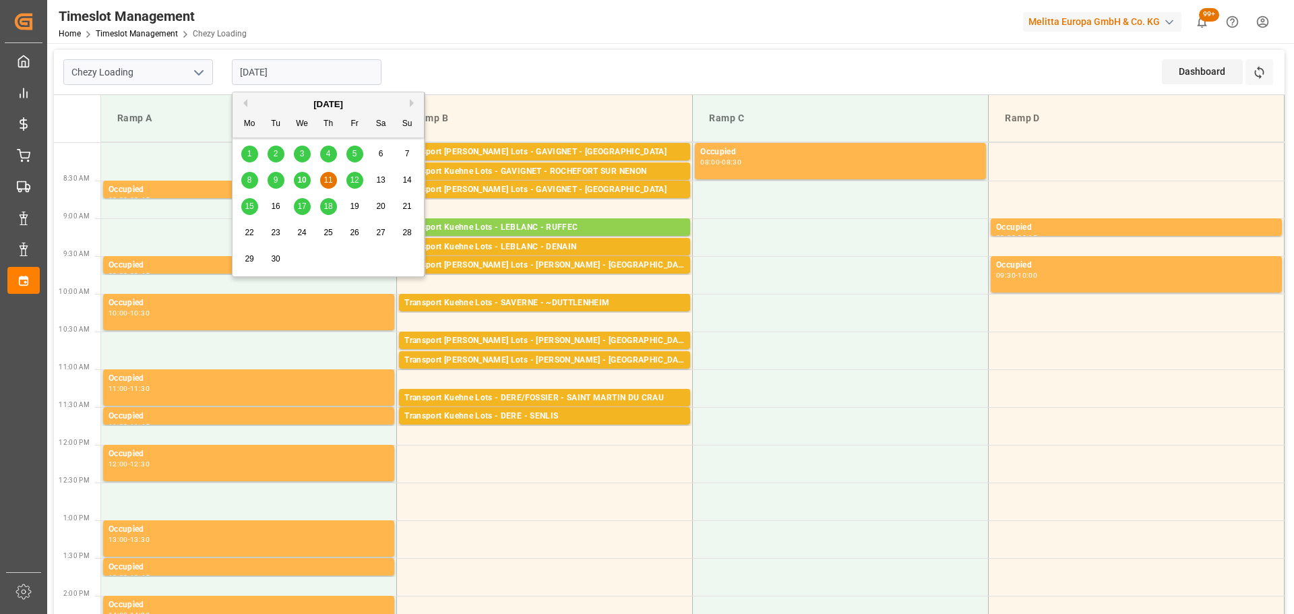
click at [284, 64] on input "[DATE]" at bounding box center [307, 72] width 150 height 26
click at [325, 179] on span "11" at bounding box center [327, 179] width 9 height 9
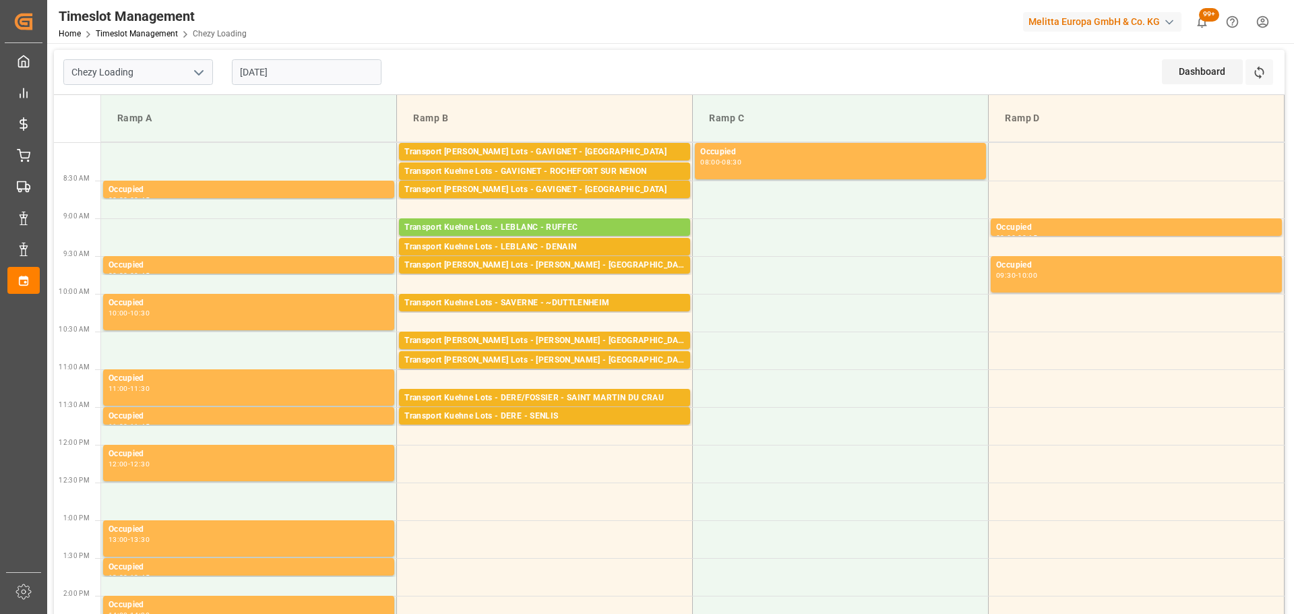
click at [274, 64] on input "[DATE]" at bounding box center [307, 72] width 150 height 26
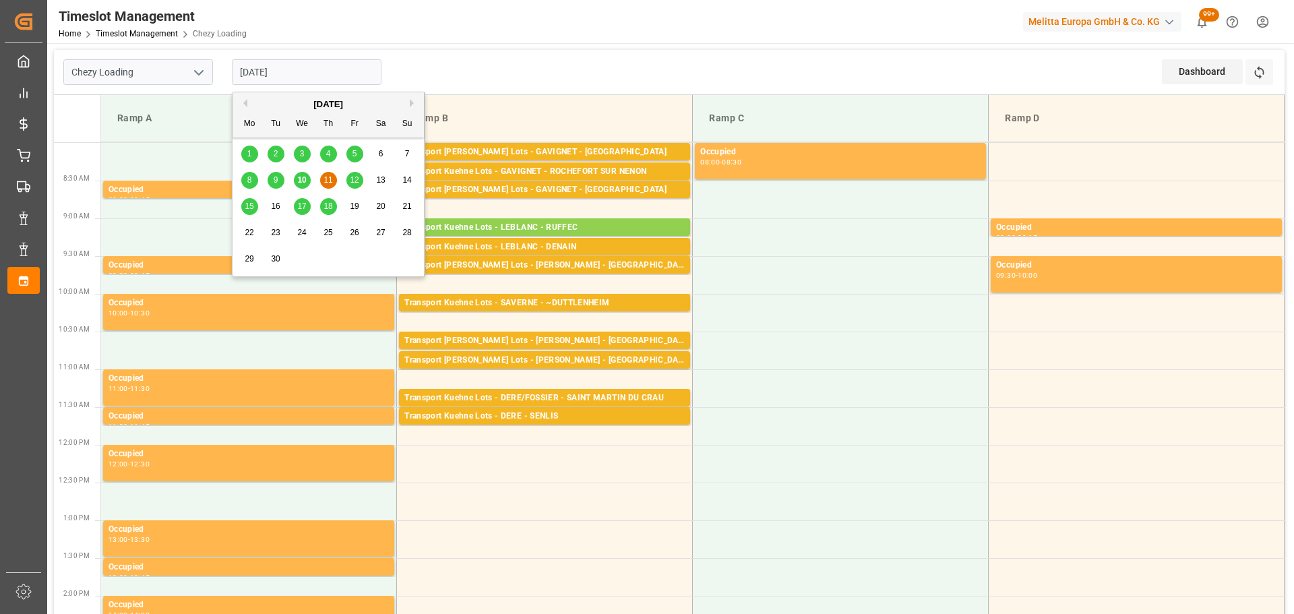
click at [301, 179] on span "10" at bounding box center [301, 179] width 9 height 9
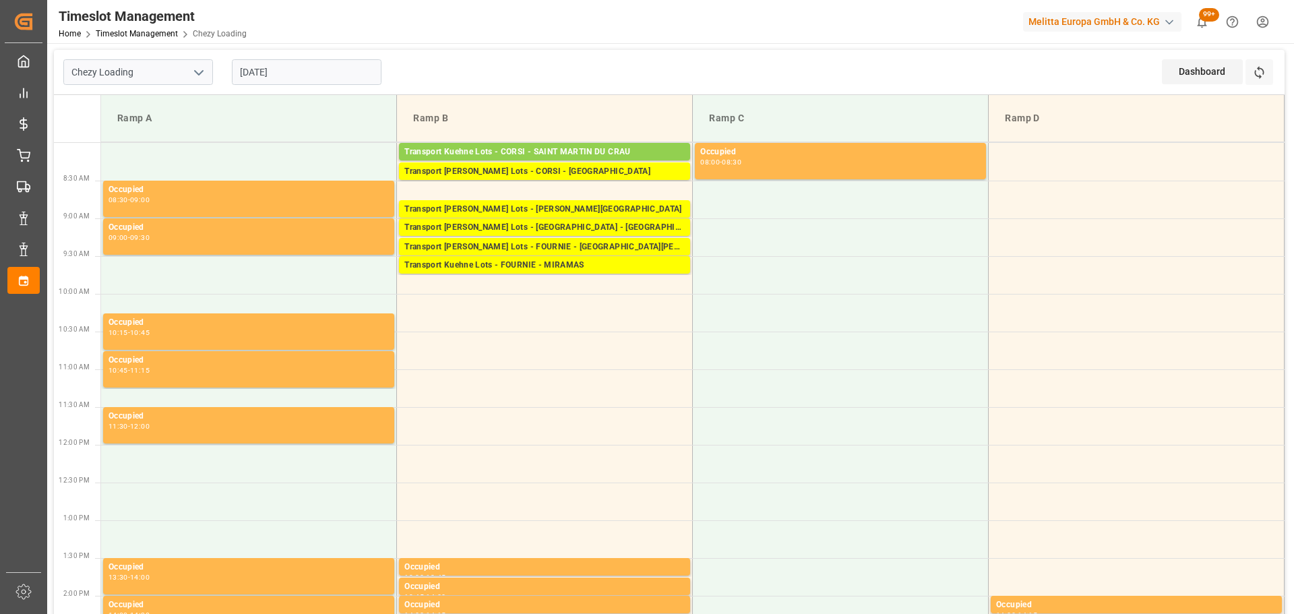
click at [266, 73] on input "[DATE]" at bounding box center [307, 72] width 150 height 26
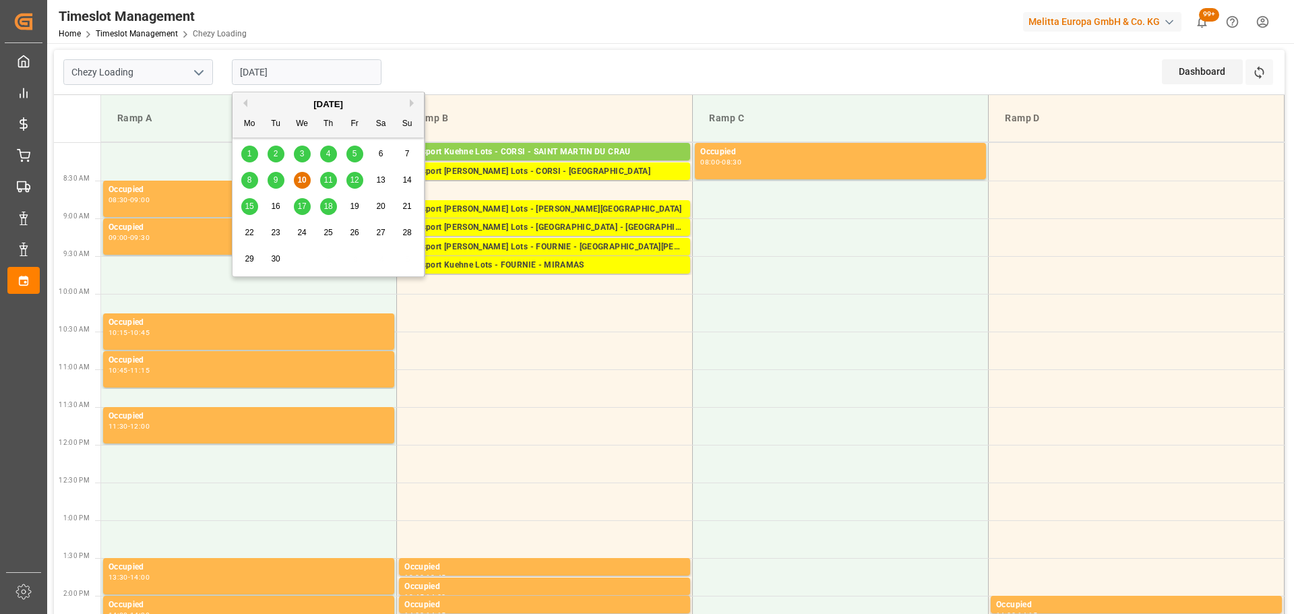
click at [248, 204] on span "15" at bounding box center [249, 205] width 9 height 9
type input "[DATE]"
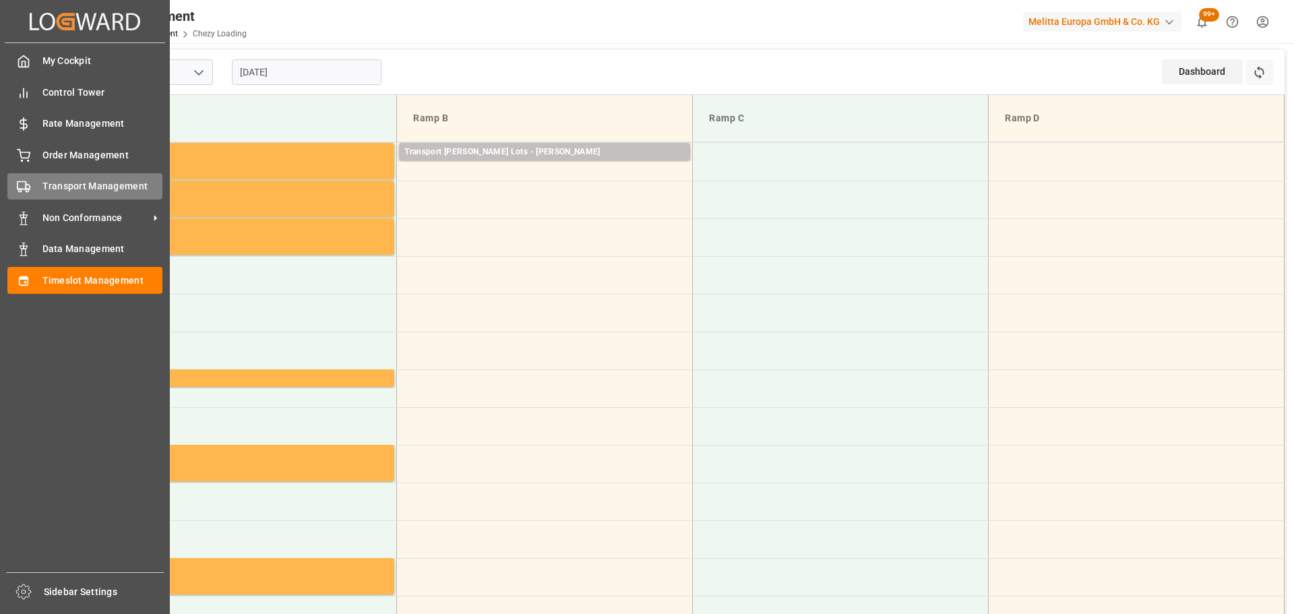
click at [42, 181] on span "Transport Management" at bounding box center [102, 186] width 121 height 14
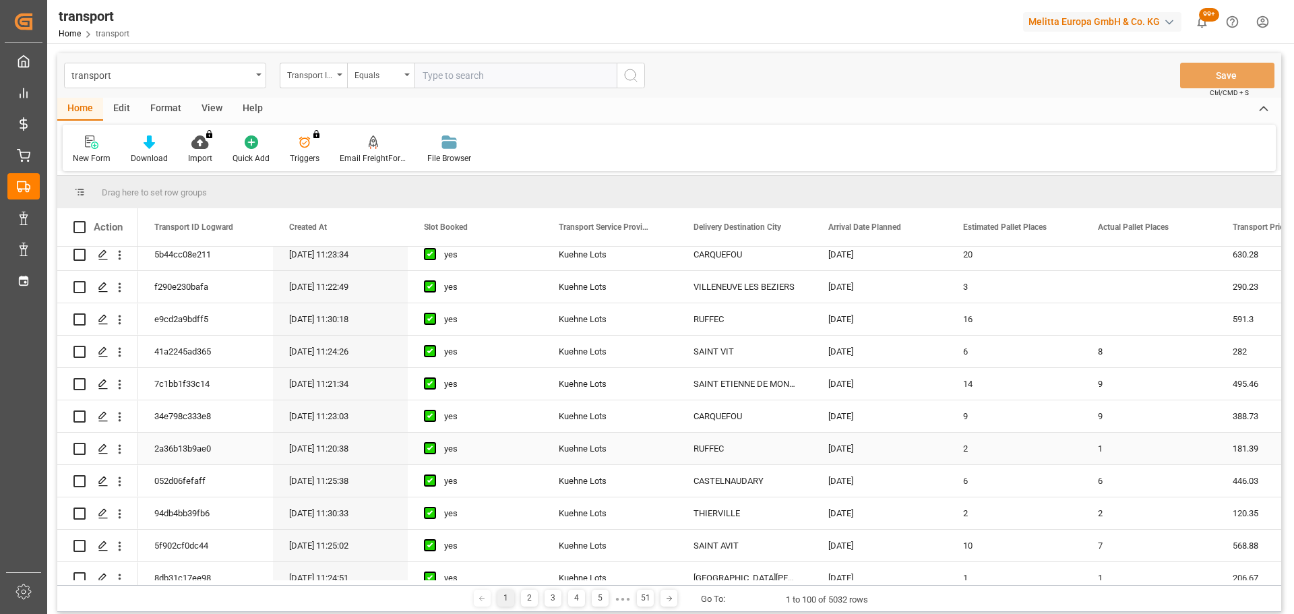
scroll to position [606, 0]
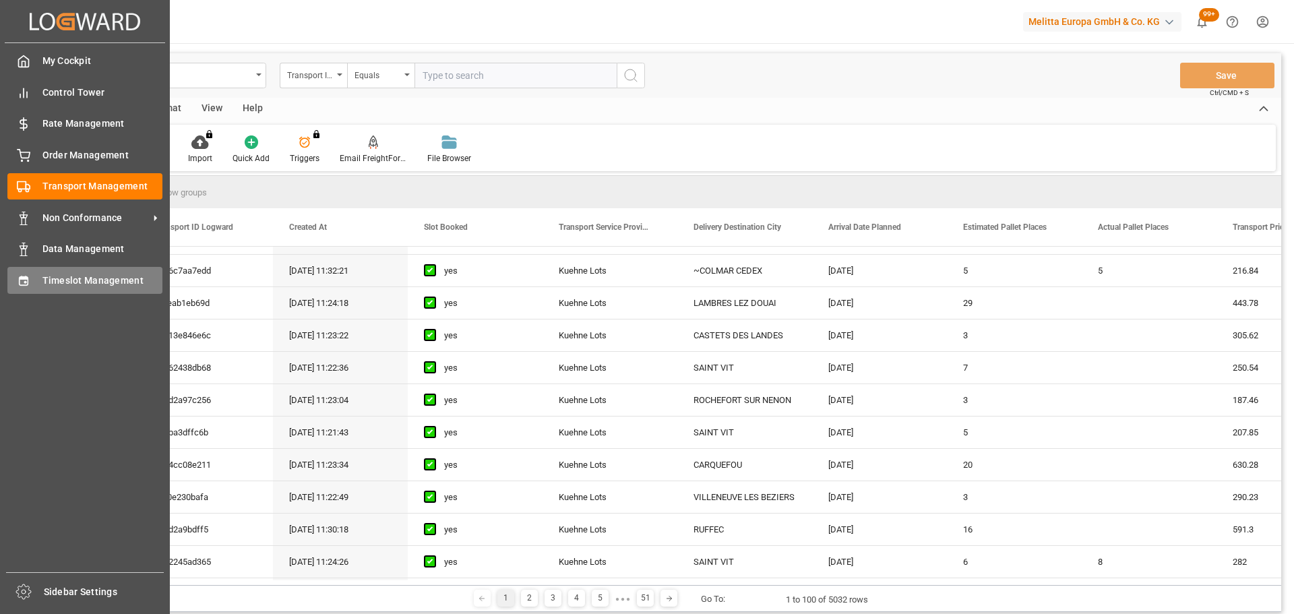
click at [105, 274] on span "Timeslot Management" at bounding box center [102, 281] width 121 height 14
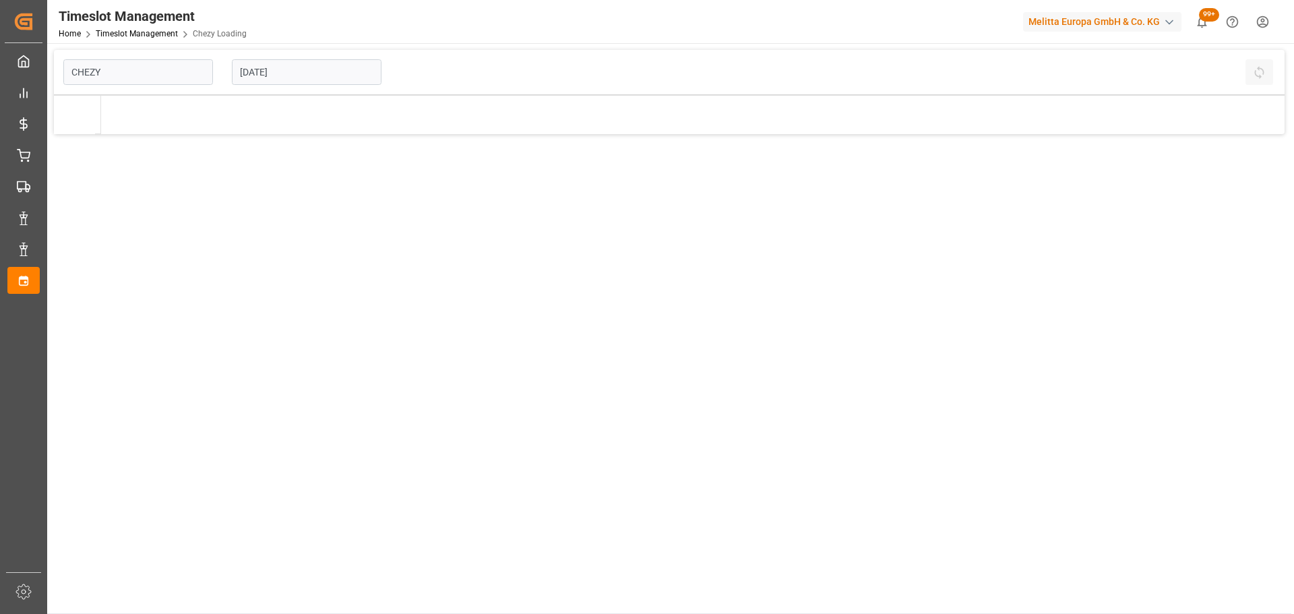
type input "Chezy Loading"
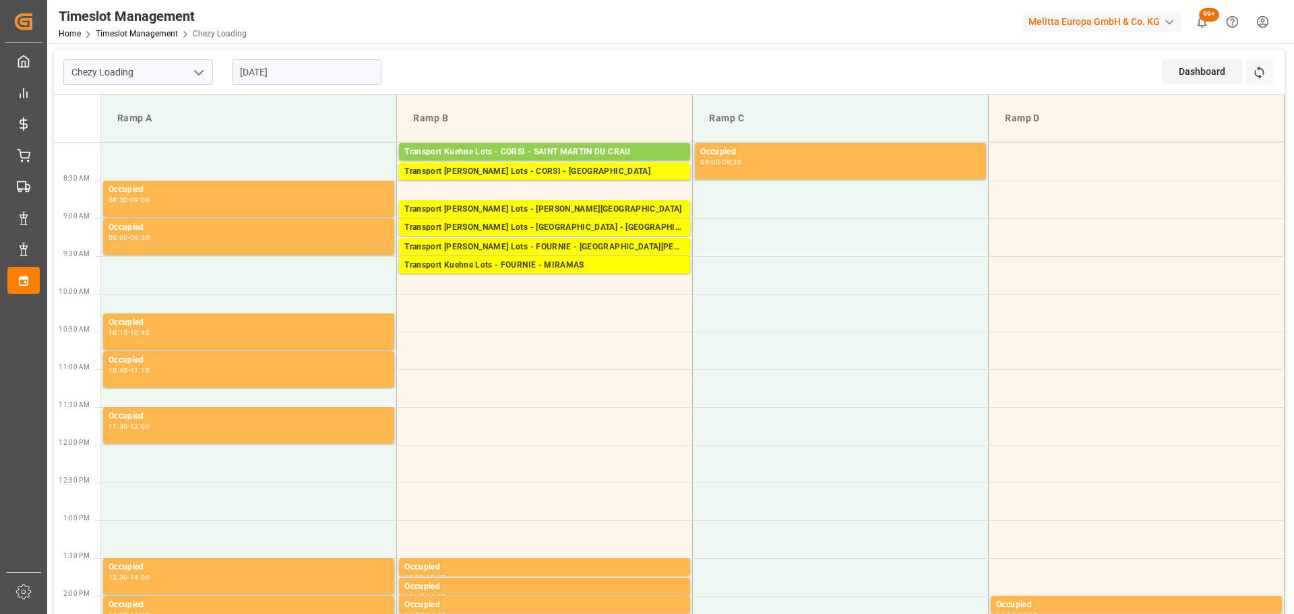
click at [321, 74] on input "[DATE]" at bounding box center [307, 72] width 150 height 26
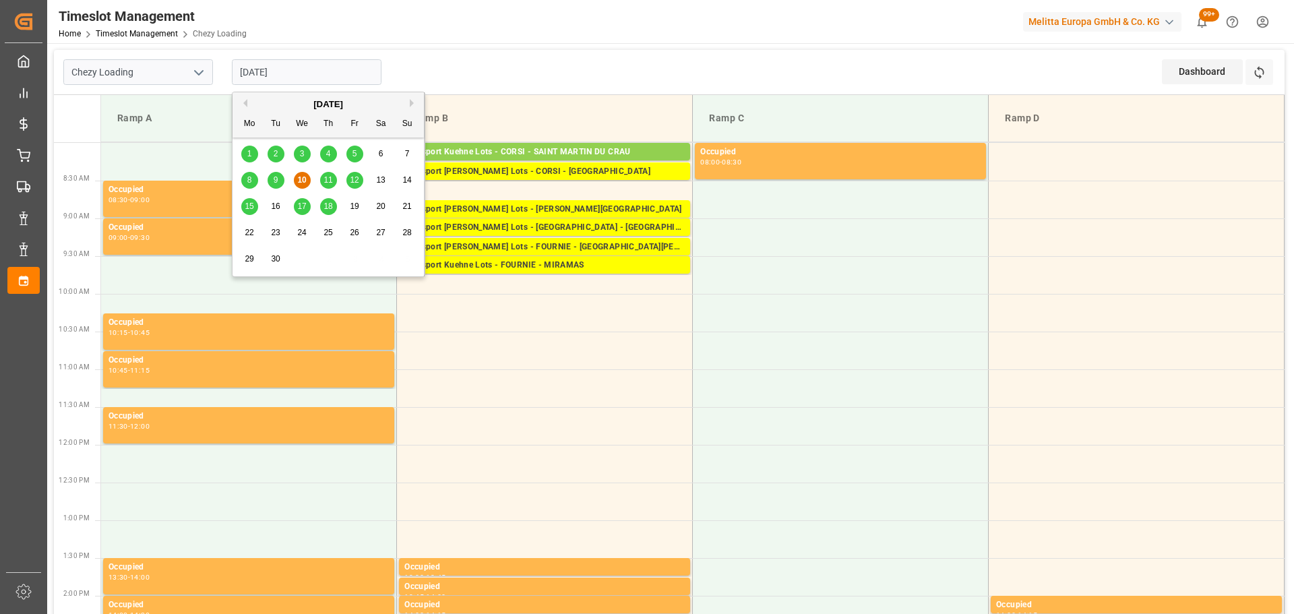
click at [324, 180] on span "11" at bounding box center [327, 179] width 9 height 9
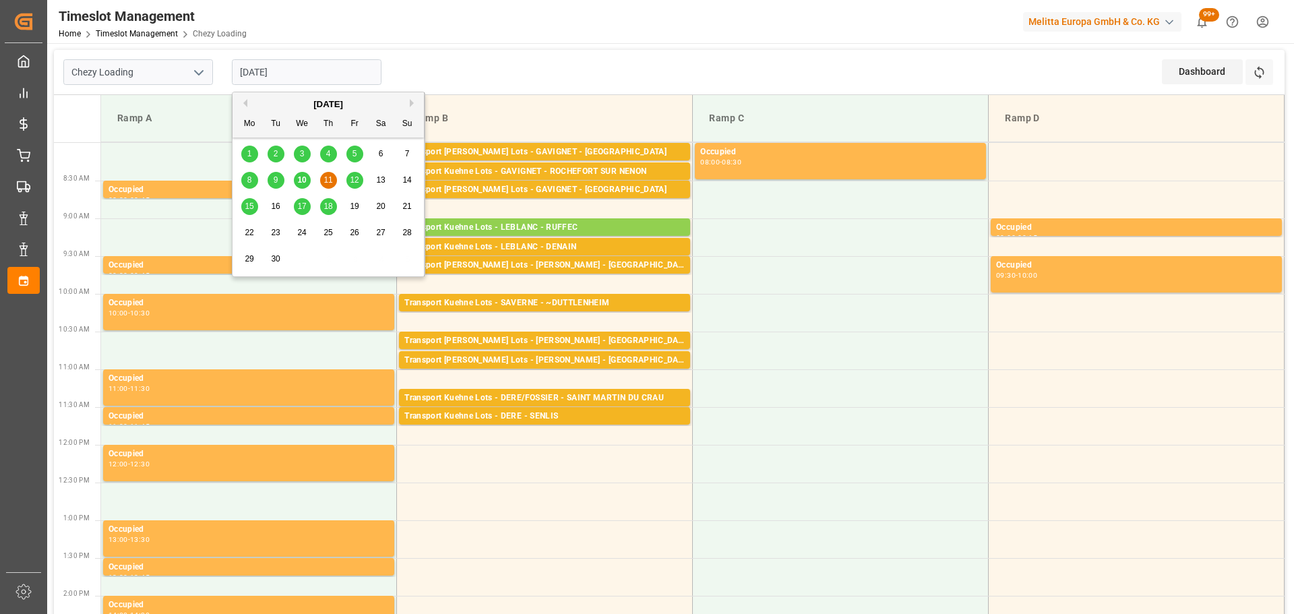
click at [319, 74] on input "[DATE]" at bounding box center [307, 72] width 150 height 26
click at [354, 179] on span "12" at bounding box center [354, 179] width 9 height 9
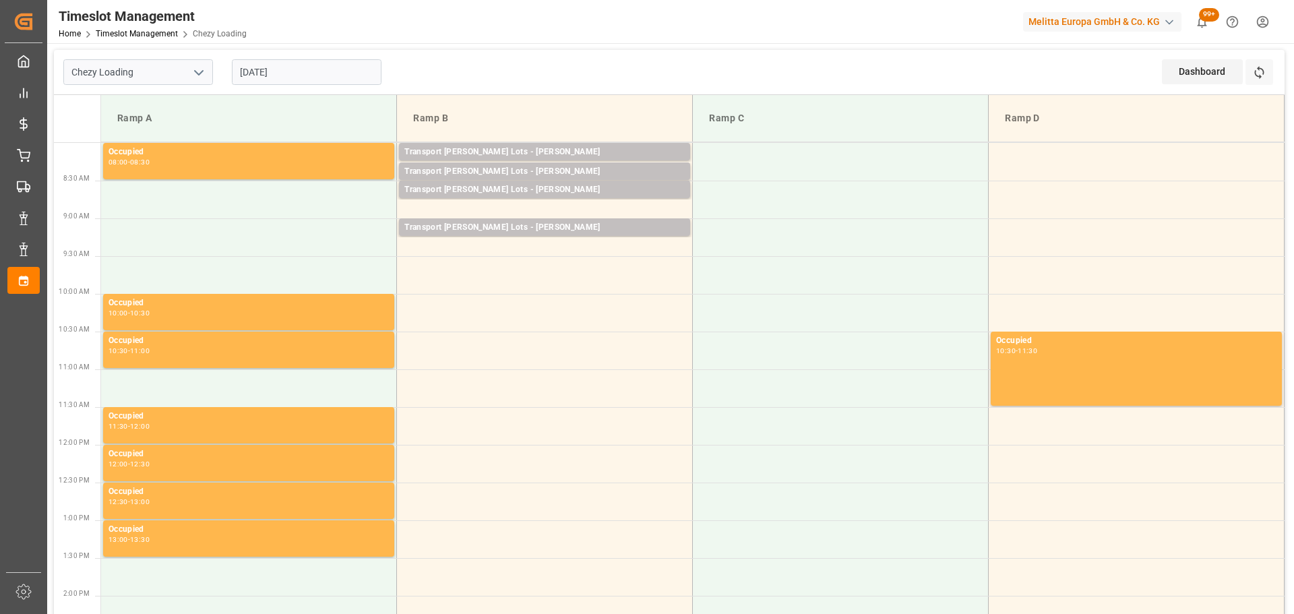
click at [317, 76] on input "[DATE]" at bounding box center [307, 72] width 150 height 26
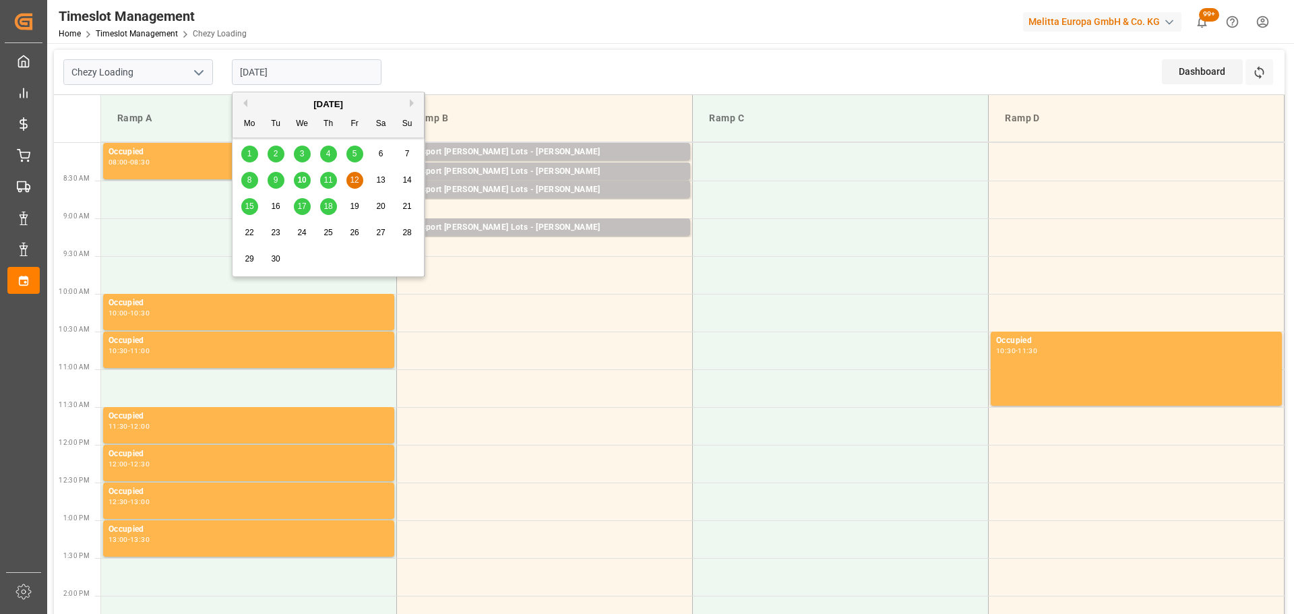
click at [254, 204] on div "15" at bounding box center [249, 207] width 17 height 16
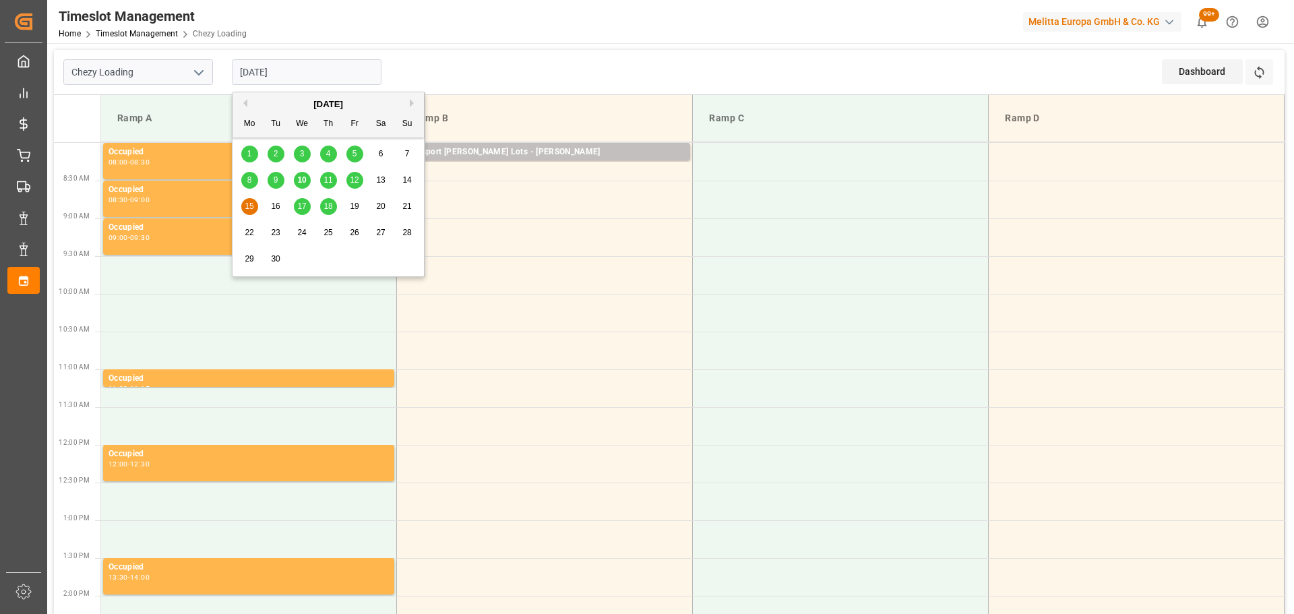
click at [286, 64] on input "[DATE]" at bounding box center [307, 72] width 150 height 26
click at [298, 209] on span "17" at bounding box center [301, 205] width 9 height 9
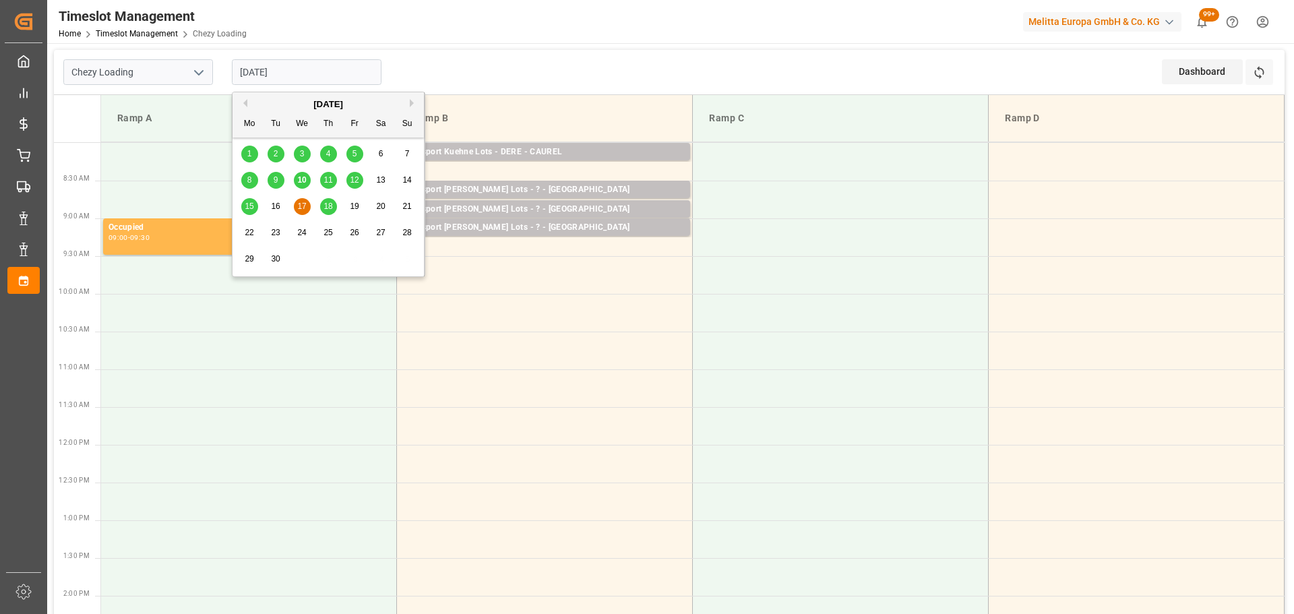
click at [283, 73] on input "[DATE]" at bounding box center [307, 72] width 150 height 26
click at [328, 203] on span "18" at bounding box center [327, 205] width 9 height 9
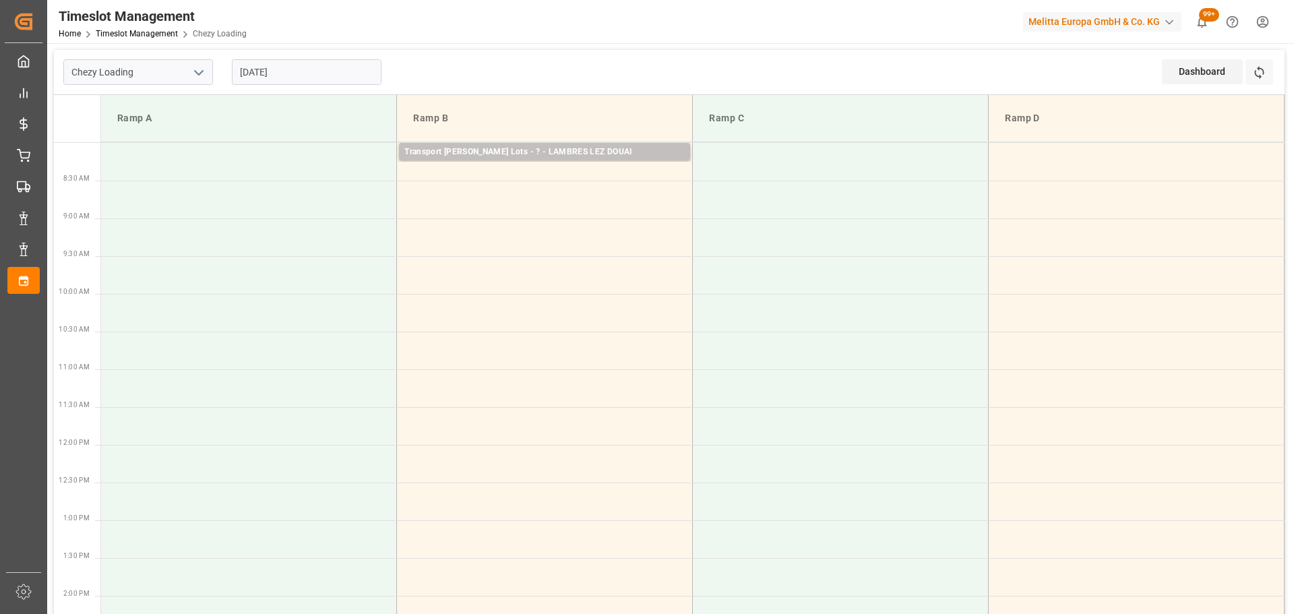
click at [309, 81] on input "[DATE]" at bounding box center [307, 72] width 150 height 26
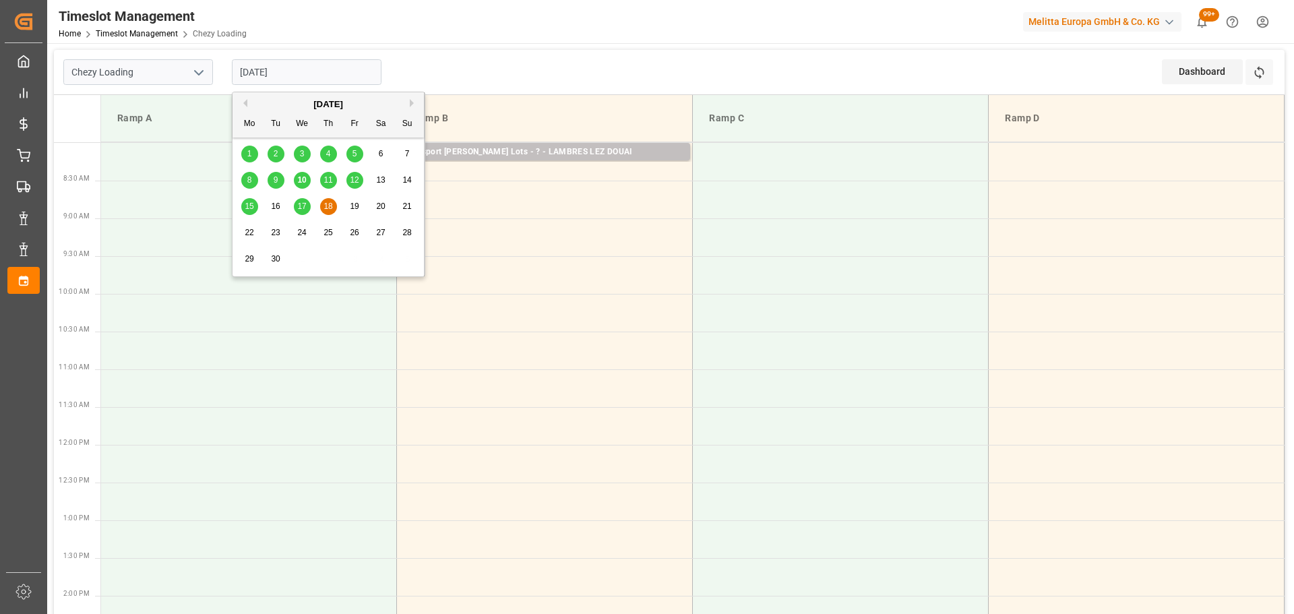
click at [307, 178] on div "10" at bounding box center [302, 180] width 17 height 16
type input "[DATE]"
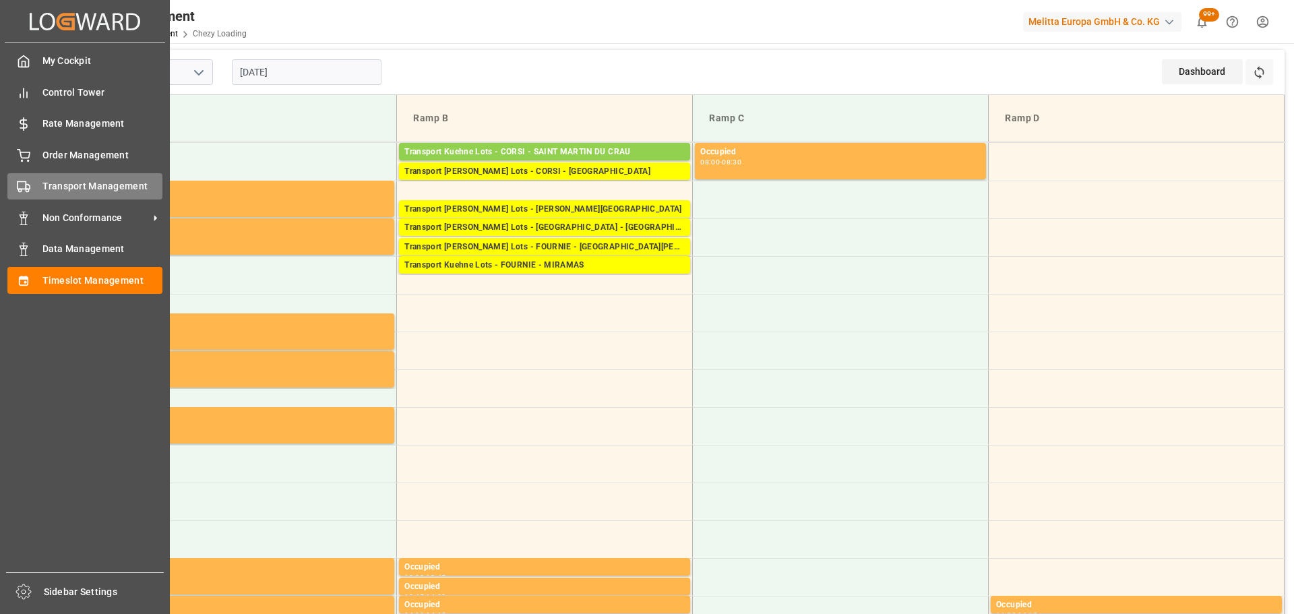
click at [57, 179] on div "Transport Management Transport Management" at bounding box center [84, 186] width 155 height 26
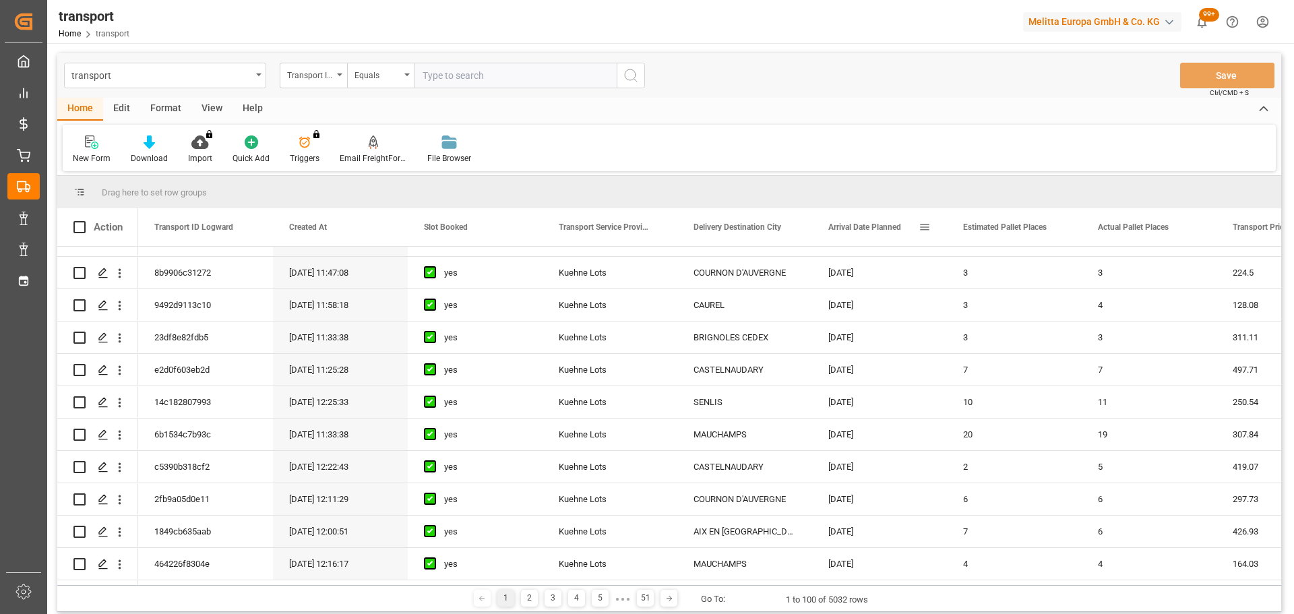
scroll to position [2838, 0]
